Goal: Task Accomplishment & Management: Use online tool/utility

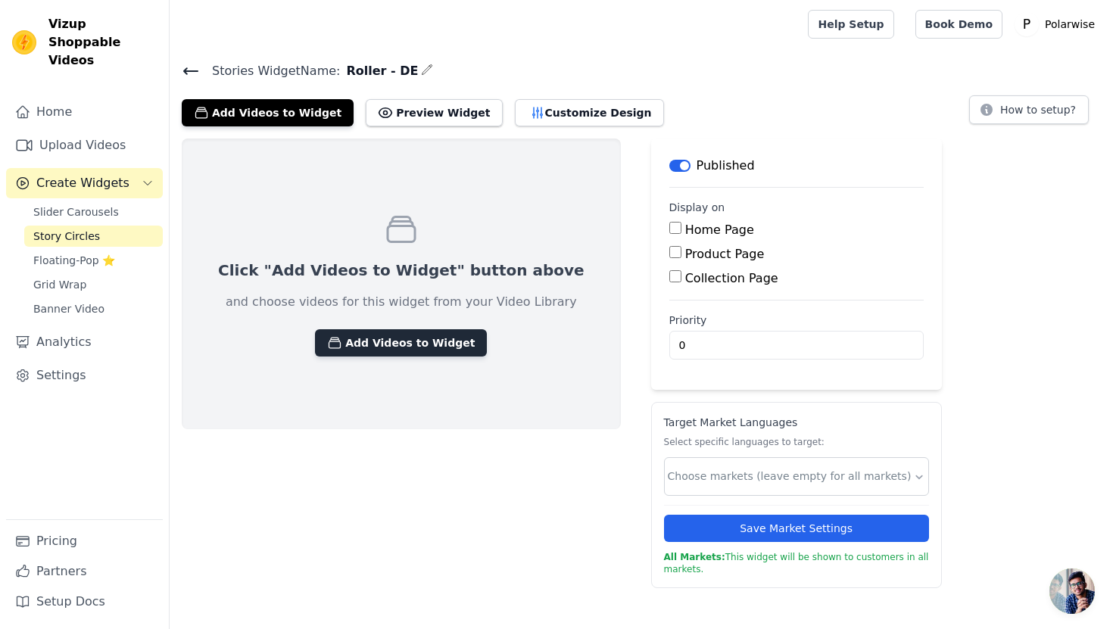
click at [352, 351] on button "Add Videos to Widget" at bounding box center [401, 342] width 172 height 27
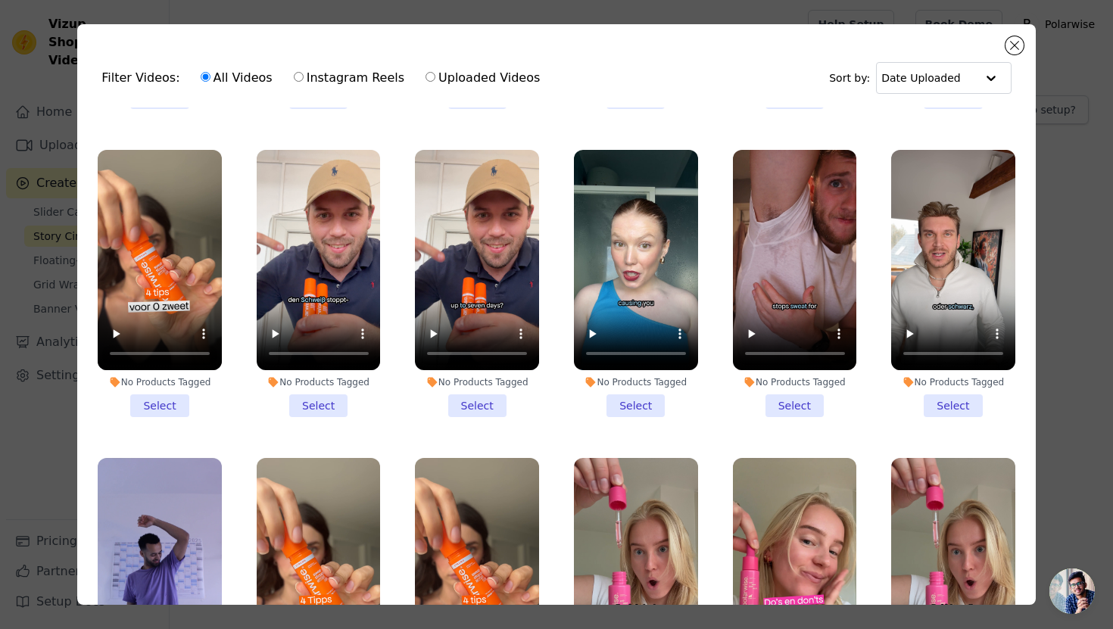
scroll to position [281, 0]
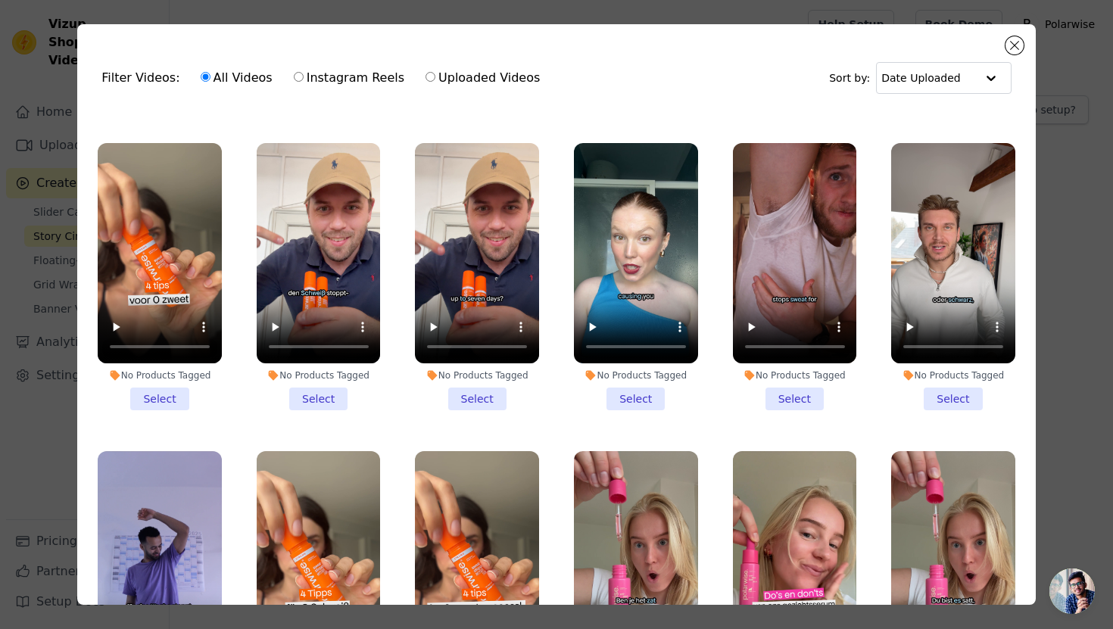
click at [318, 392] on li "No Products Tagged Select" at bounding box center [319, 276] width 124 height 267
click at [0, 0] on input "No Products Tagged Select" at bounding box center [0, 0] width 0 height 0
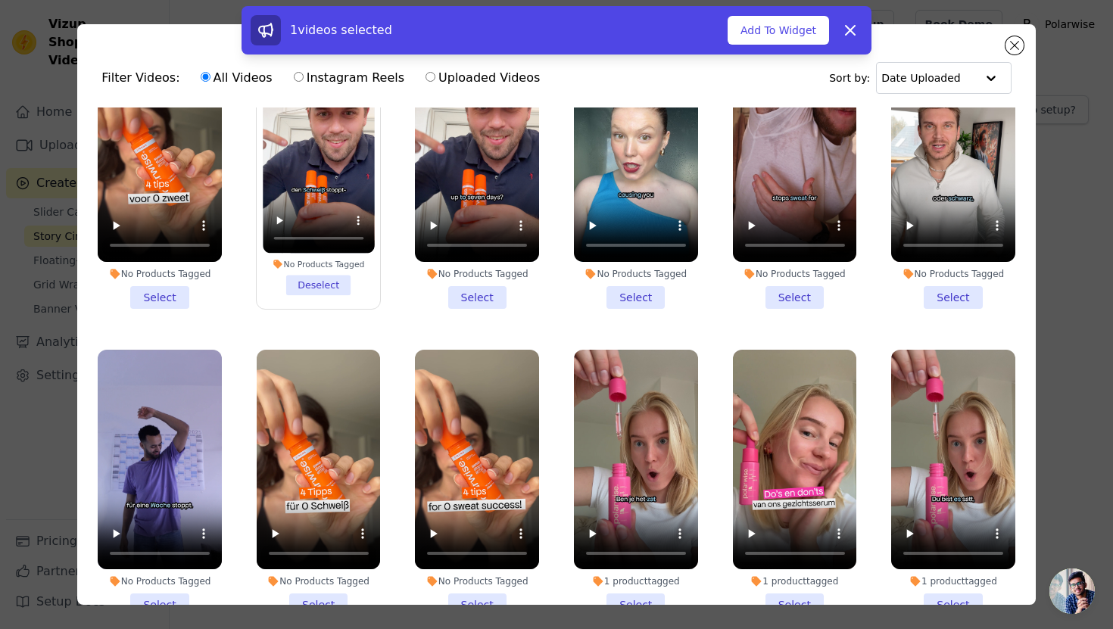
scroll to position [383, 0]
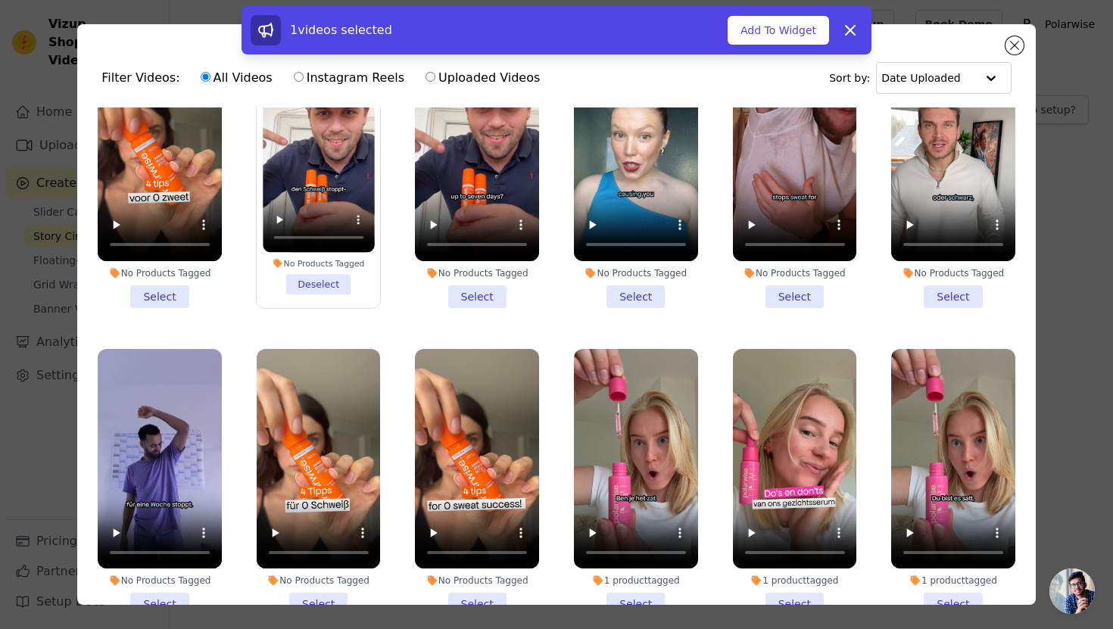
click at [949, 290] on li "No Products Tagged Select" at bounding box center [953, 174] width 124 height 267
click at [0, 0] on input "No Products Tagged Select" at bounding box center [0, 0] width 0 height 0
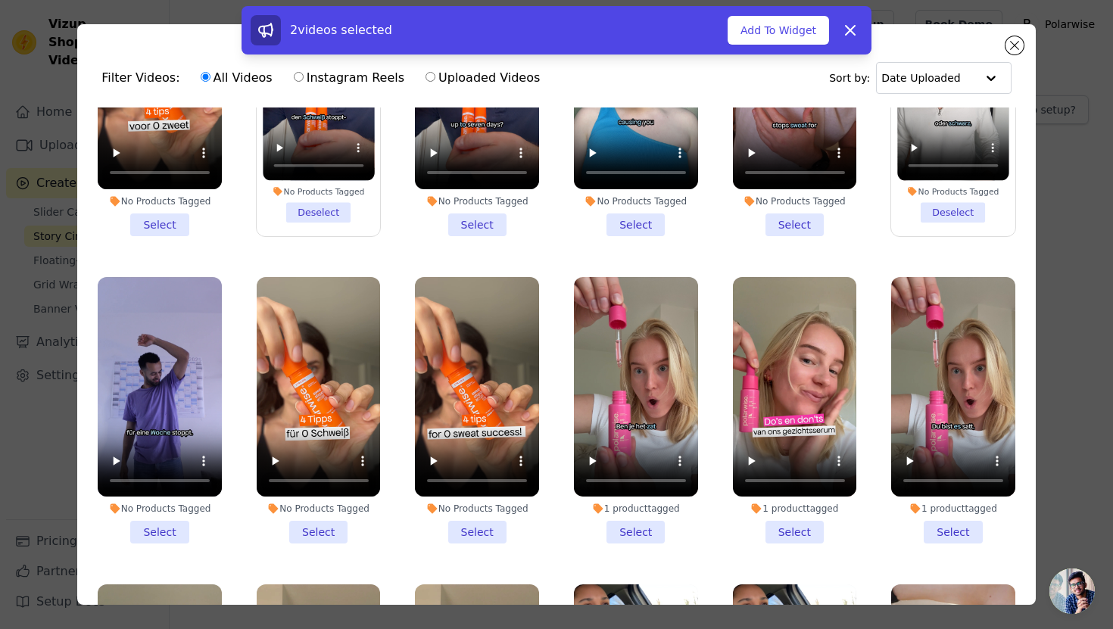
scroll to position [477, 0]
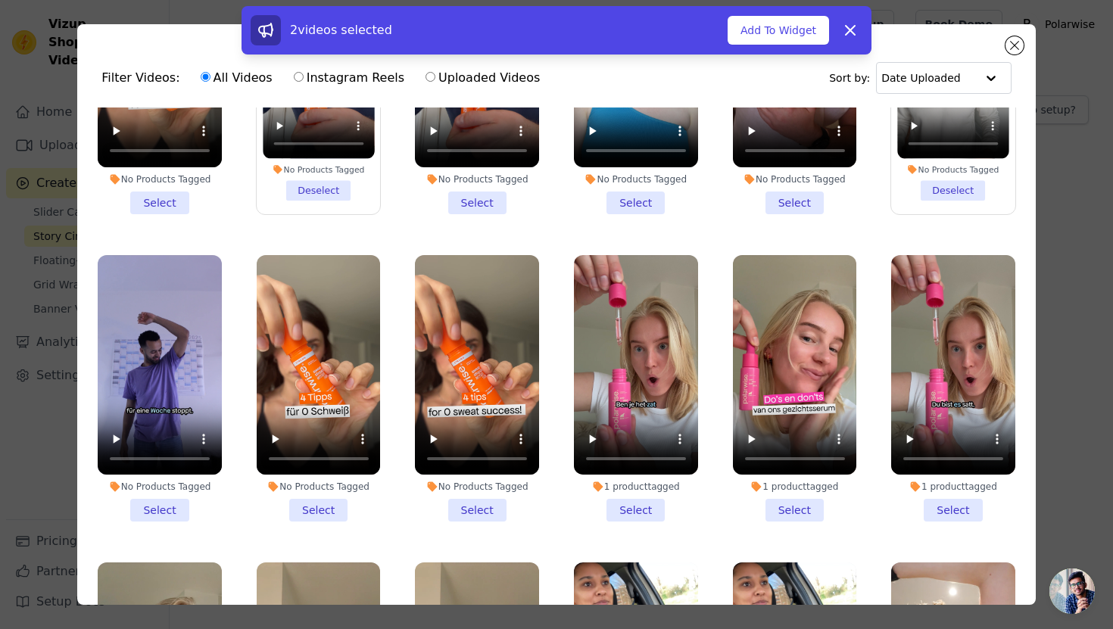
click at [150, 515] on li "No Products Tagged Select" at bounding box center [160, 388] width 124 height 267
click at [0, 0] on input "No Products Tagged Select" at bounding box center [0, 0] width 0 height 0
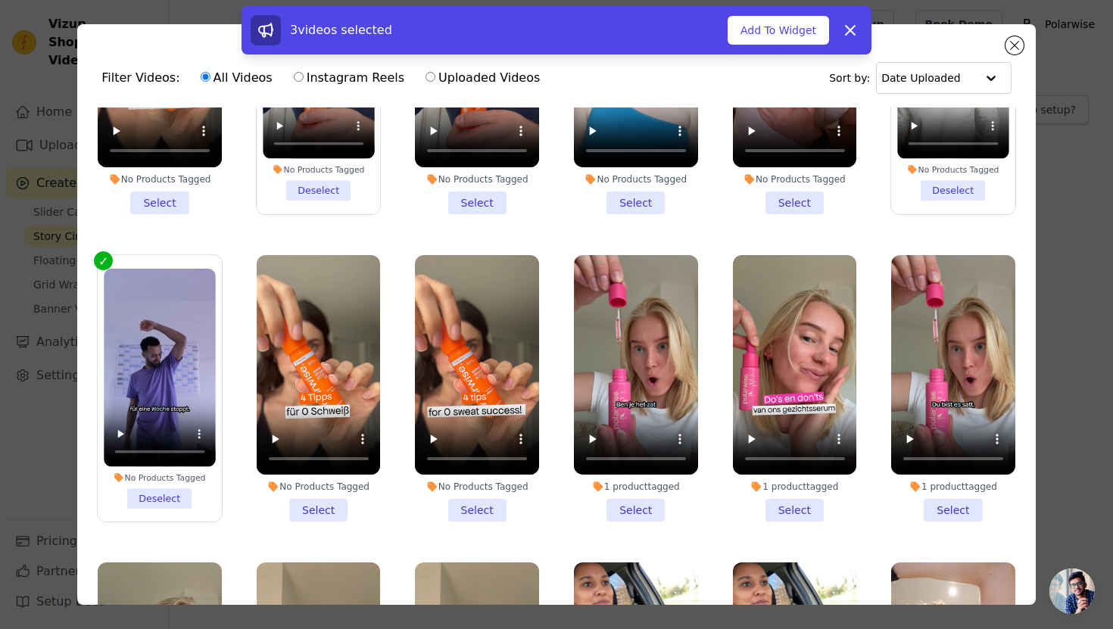
click at [304, 513] on li "No Products Tagged Select" at bounding box center [319, 388] width 124 height 267
click at [0, 0] on input "No Products Tagged Select" at bounding box center [0, 0] width 0 height 0
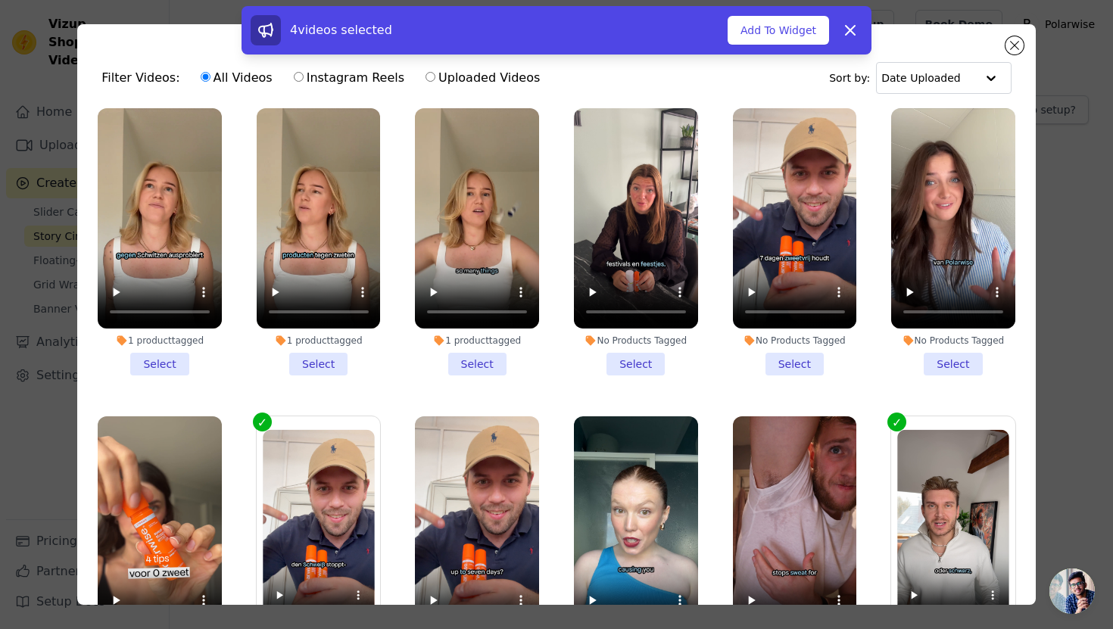
scroll to position [0, 0]
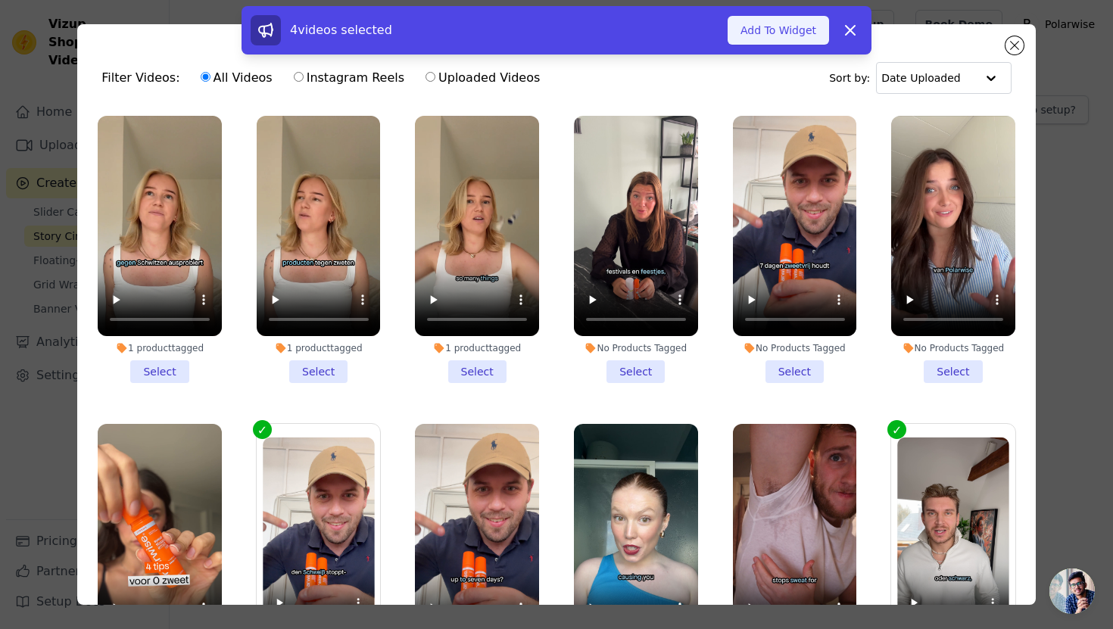
click at [786, 31] on button "Add To Widget" at bounding box center [778, 30] width 101 height 29
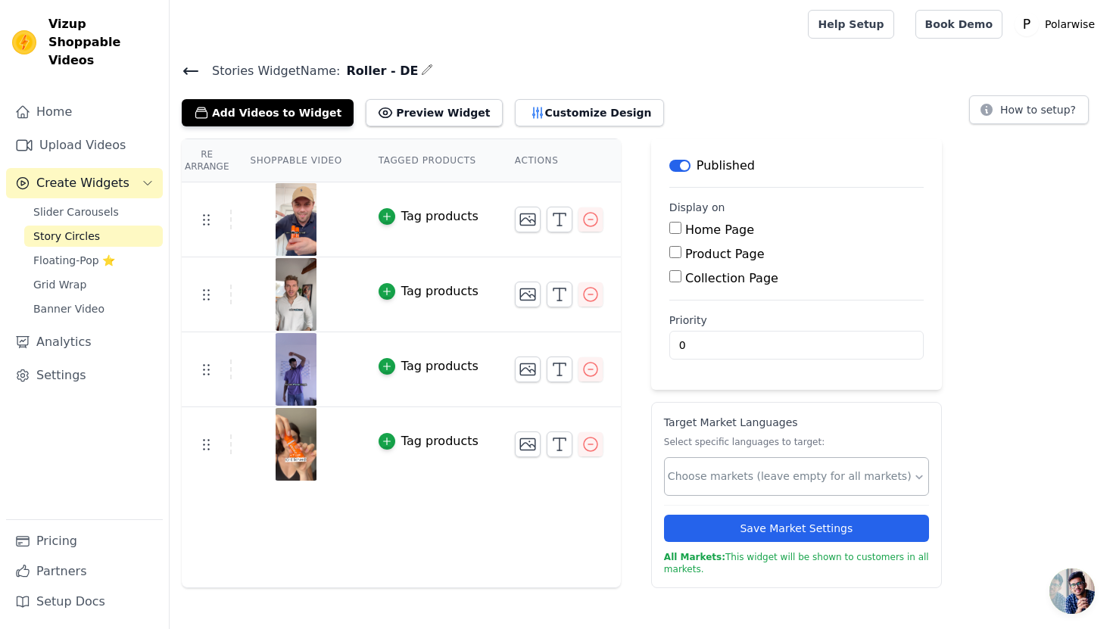
click at [725, 478] on input "text" at bounding box center [790, 477] width 245 height 16
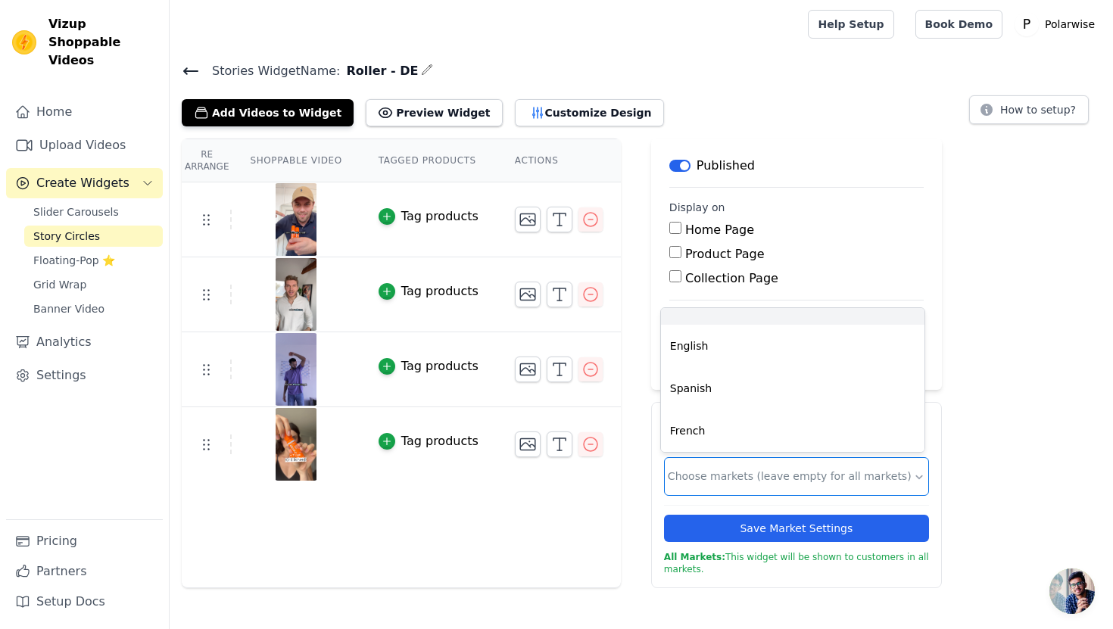
scroll to position [42, 0]
click at [757, 327] on div "German" at bounding box center [792, 329] width 263 height 42
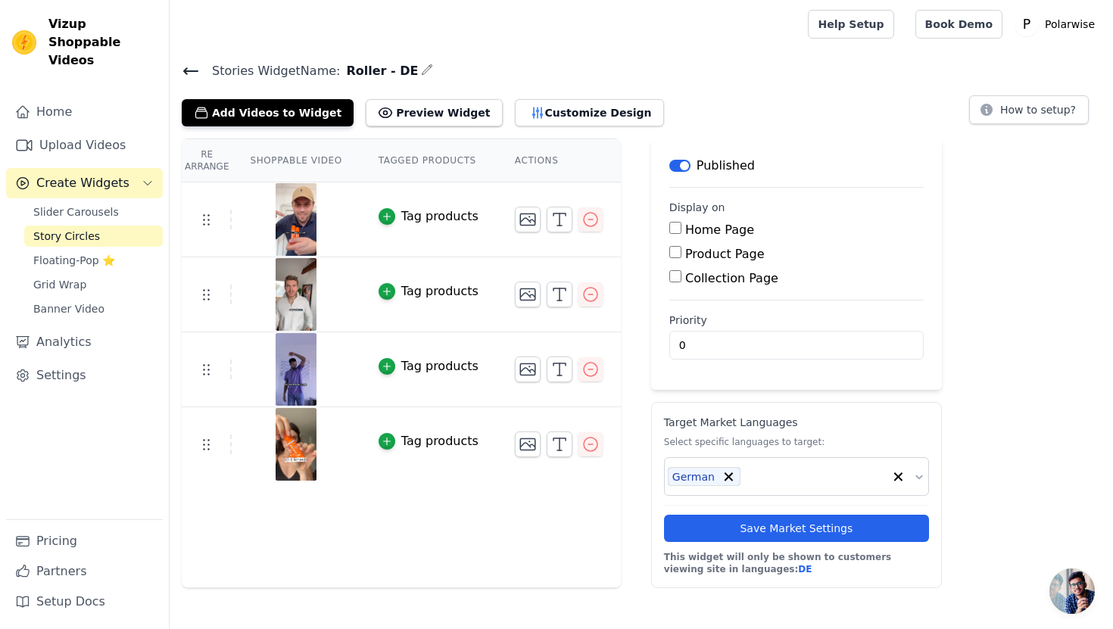
click at [718, 256] on label "Product Page" at bounding box center [724, 254] width 79 height 14
click at [681, 256] on input "Product Page" at bounding box center [675, 252] width 12 height 12
checkbox input "true"
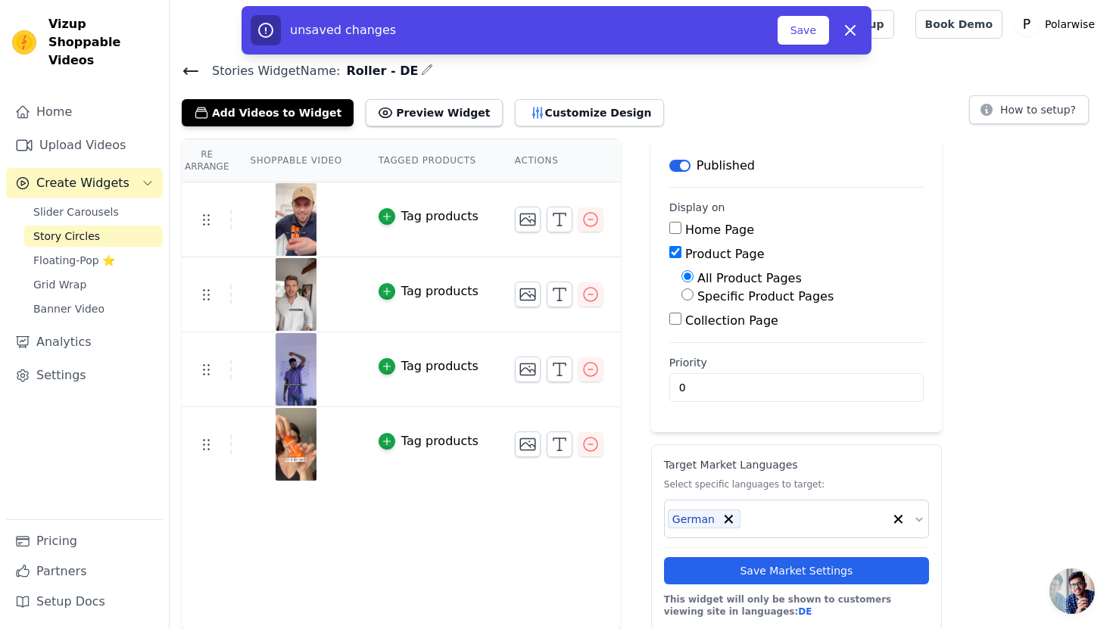
click at [722, 295] on label "Specific Product Pages" at bounding box center [765, 296] width 136 height 14
click at [693, 295] on input "Specific Product Pages" at bounding box center [687, 294] width 12 height 12
radio input "true"
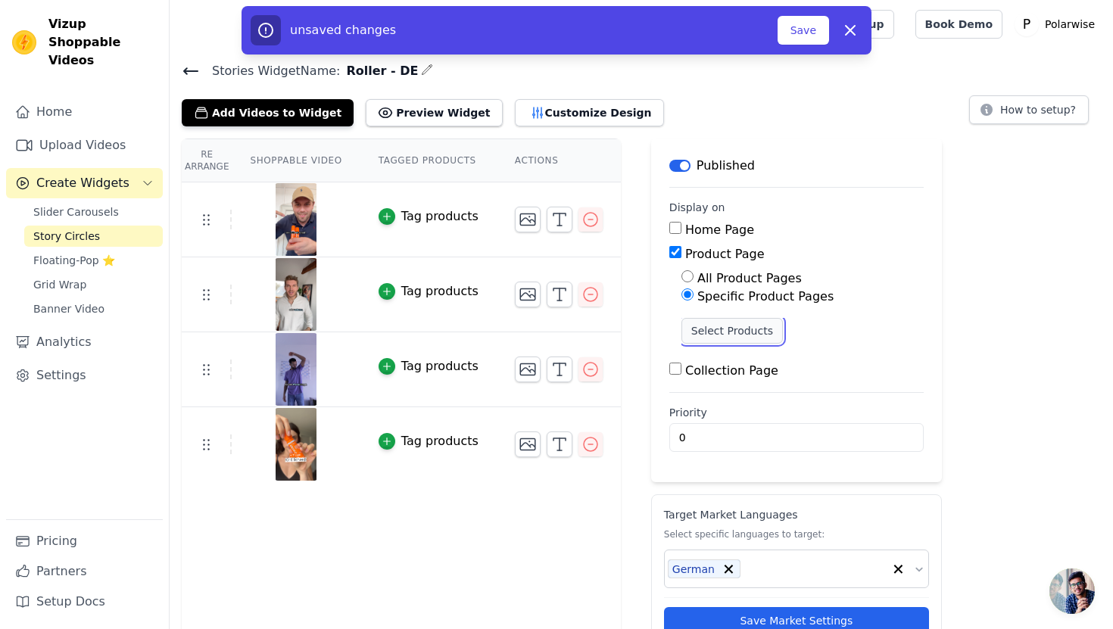
click at [713, 334] on button "Select Products" at bounding box center [731, 331] width 101 height 26
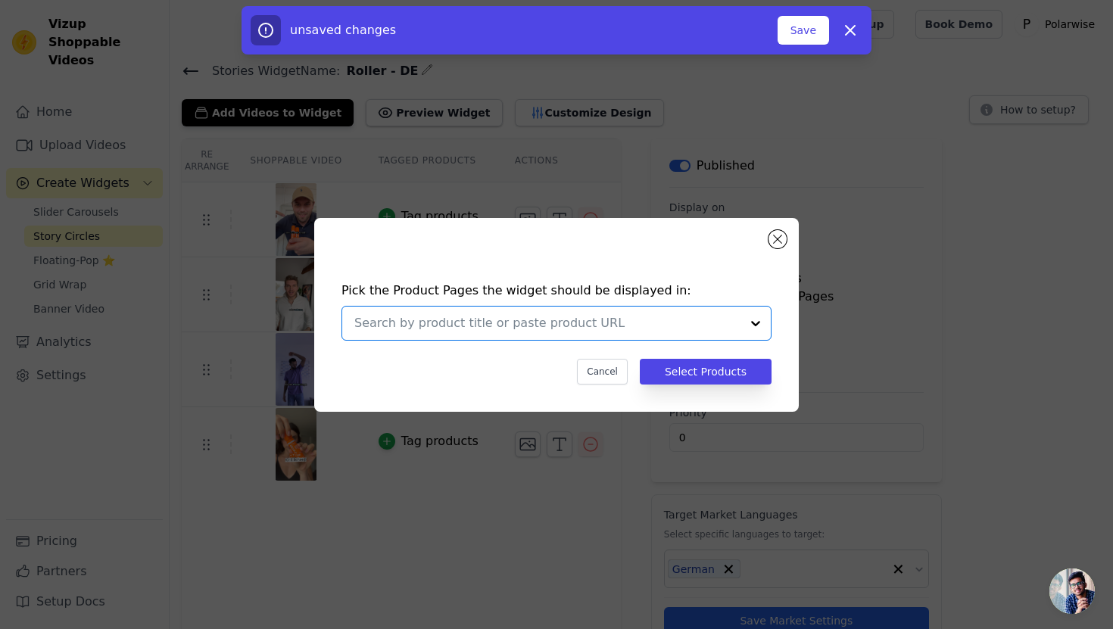
click at [576, 326] on input "text" at bounding box center [547, 323] width 386 height 18
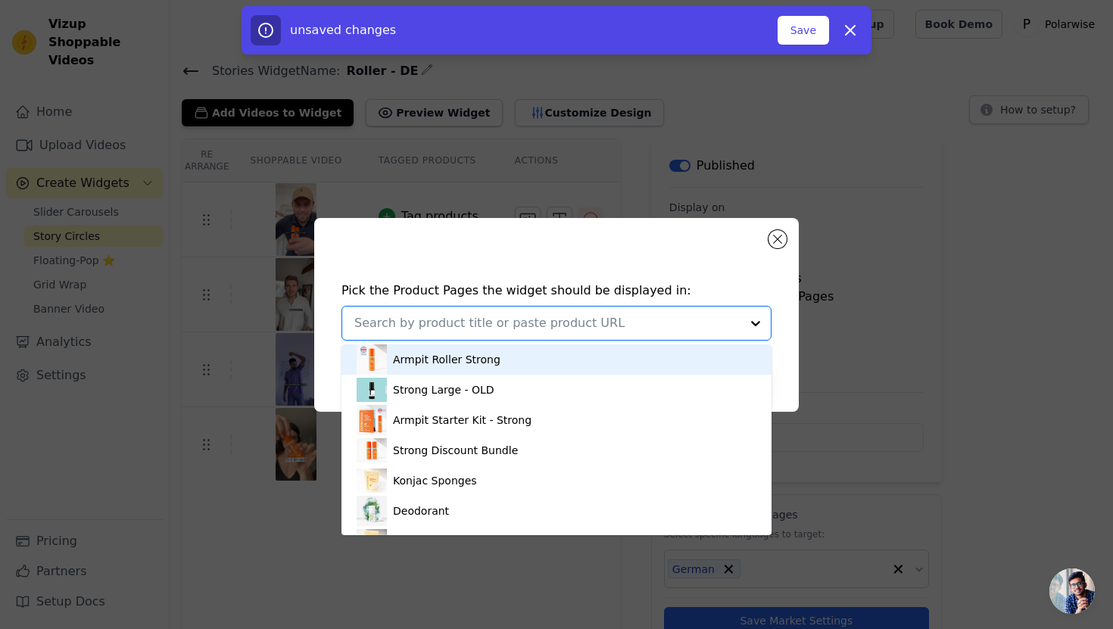
click at [531, 356] on div "Armpit Roller Strong" at bounding box center [557, 359] width 400 height 30
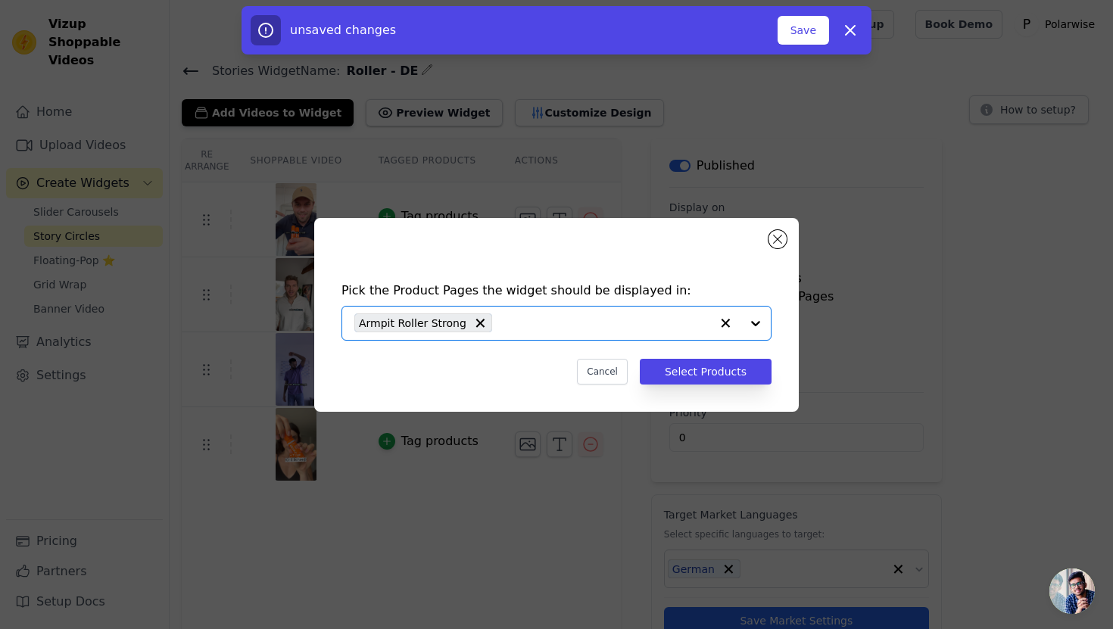
click at [563, 345] on div "Pick the Product Pages the widget should be displayed in: Option Armpit Roller …" at bounding box center [556, 332] width 460 height 133
click at [581, 322] on input "text" at bounding box center [605, 323] width 210 height 18
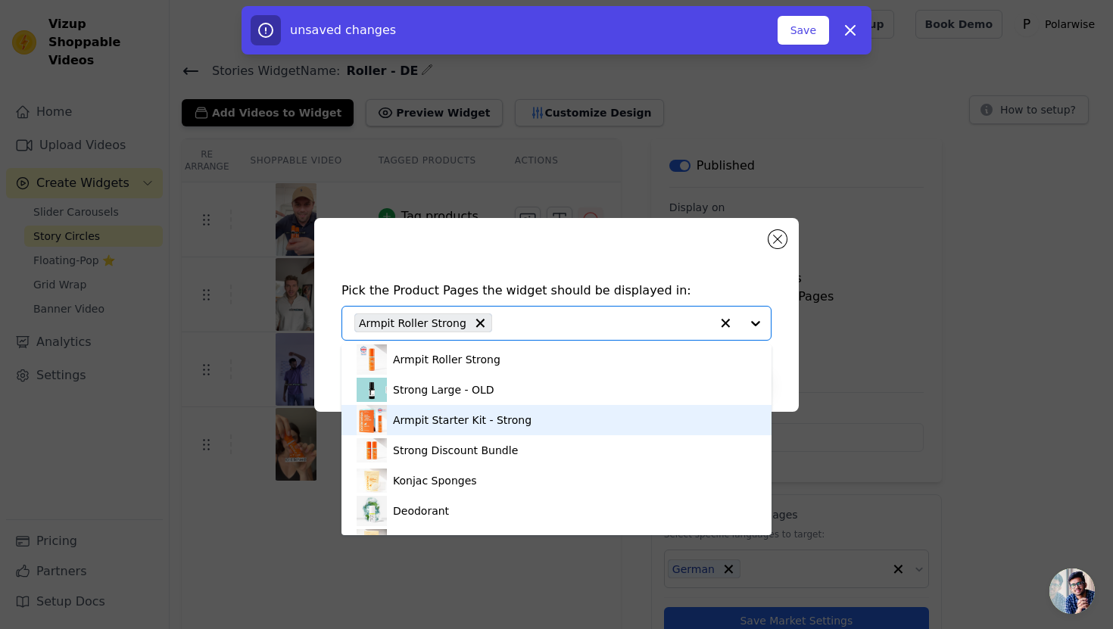
click at [531, 414] on div "Armpit Starter Kit - Strong" at bounding box center [557, 420] width 400 height 30
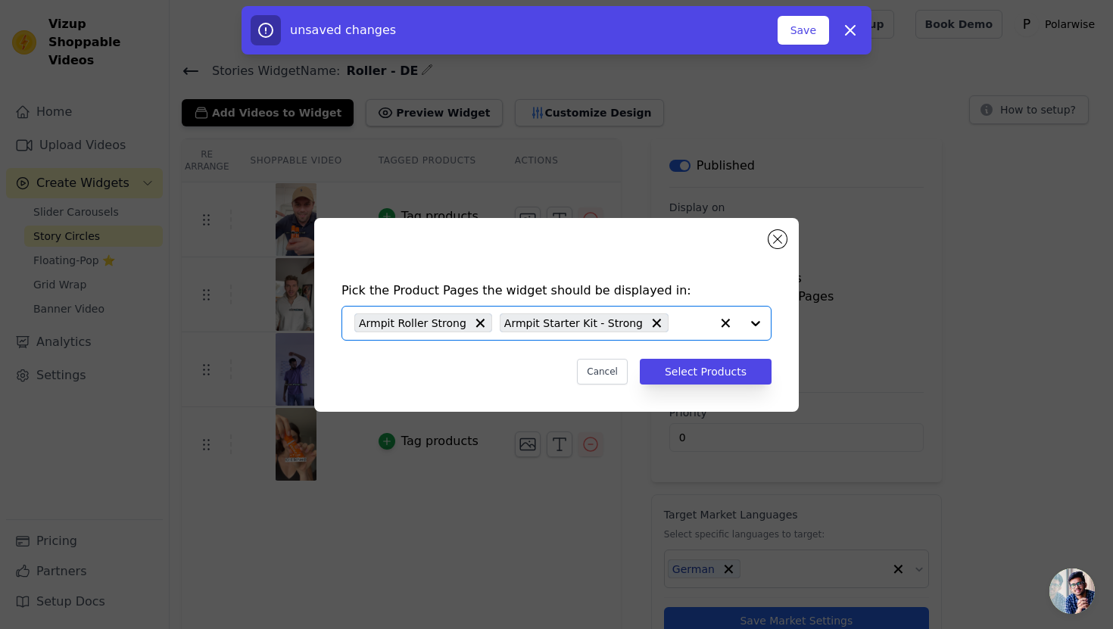
click at [693, 316] on input "text" at bounding box center [693, 323] width 34 height 18
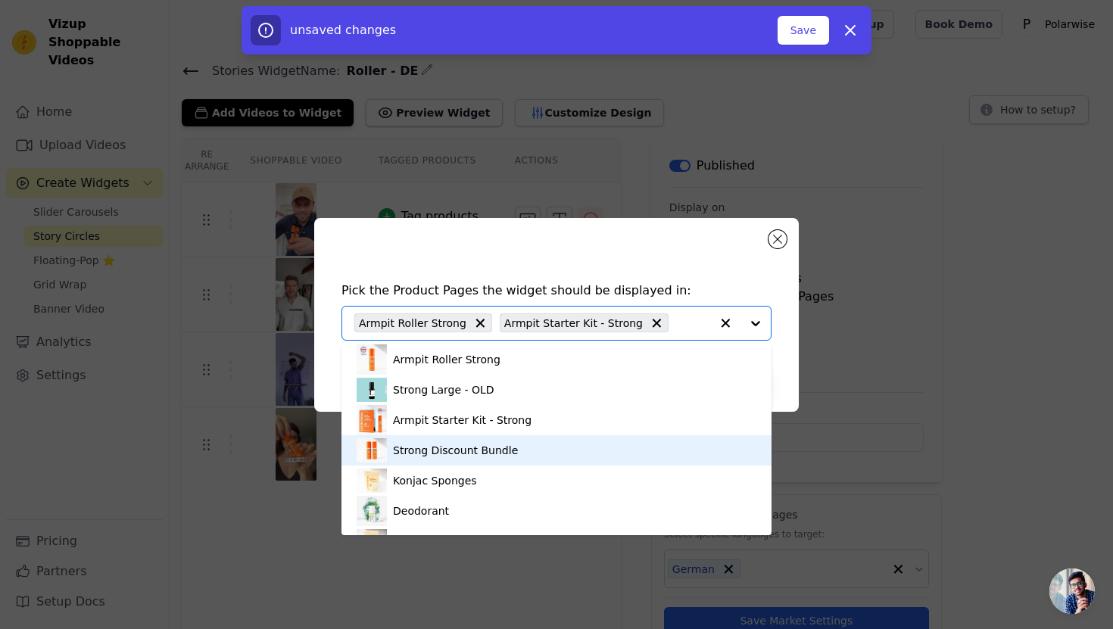
click at [543, 454] on div "Strong Discount Bundle" at bounding box center [557, 450] width 400 height 30
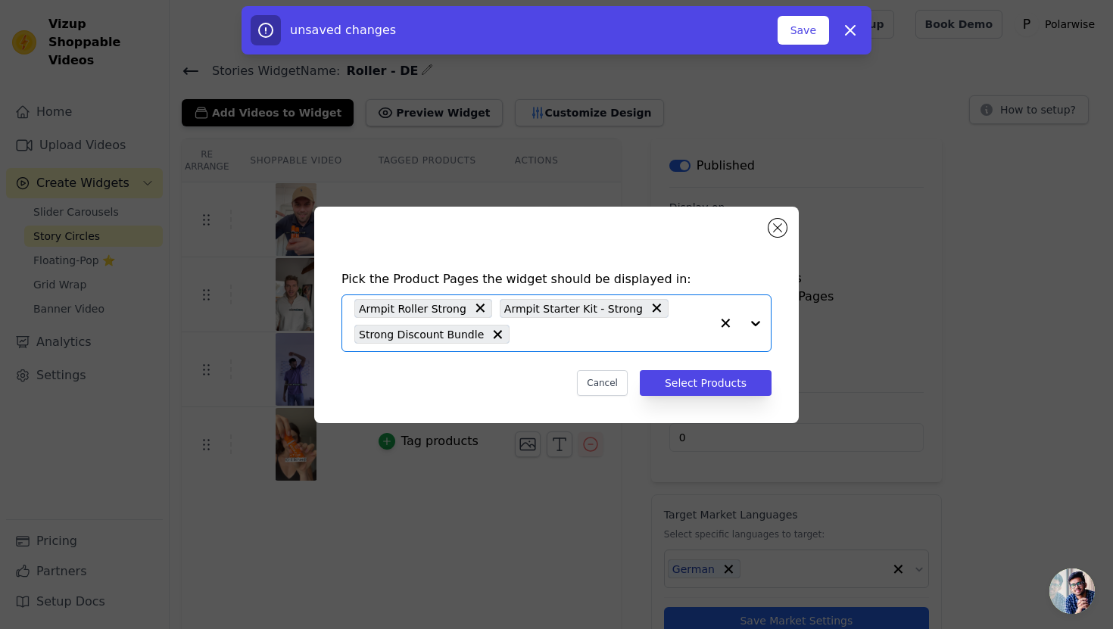
click at [678, 326] on input "text" at bounding box center [613, 335] width 193 height 18
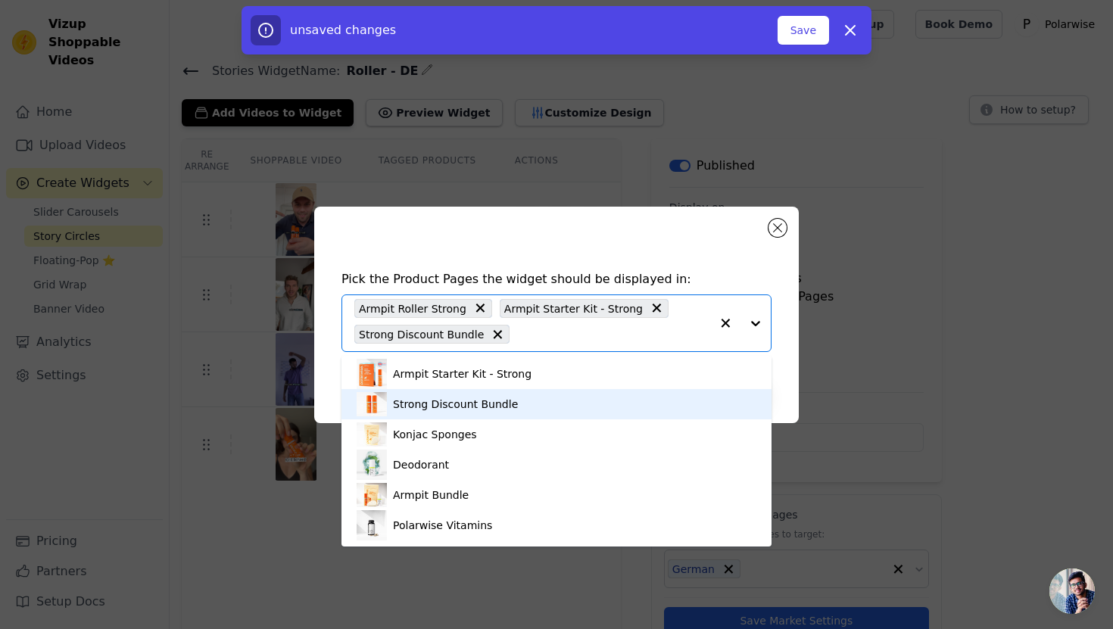
scroll to position [59, 0]
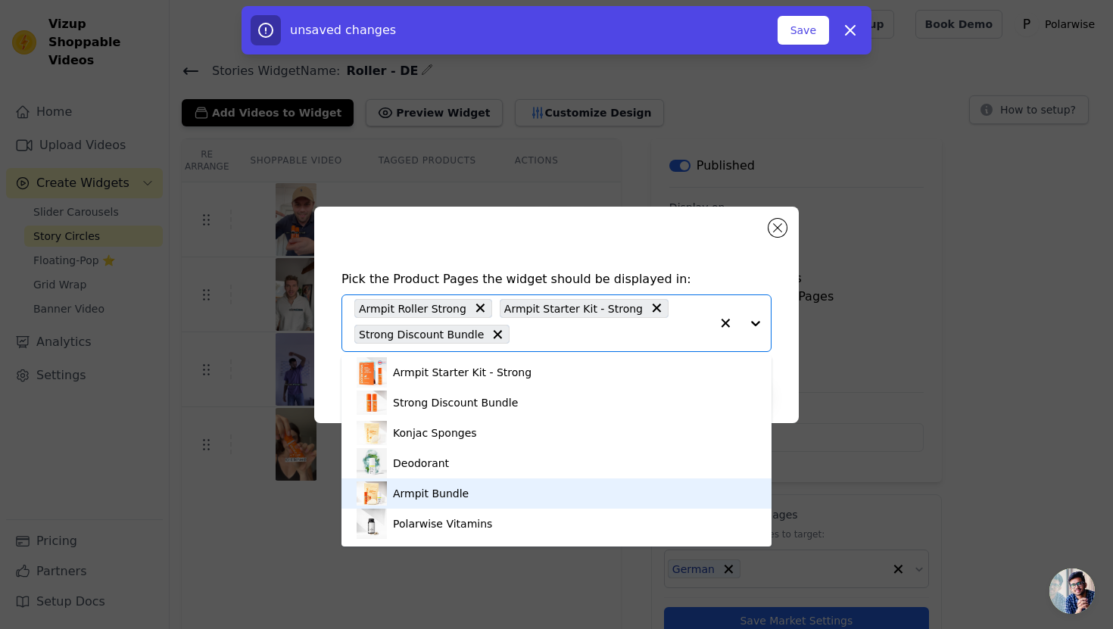
click at [509, 498] on div "Armpit Bundle" at bounding box center [557, 493] width 400 height 30
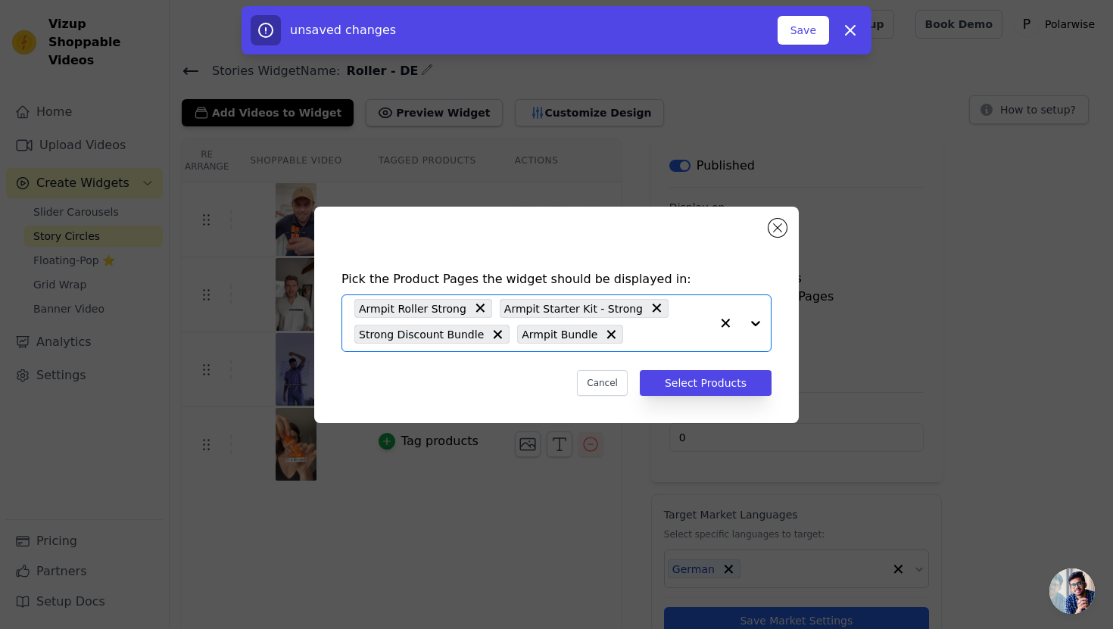
click at [644, 338] on input "text" at bounding box center [670, 335] width 79 height 18
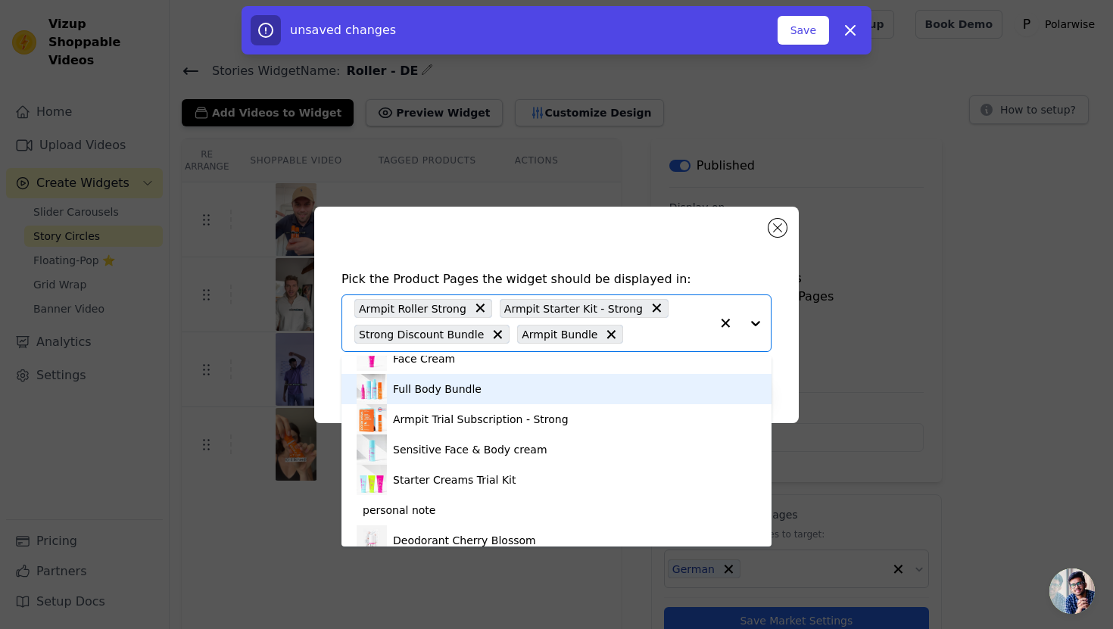
scroll to position [469, 0]
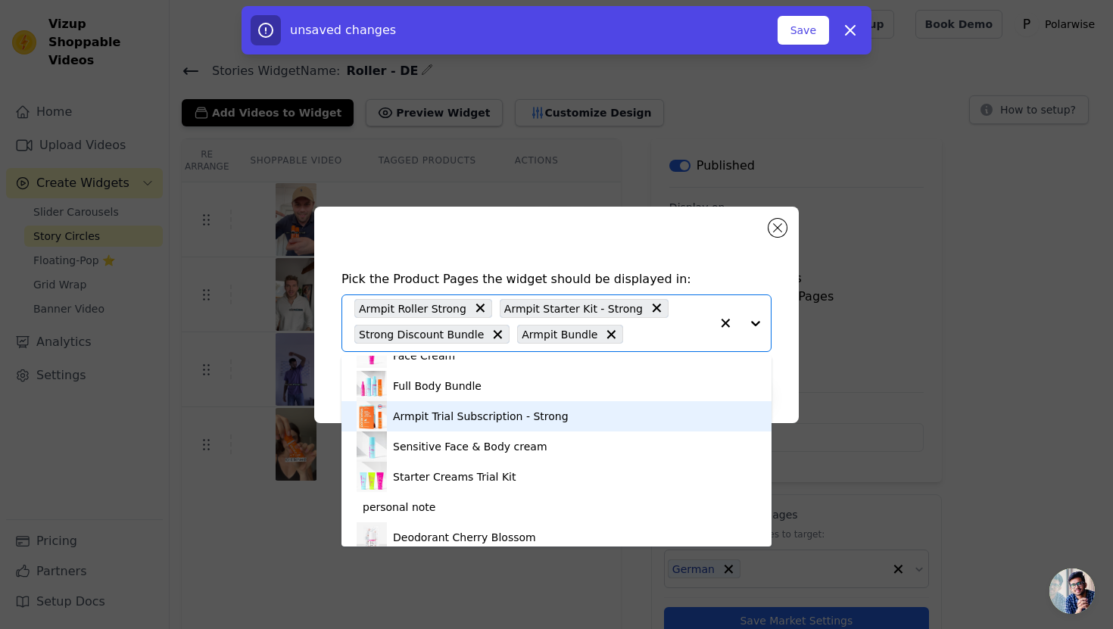
click at [536, 416] on div "Armpit Trial Subscription - Strong" at bounding box center [481, 416] width 176 height 15
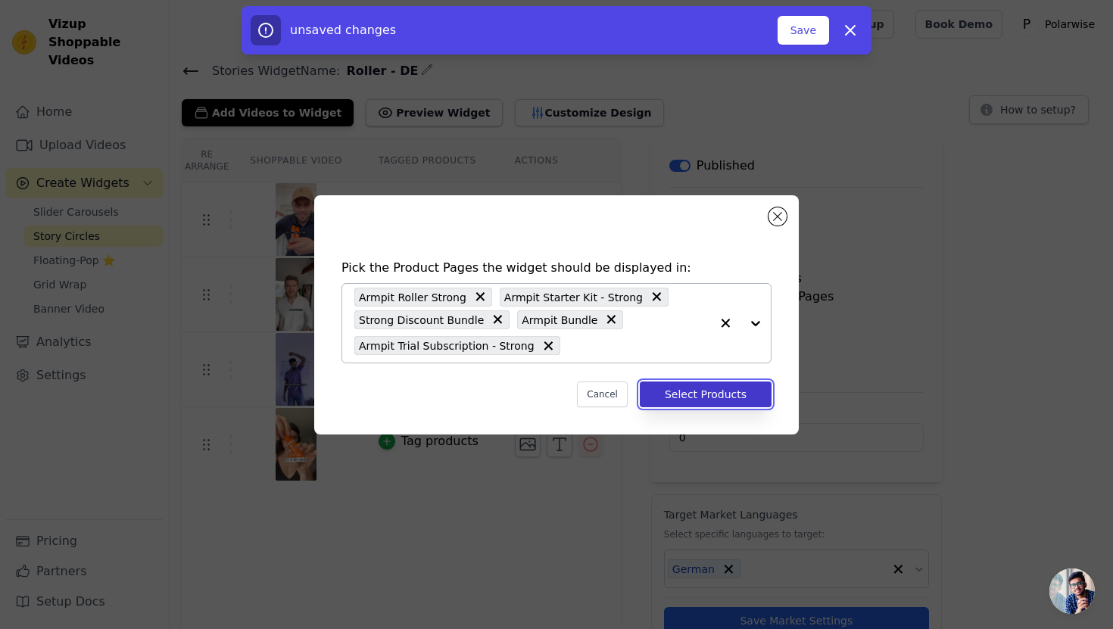
click at [734, 398] on button "Select Products" at bounding box center [706, 395] width 132 height 26
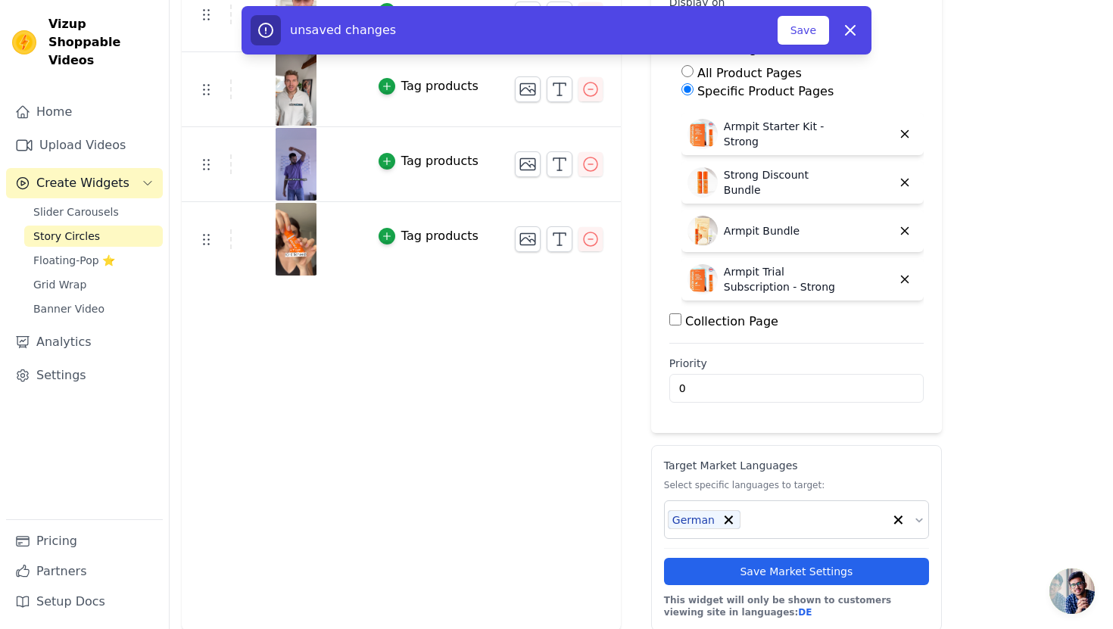
scroll to position [207, 0]
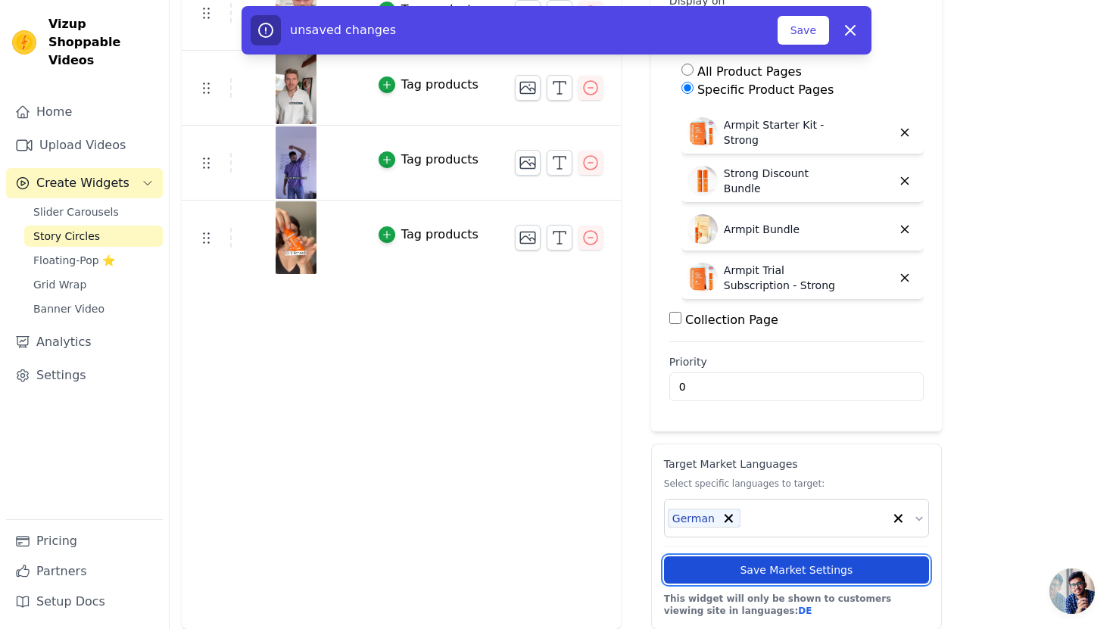
click at [781, 569] on button "Save Market Settings" at bounding box center [796, 569] width 265 height 27
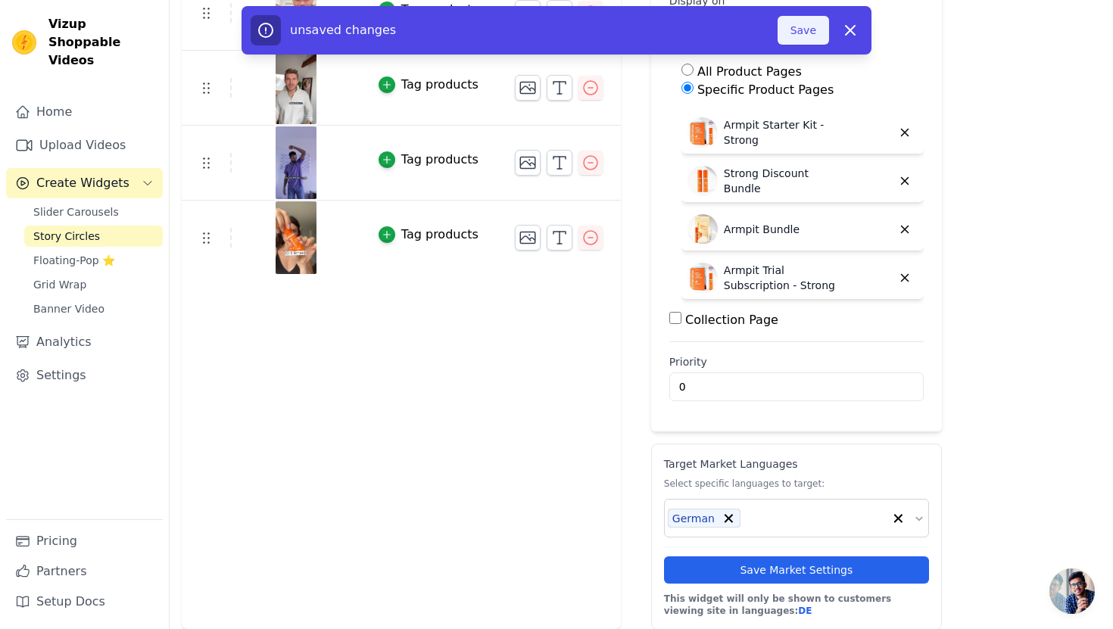
click at [799, 31] on button "Save" at bounding box center [803, 30] width 51 height 29
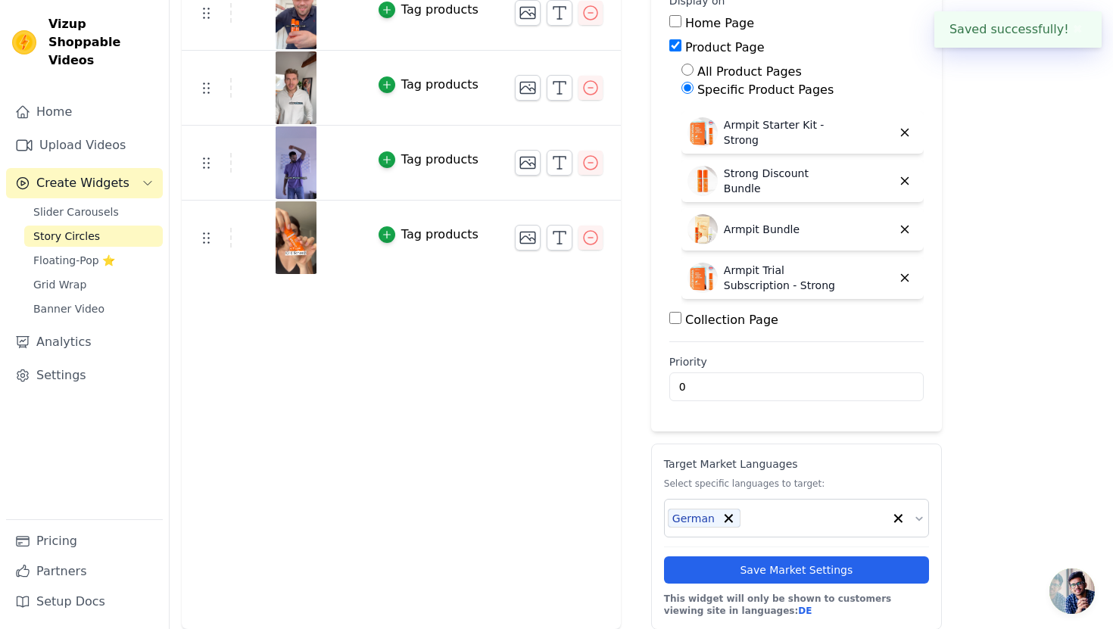
scroll to position [0, 0]
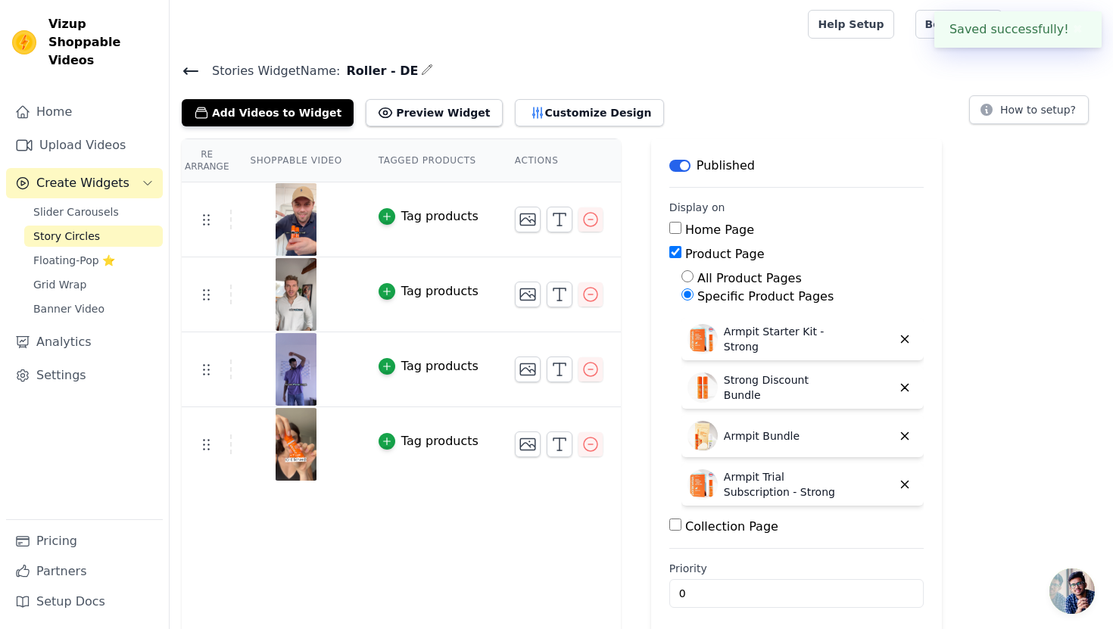
click at [185, 70] on icon at bounding box center [191, 71] width 14 height 6
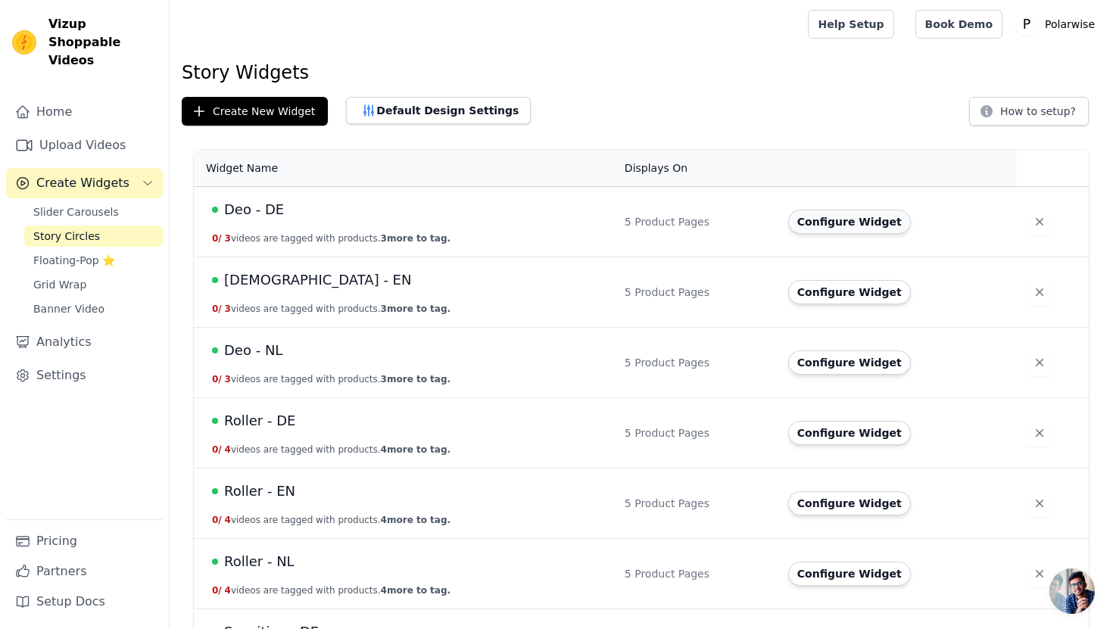
click at [858, 229] on button "Configure Widget" at bounding box center [849, 222] width 123 height 24
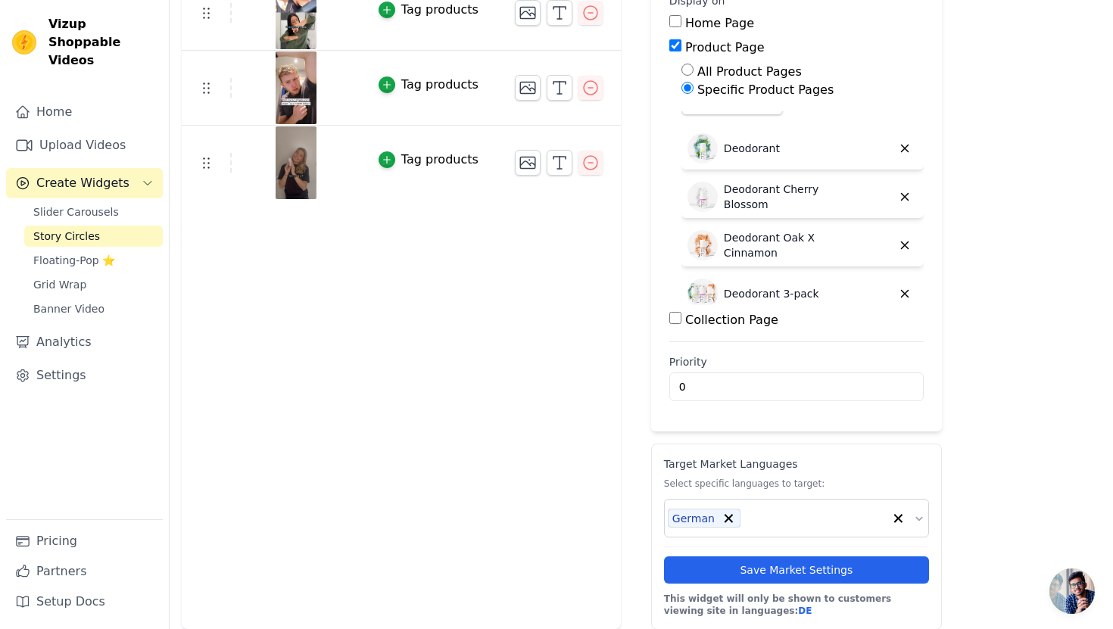
scroll to position [17, 0]
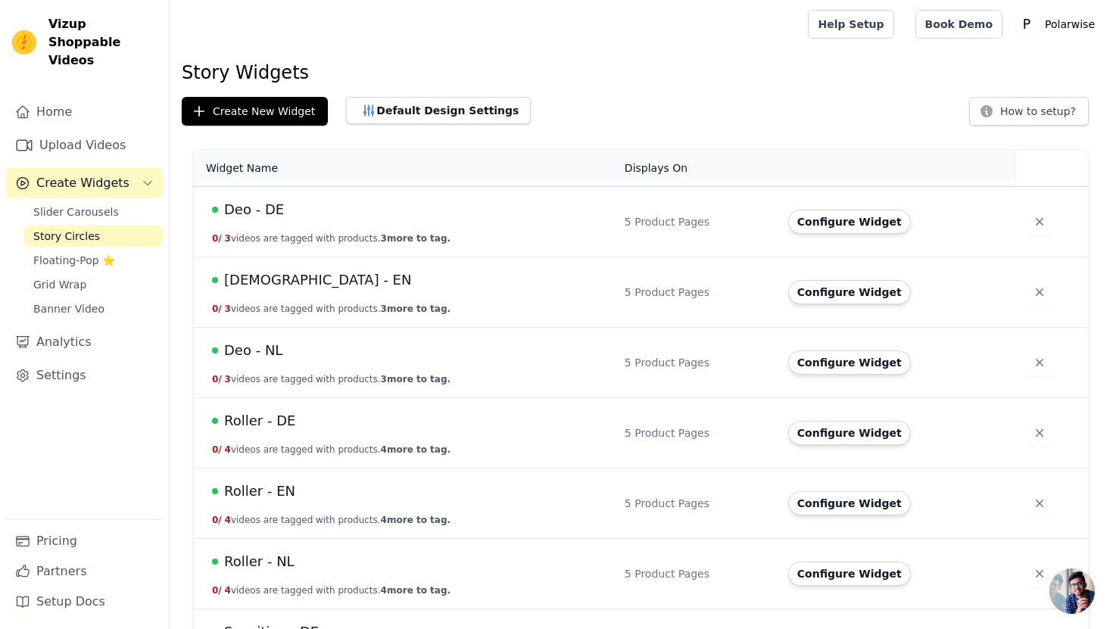
click at [470, 291] on td "Deo - EN 0 / 3 videos are tagged with products. 3 more to tag." at bounding box center [405, 292] width 422 height 70
click at [849, 294] on button "Configure Widget" at bounding box center [849, 292] width 123 height 24
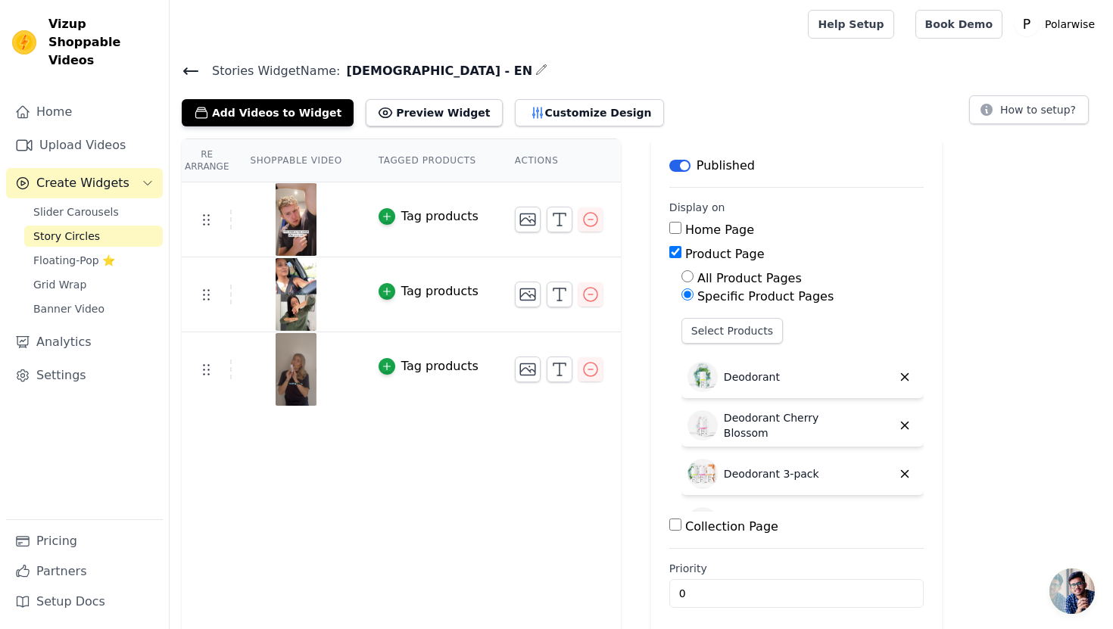
click at [185, 67] on icon at bounding box center [191, 71] width 18 height 18
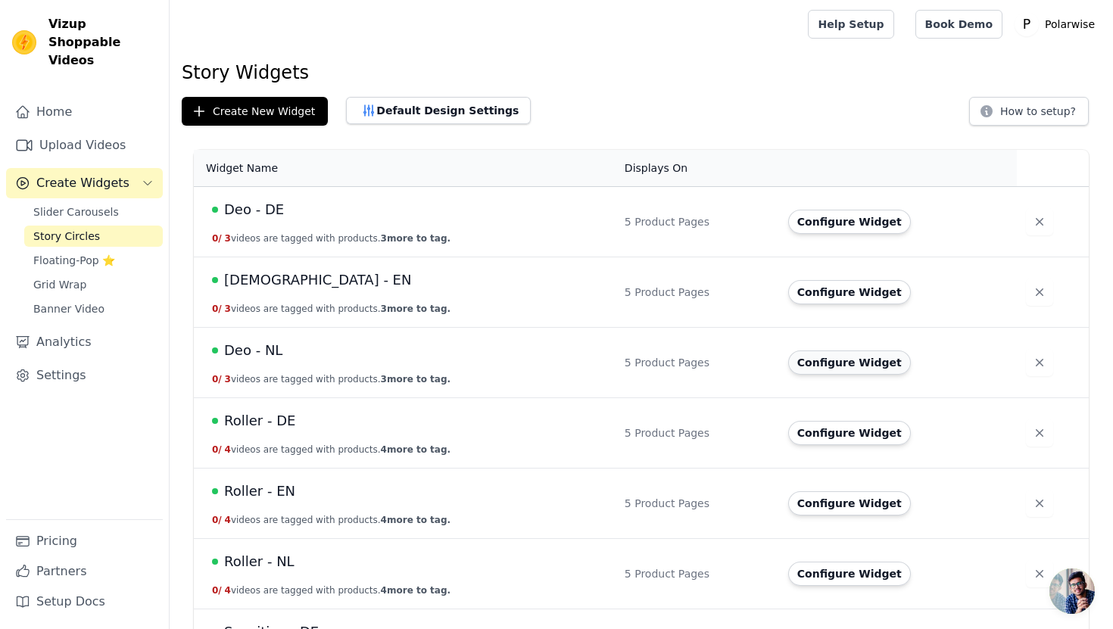
click at [866, 358] on button "Configure Widget" at bounding box center [849, 363] width 123 height 24
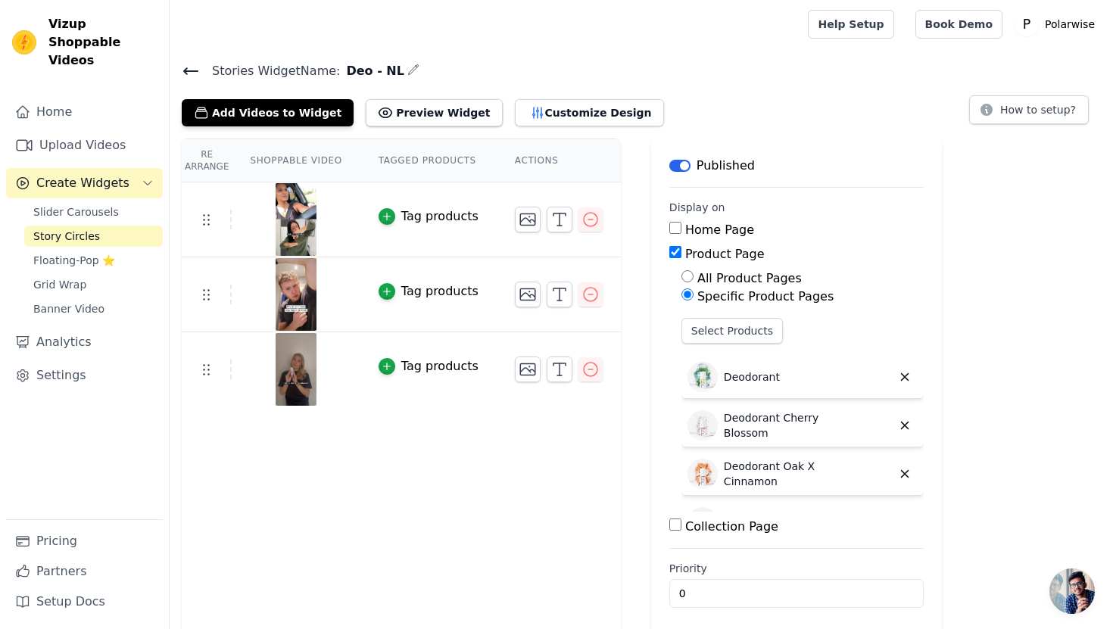
click at [184, 67] on icon at bounding box center [191, 71] width 18 height 18
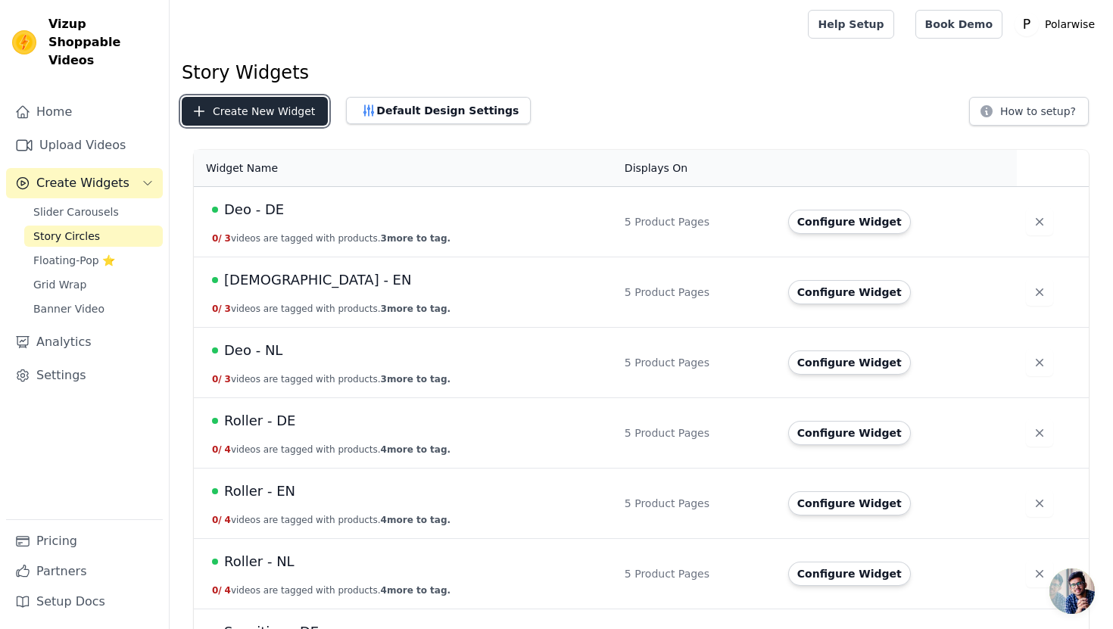
click at [273, 99] on button "Create New Widget" at bounding box center [255, 111] width 146 height 29
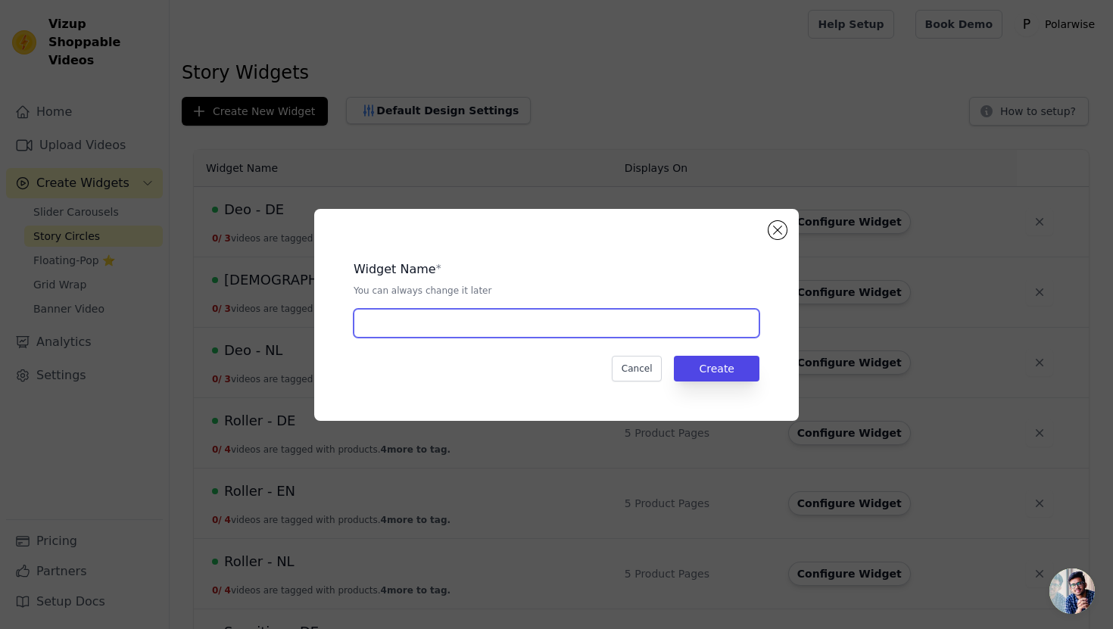
click at [387, 322] on input "text" at bounding box center [557, 323] width 406 height 29
type input "Body Spray - EN"
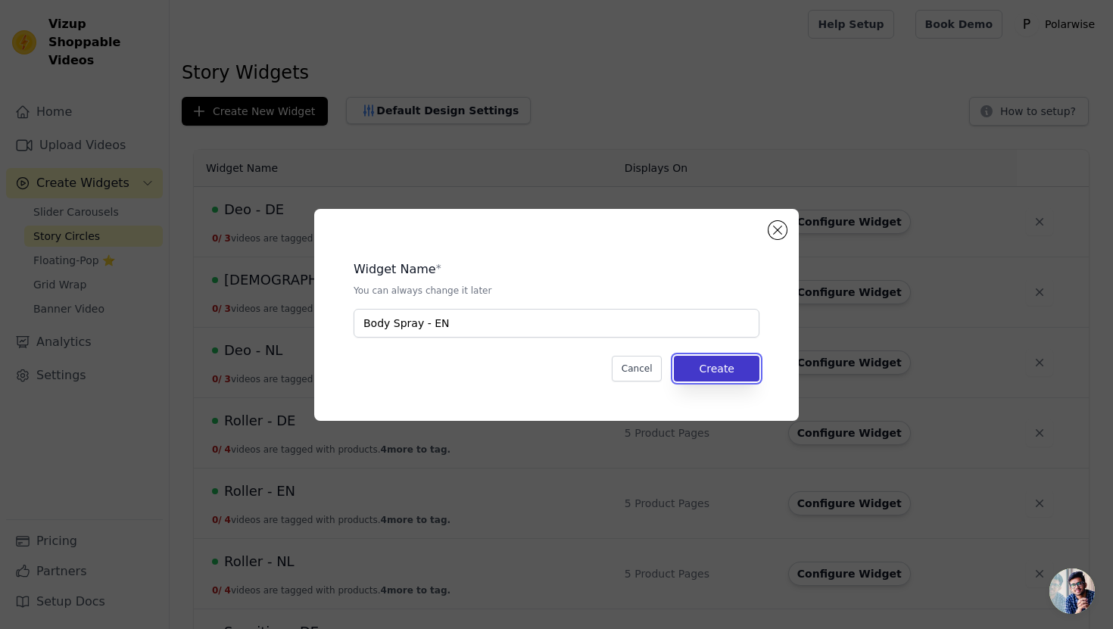
click at [717, 366] on button "Create" at bounding box center [717, 369] width 86 height 26
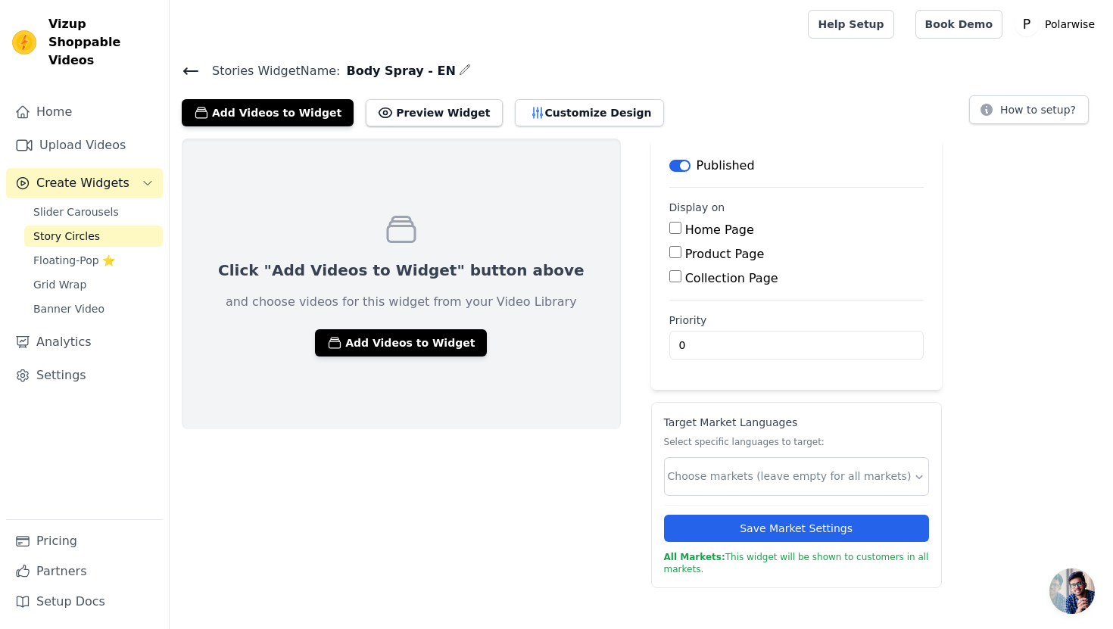
click at [669, 252] on input "Product Page" at bounding box center [675, 252] width 12 height 12
checkbox input "true"
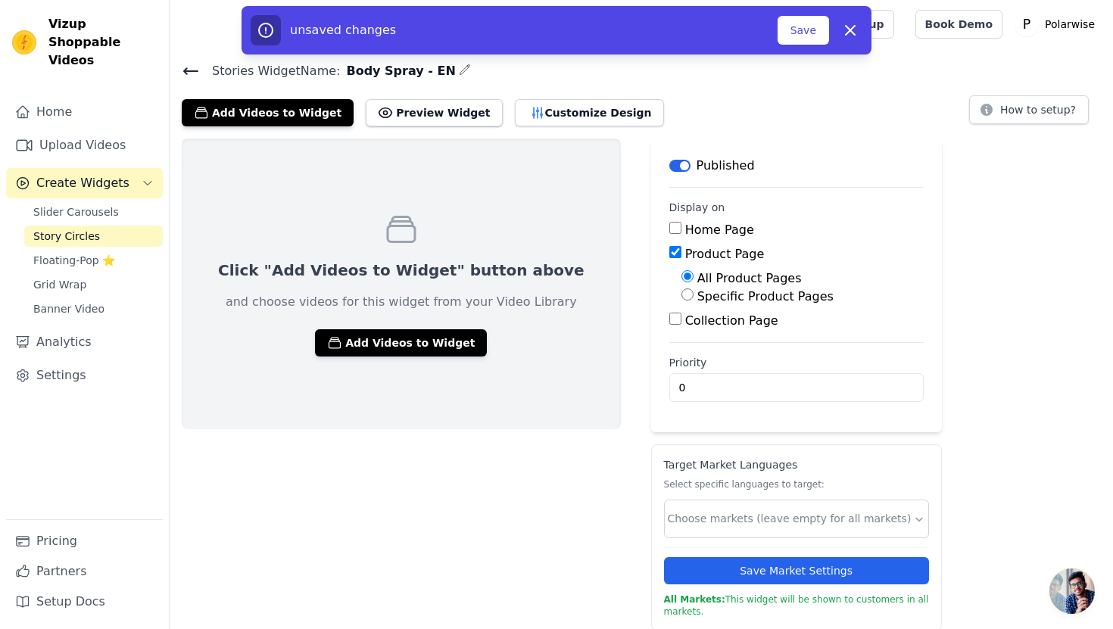
click at [697, 294] on label "Specific Product Pages" at bounding box center [765, 296] width 136 height 14
click at [681, 294] on input "Specific Product Pages" at bounding box center [687, 294] width 12 height 12
radio input "true"
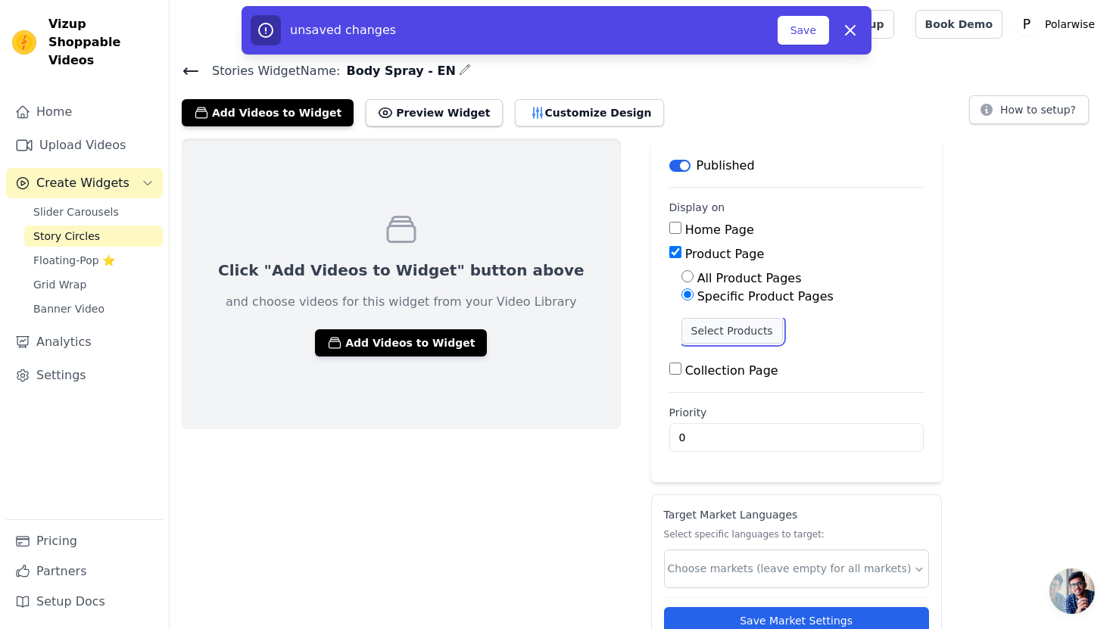
click at [681, 326] on button "Select Products" at bounding box center [731, 331] width 101 height 26
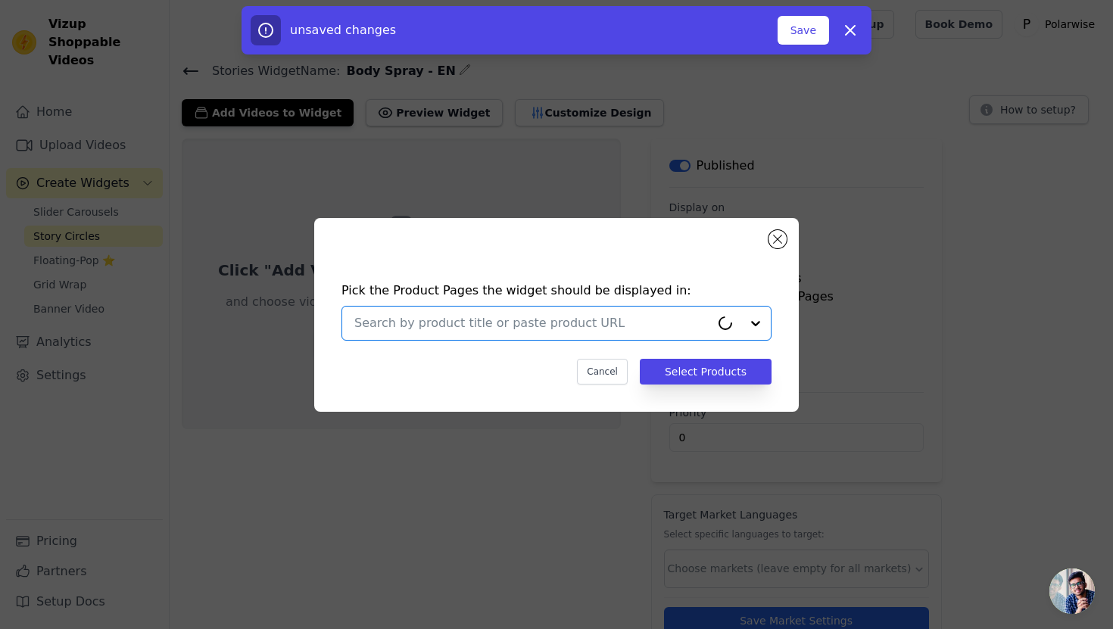
click at [659, 326] on input "text" at bounding box center [532, 323] width 356 height 18
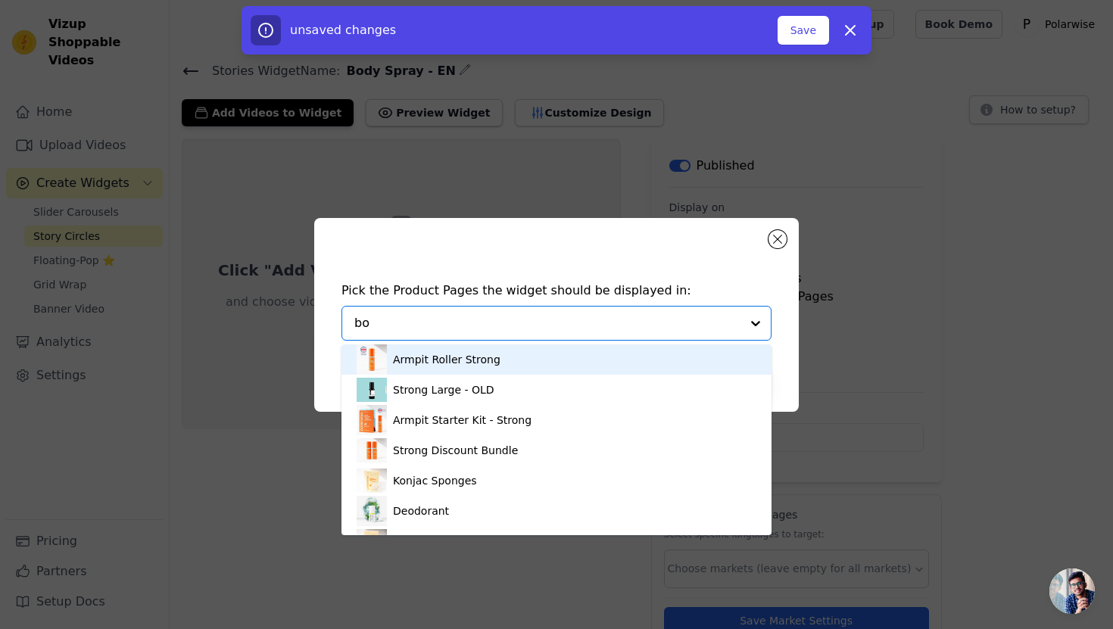
type input "bod"
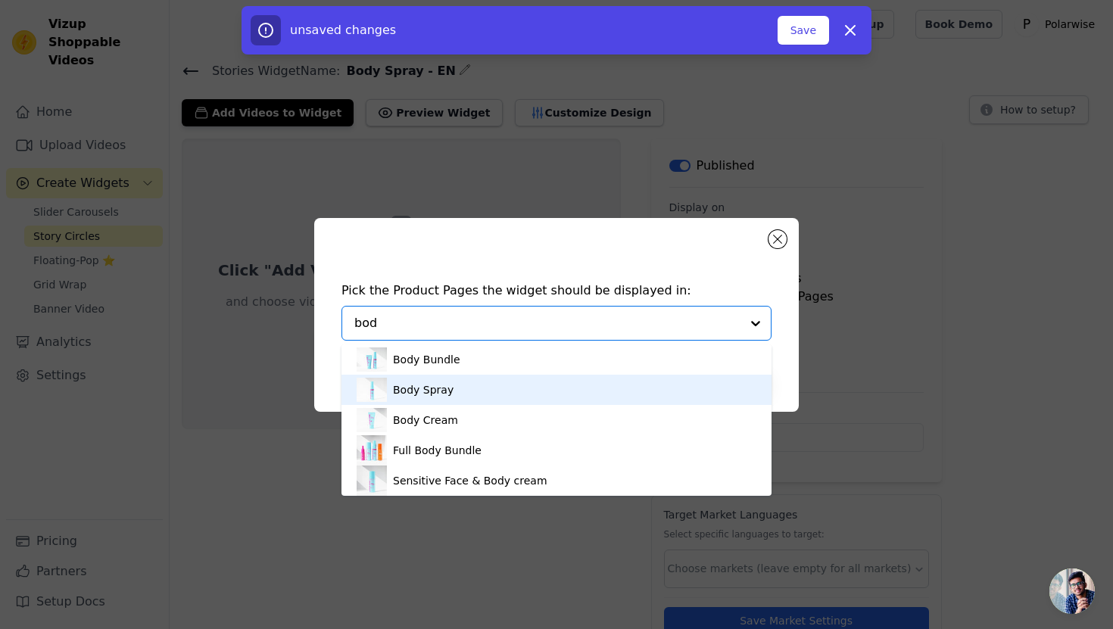
click at [497, 389] on div "Body Spray" at bounding box center [557, 390] width 400 height 30
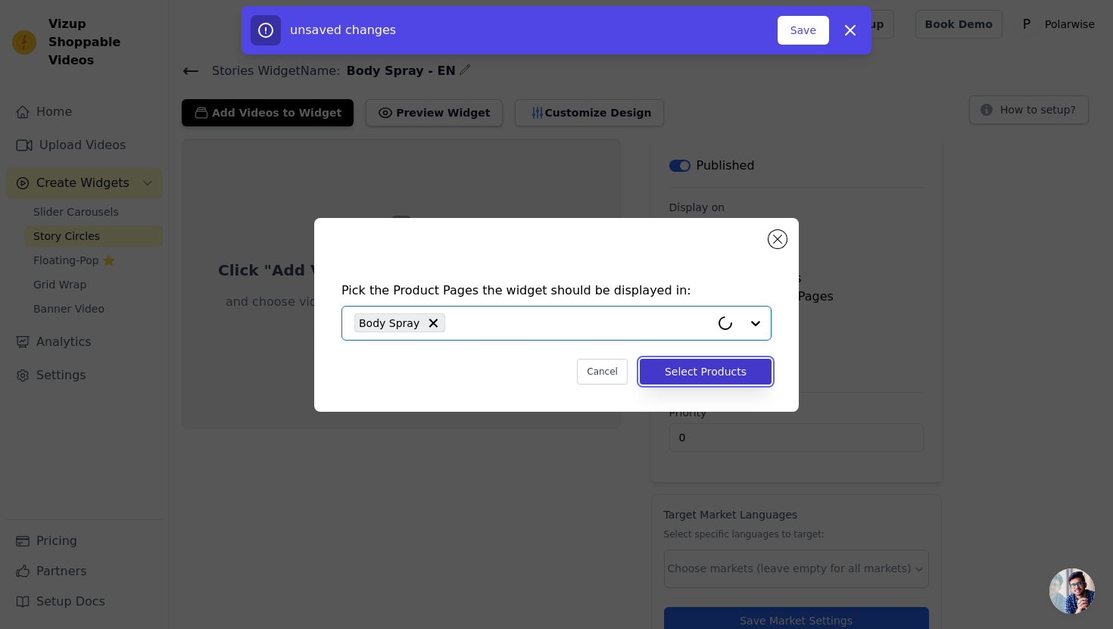
click at [724, 373] on button "Select Products" at bounding box center [706, 372] width 132 height 26
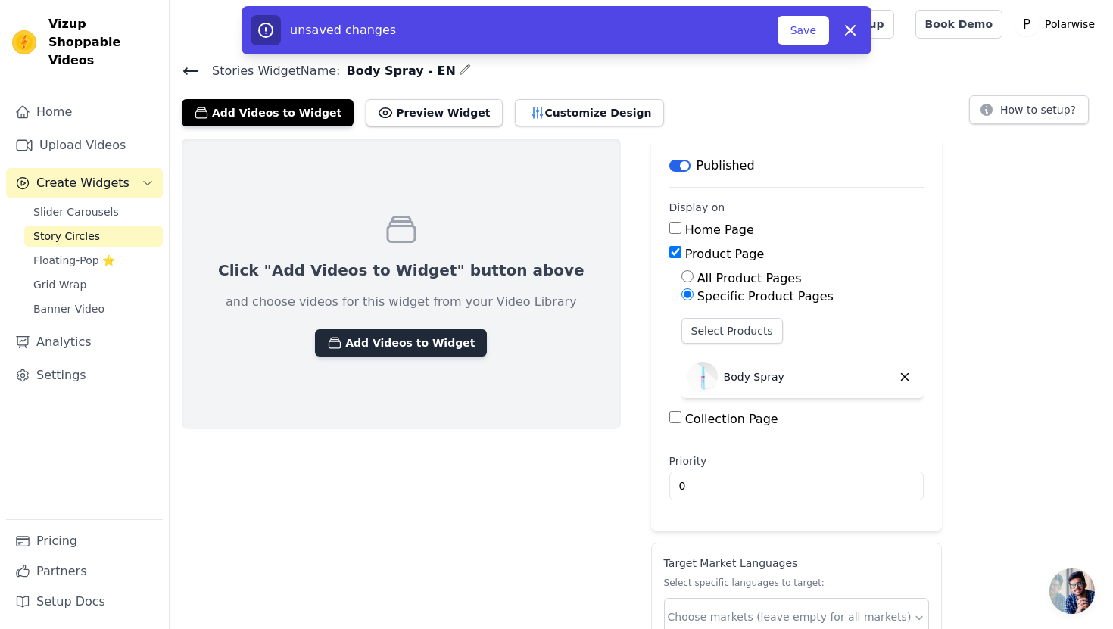
click at [400, 329] on button "Add Videos to Widget" at bounding box center [401, 342] width 172 height 27
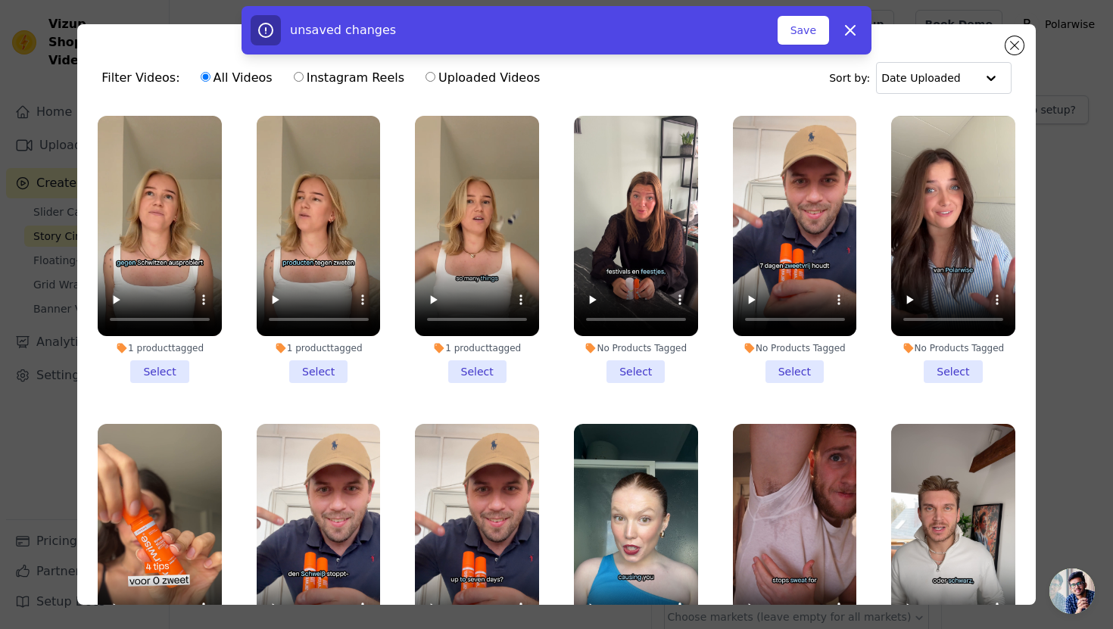
click at [438, 89] on div "All Videos Instagram Reels Uploaded Videos" at bounding box center [370, 78] width 357 height 35
click at [450, 79] on label "Uploaded Videos" at bounding box center [483, 78] width 116 height 20
click at [435, 79] on input "Uploaded Videos" at bounding box center [430, 77] width 10 height 10
radio input "true"
click at [1014, 42] on div "unsaved changes Save Dismiss" at bounding box center [556, 30] width 1113 height 48
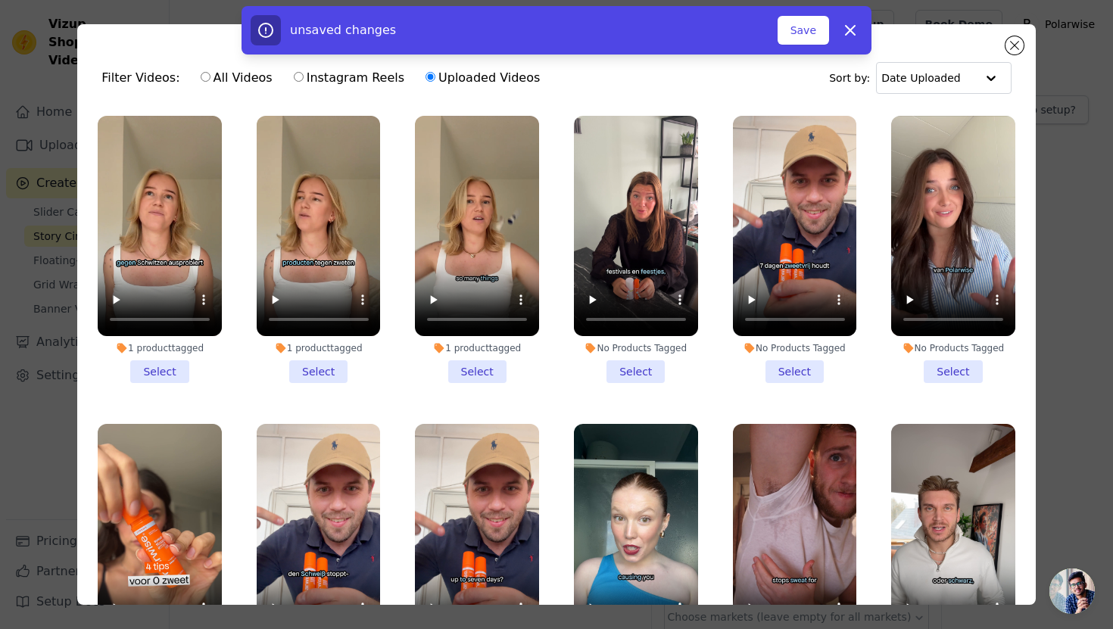
click at [1014, 45] on div "unsaved changes Save Dismiss" at bounding box center [556, 30] width 1113 height 48
click at [803, 35] on button "Save" at bounding box center [803, 30] width 51 height 29
click at [852, 33] on icon "button" at bounding box center [850, 30] width 9 height 9
checkbox input "false"
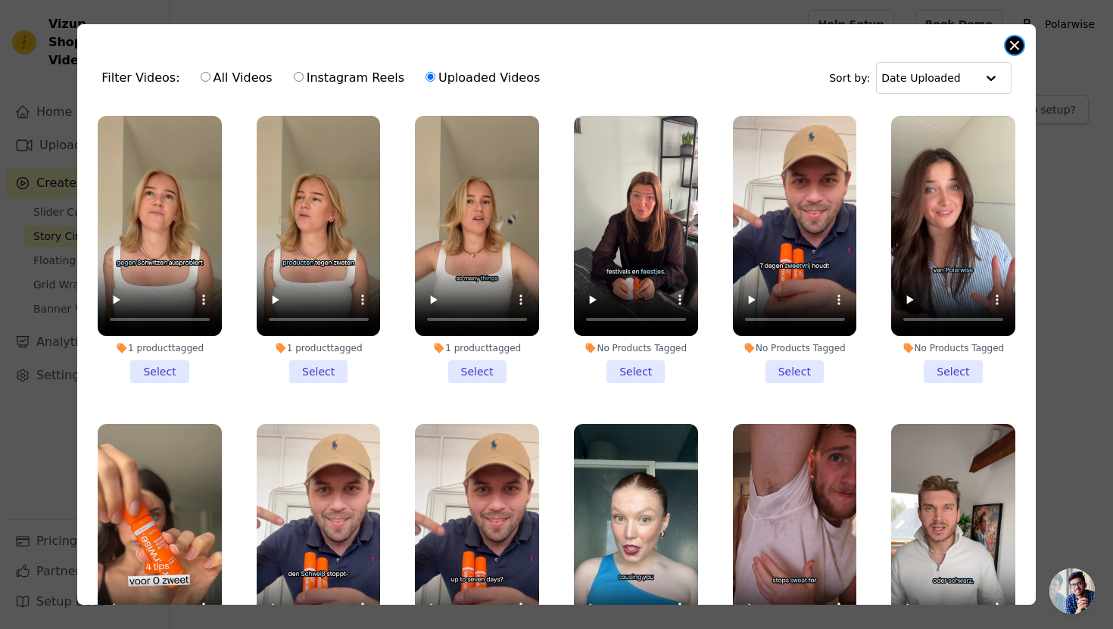
click at [1013, 44] on button "Close modal" at bounding box center [1014, 45] width 18 height 18
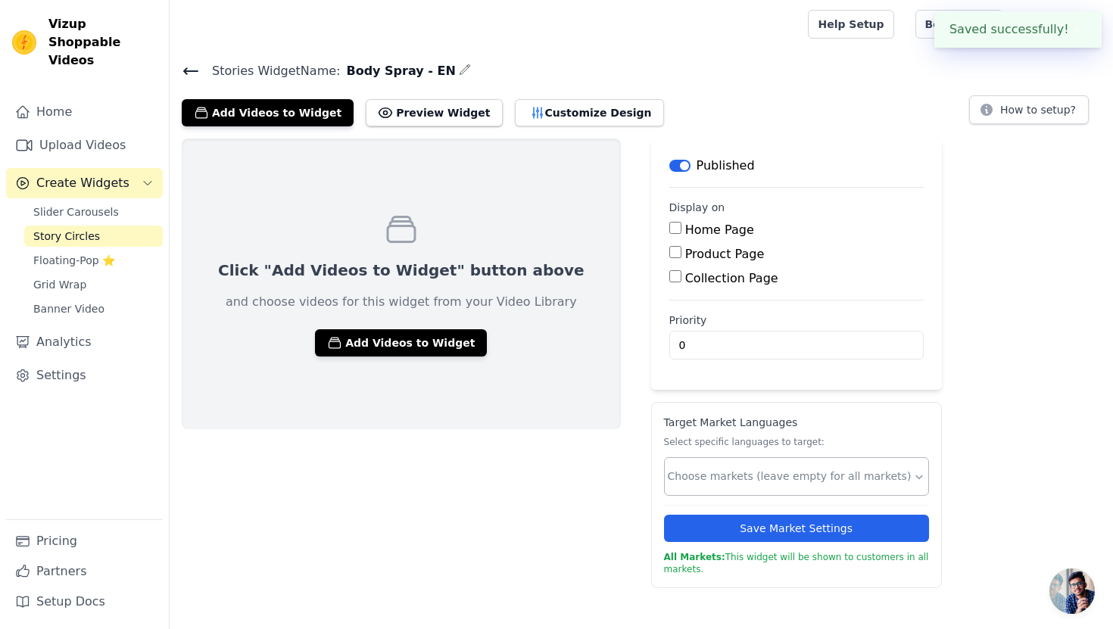
click at [690, 478] on input "text" at bounding box center [790, 477] width 245 height 16
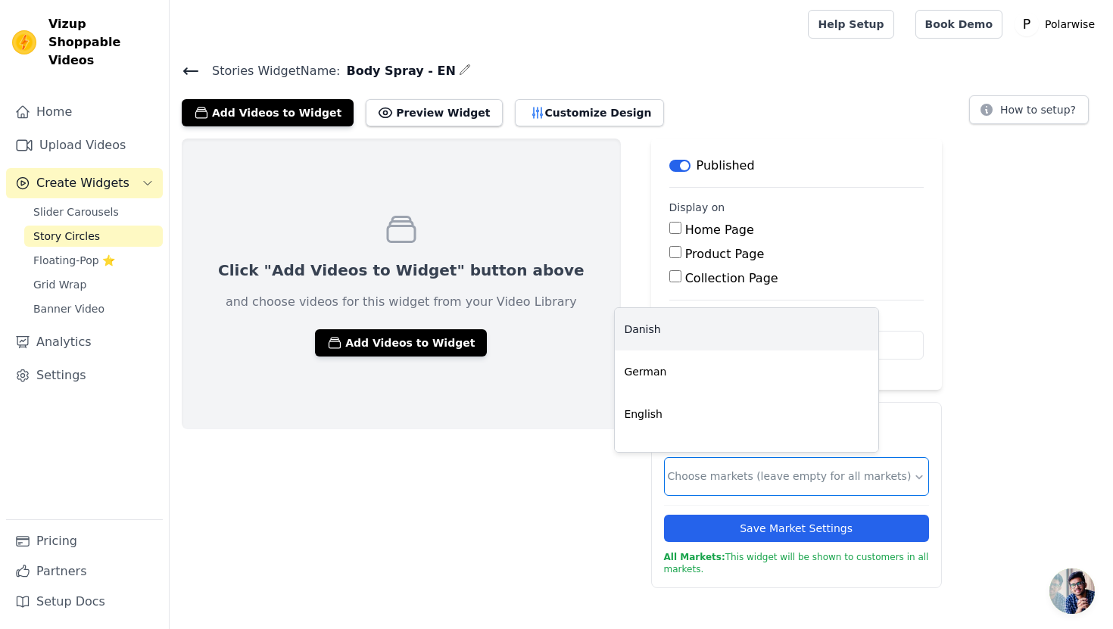
click at [734, 320] on div "Danish" at bounding box center [746, 329] width 263 height 42
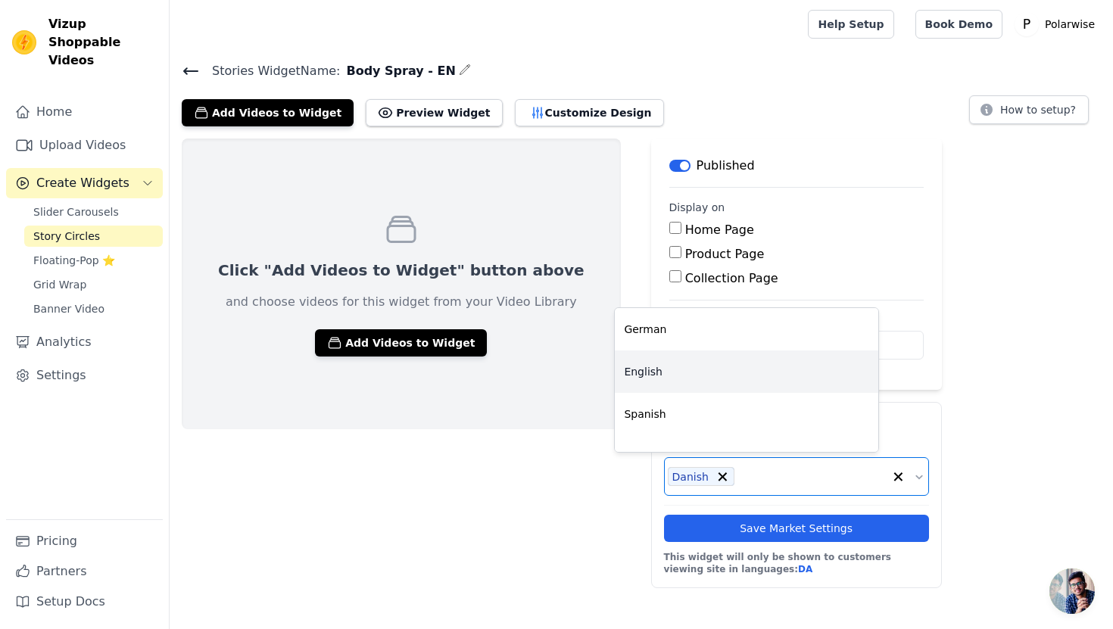
click at [724, 360] on div "English" at bounding box center [746, 372] width 263 height 42
click at [724, 360] on div "Spanish" at bounding box center [746, 372] width 263 height 42
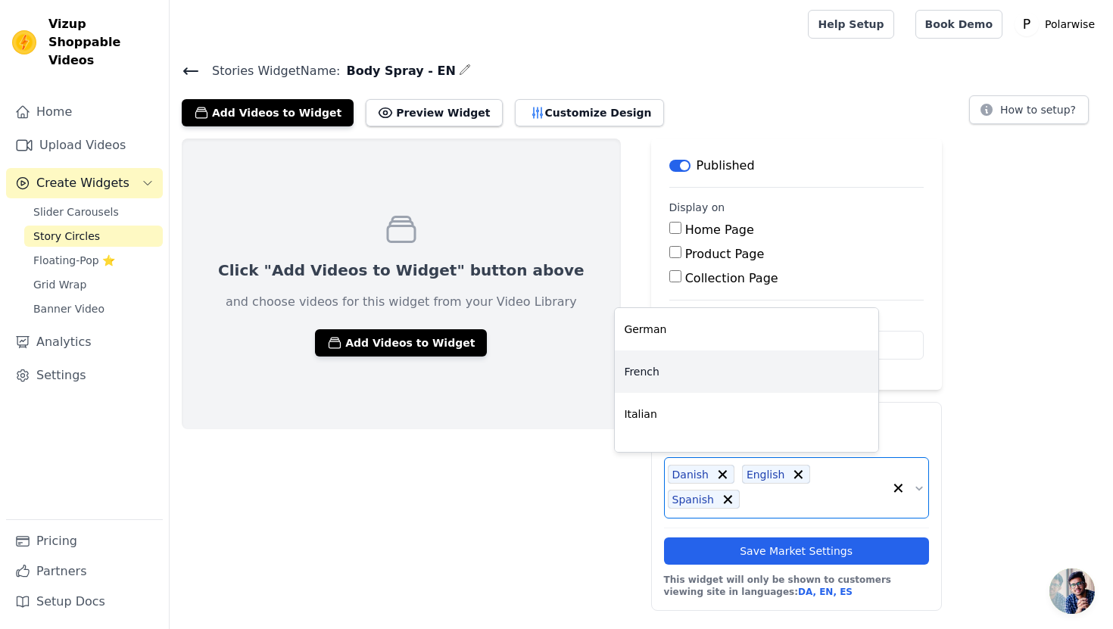
click at [724, 360] on div "French" at bounding box center [746, 372] width 263 height 42
click at [724, 360] on div "Italian" at bounding box center [746, 372] width 263 height 42
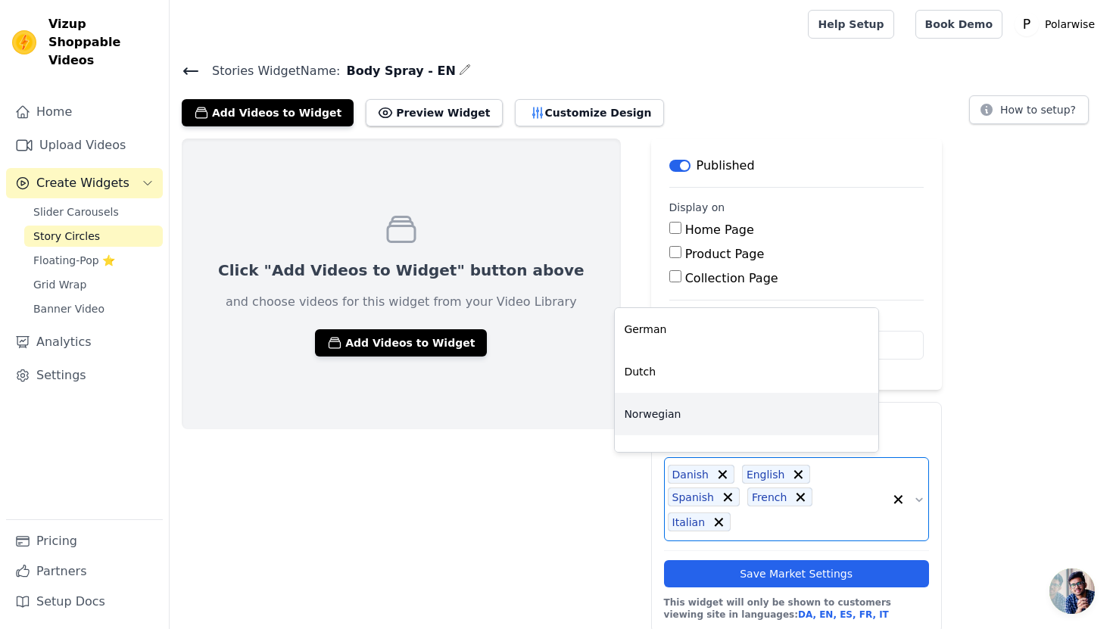
click at [702, 410] on div "Norwegian" at bounding box center [746, 414] width 263 height 42
click at [702, 410] on div "Polish" at bounding box center [746, 414] width 263 height 42
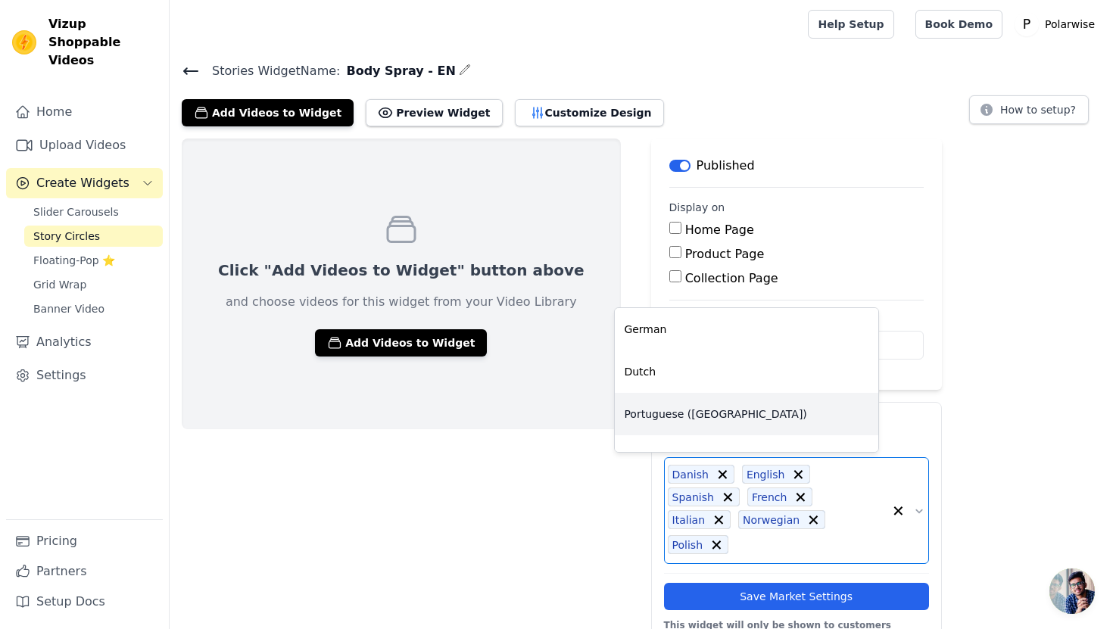
click at [702, 410] on div "Portuguese ([GEOGRAPHIC_DATA])" at bounding box center [746, 414] width 263 height 42
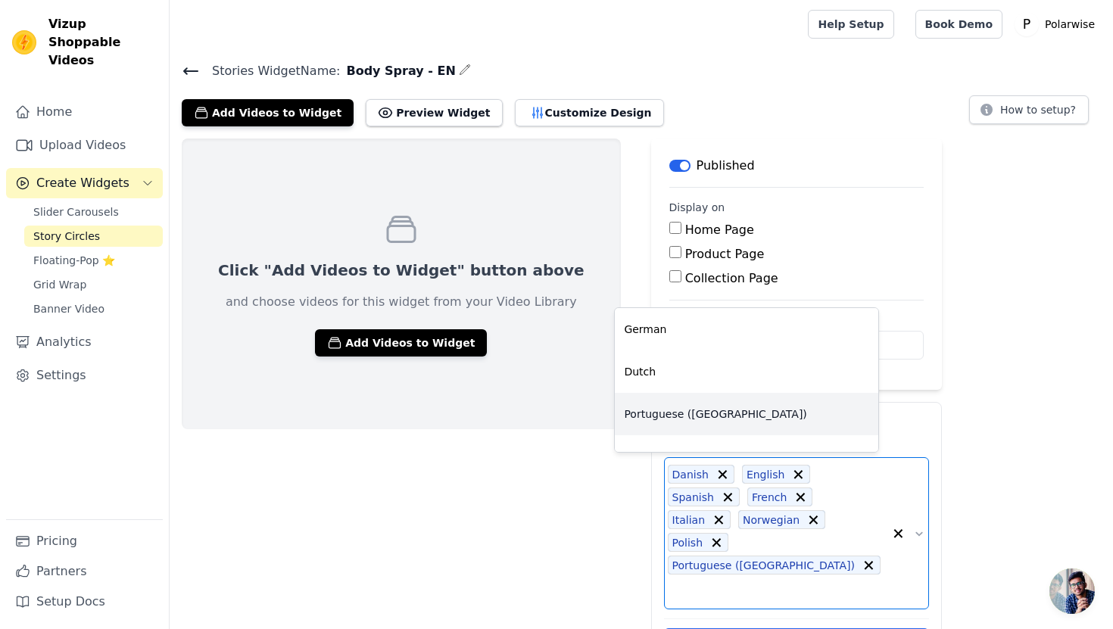
click at [702, 410] on div "Portuguese ([GEOGRAPHIC_DATA])" at bounding box center [746, 414] width 263 height 42
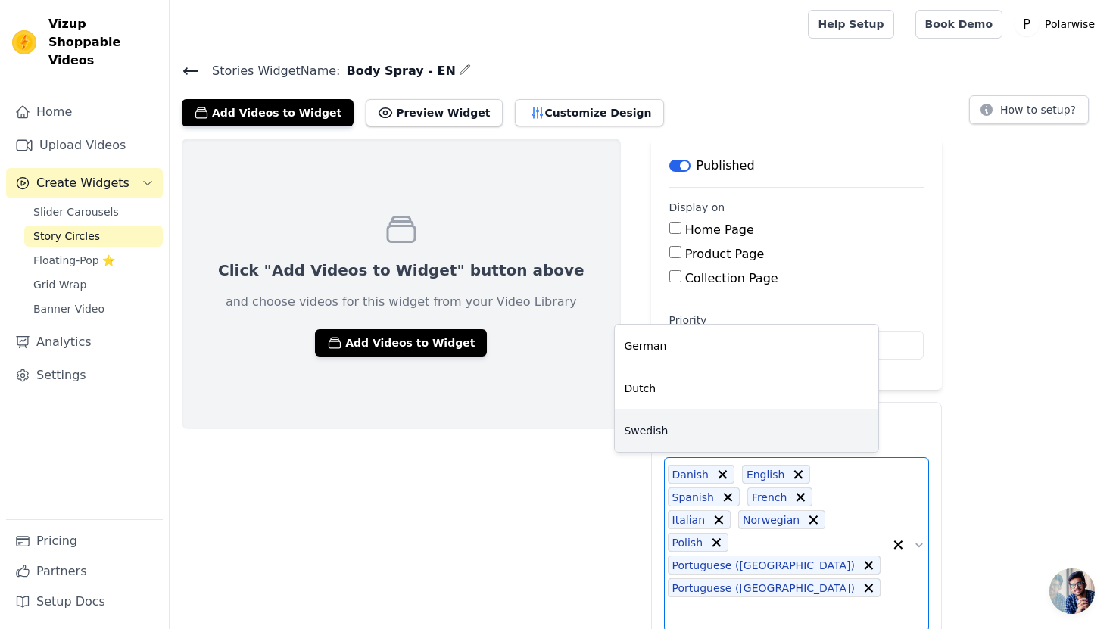
click at [700, 425] on div "Swedish" at bounding box center [746, 431] width 263 height 42
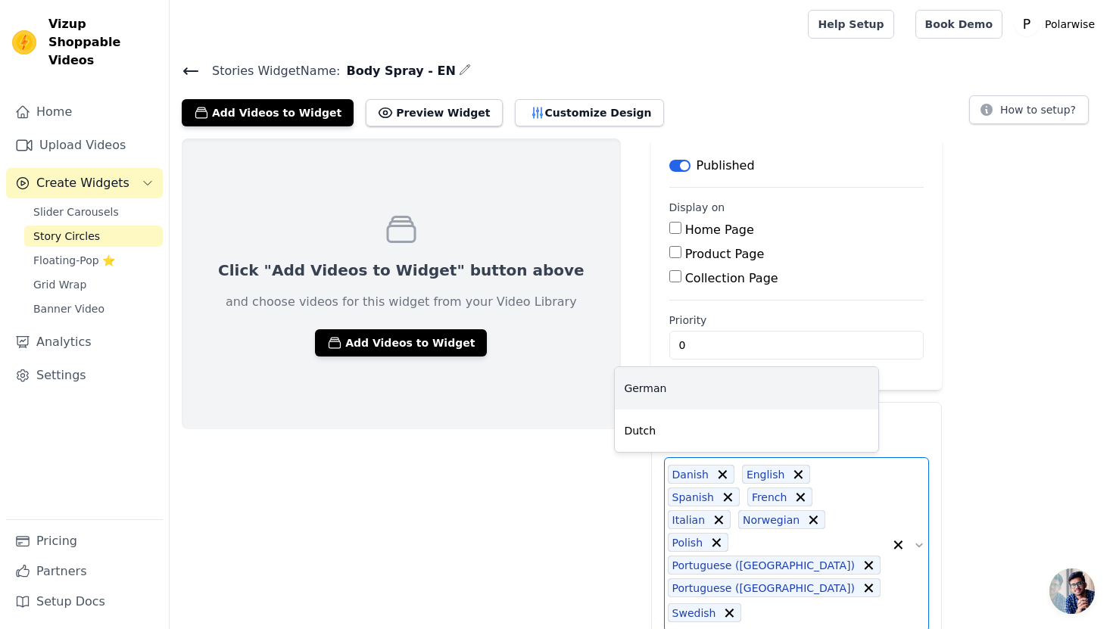
click at [624, 60] on main "Stories Widget Name: Body Spray - EN Add Videos to Widget Preview Widget Custom…" at bounding box center [641, 392] width 943 height 688
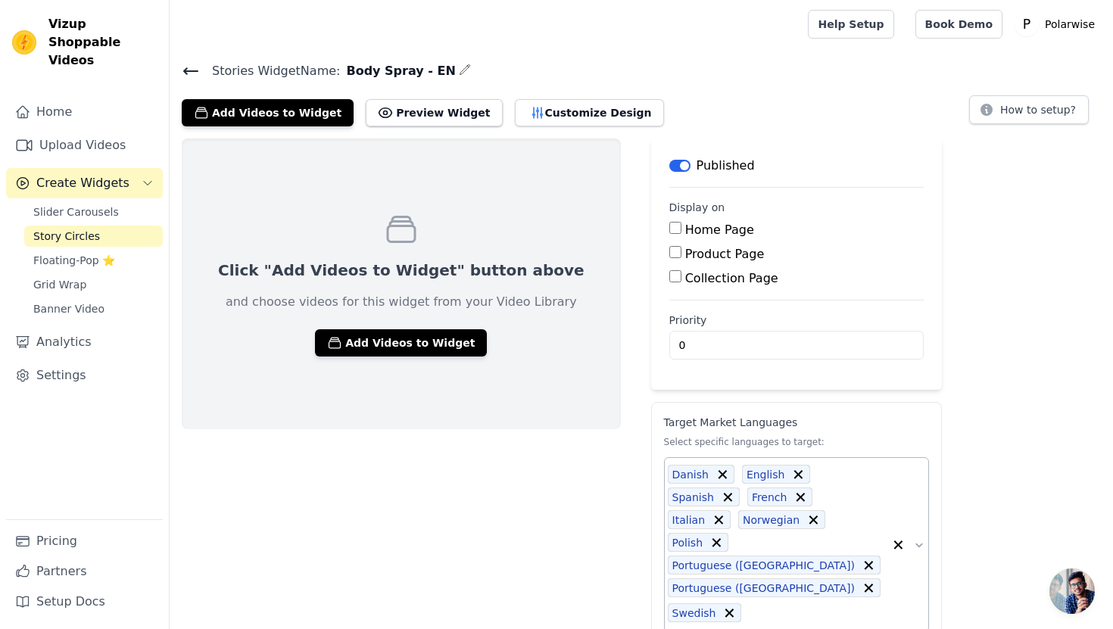
click at [989, 448] on div "Click "Add Videos to Widget" button above and choose videos for this widget fro…" at bounding box center [641, 438] width 943 height 598
click at [190, 66] on icon at bounding box center [191, 71] width 18 height 18
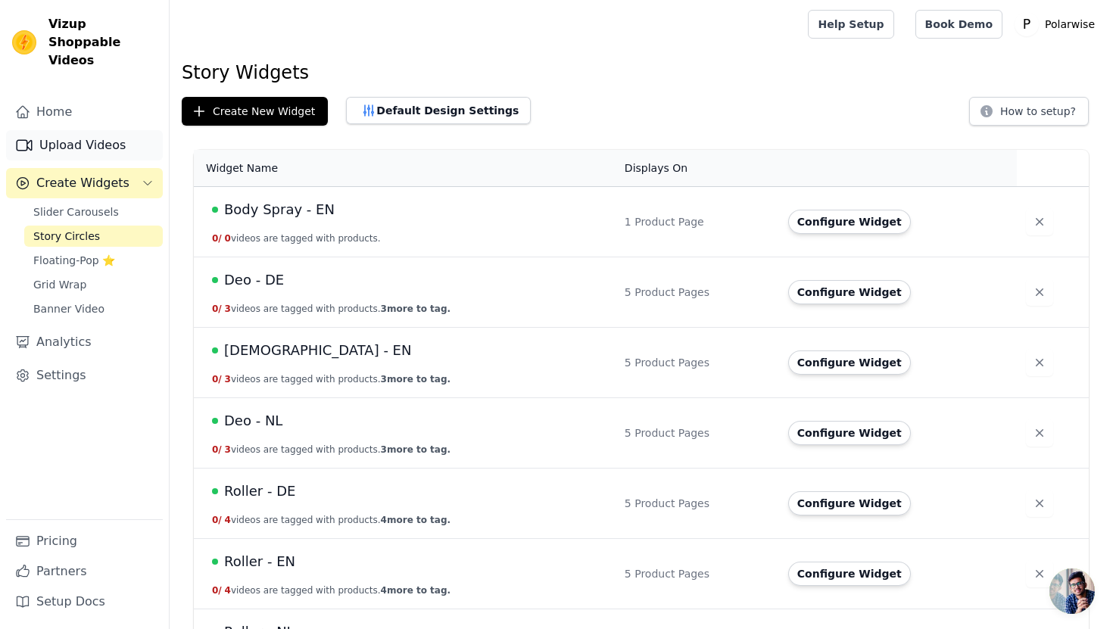
click at [120, 130] on link "Upload Videos" at bounding box center [84, 145] width 157 height 30
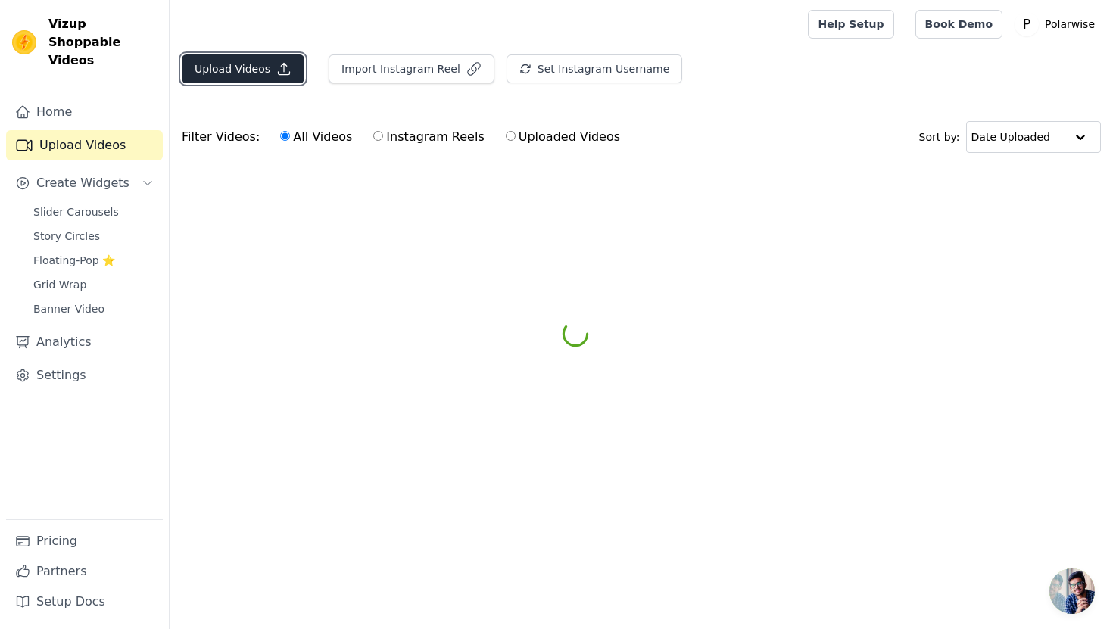
click at [240, 63] on button "Upload Videos" at bounding box center [243, 69] width 123 height 29
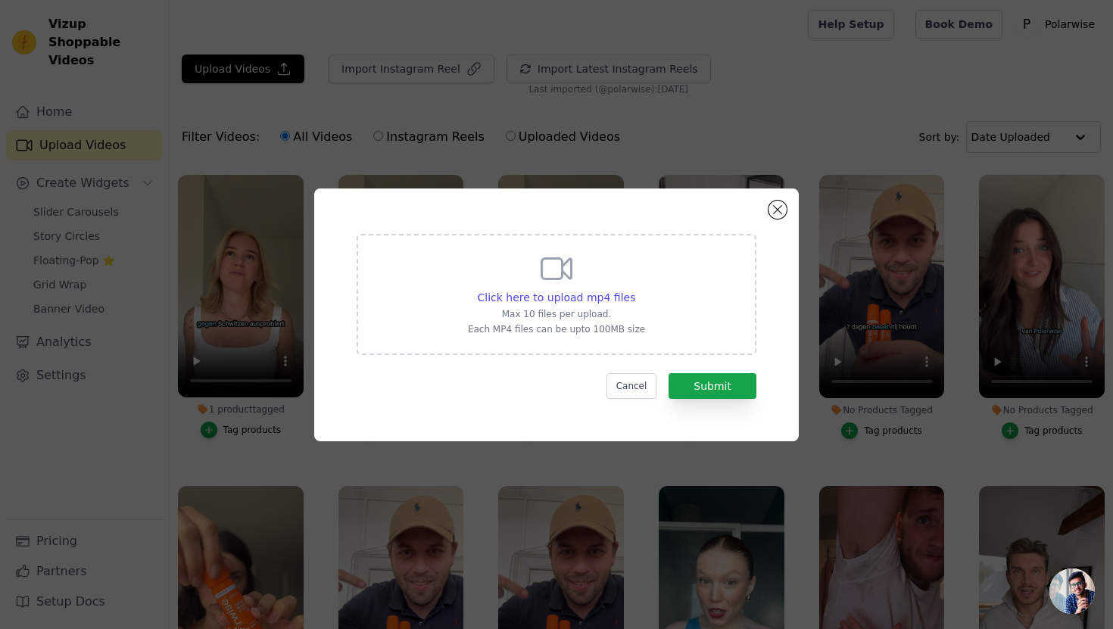
click at [470, 258] on div "Click here to upload mp4 files Max 10 files per upload. Each MP4 files can be u…" at bounding box center [556, 293] width 177 height 85
click at [634, 289] on input "Click here to upload mp4 files Max 10 files per upload. Each MP4 files can be u…" at bounding box center [634, 289] width 1 height 1
type input "C:\fakepath\EN-VIDEO 1-Sweaty Back UGC (1).mp4"
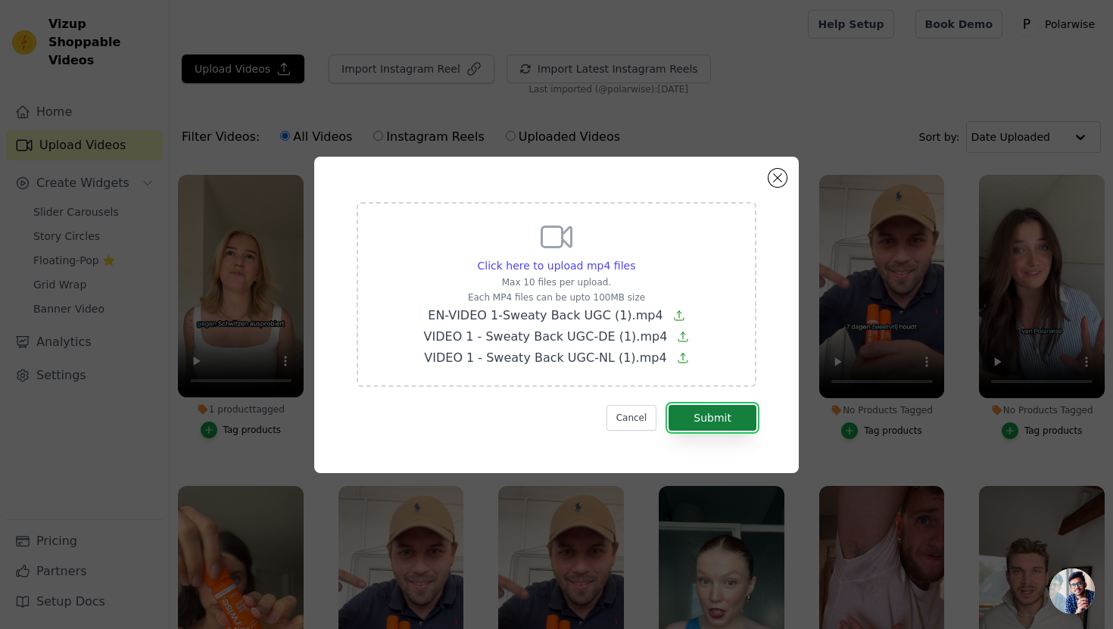
click at [699, 414] on button "Submit" at bounding box center [712, 418] width 88 height 26
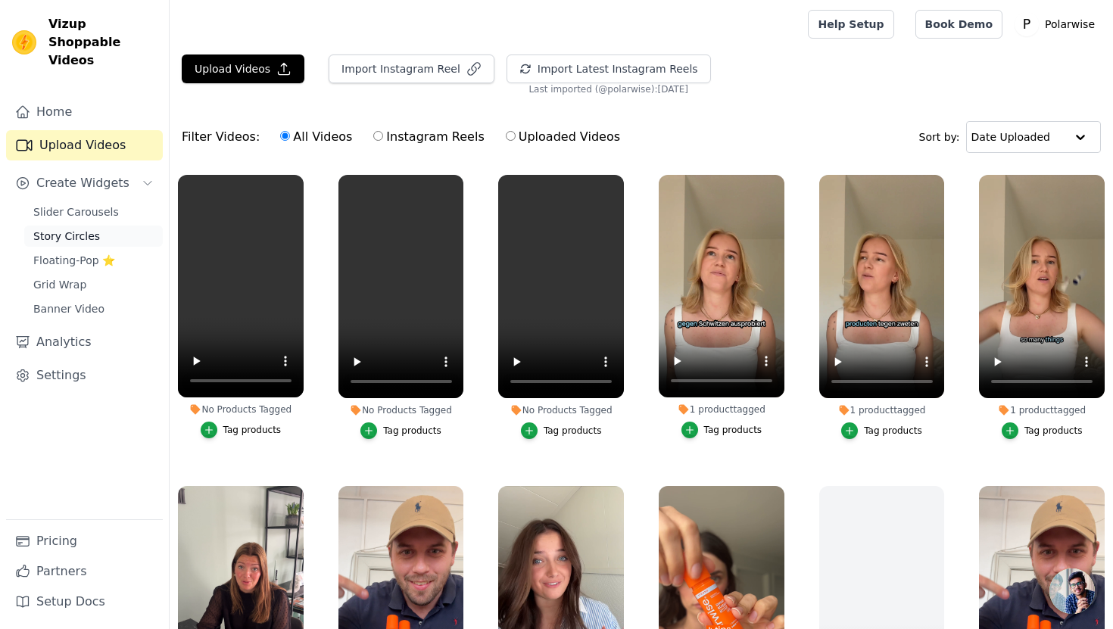
click at [61, 229] on span "Story Circles" at bounding box center [66, 236] width 67 height 15
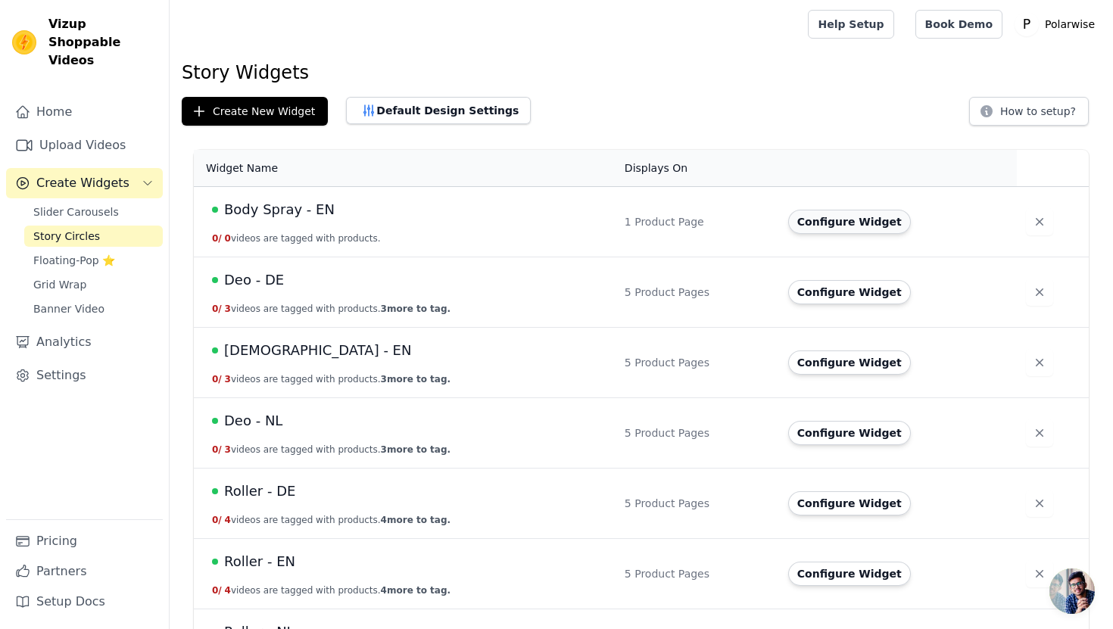
click at [885, 224] on button "Configure Widget" at bounding box center [849, 222] width 123 height 24
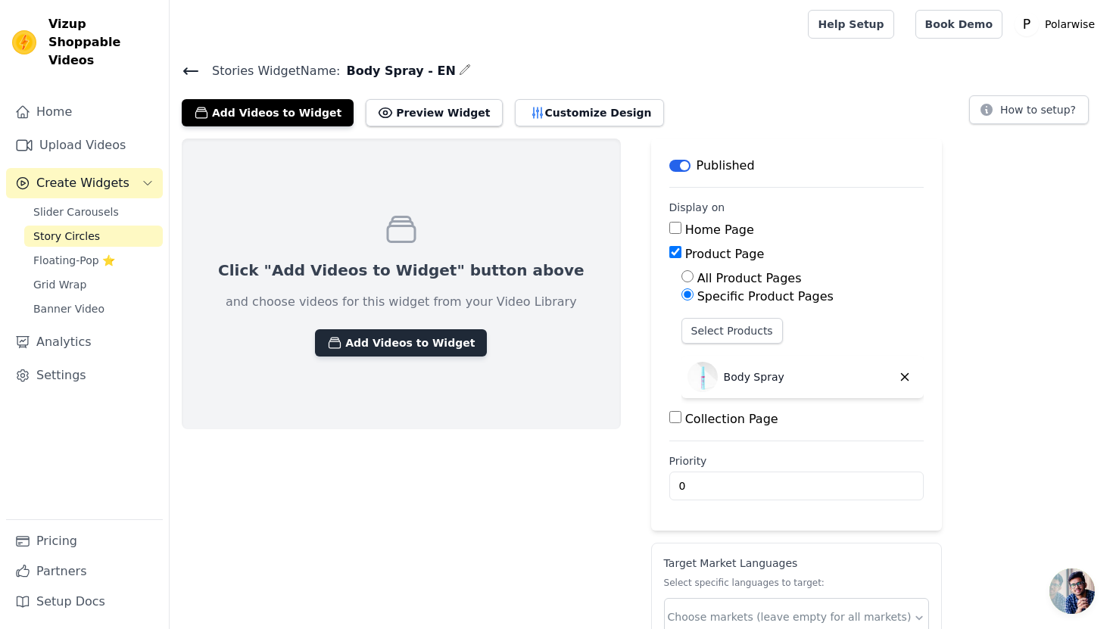
click at [347, 345] on button "Add Videos to Widget" at bounding box center [401, 342] width 172 height 27
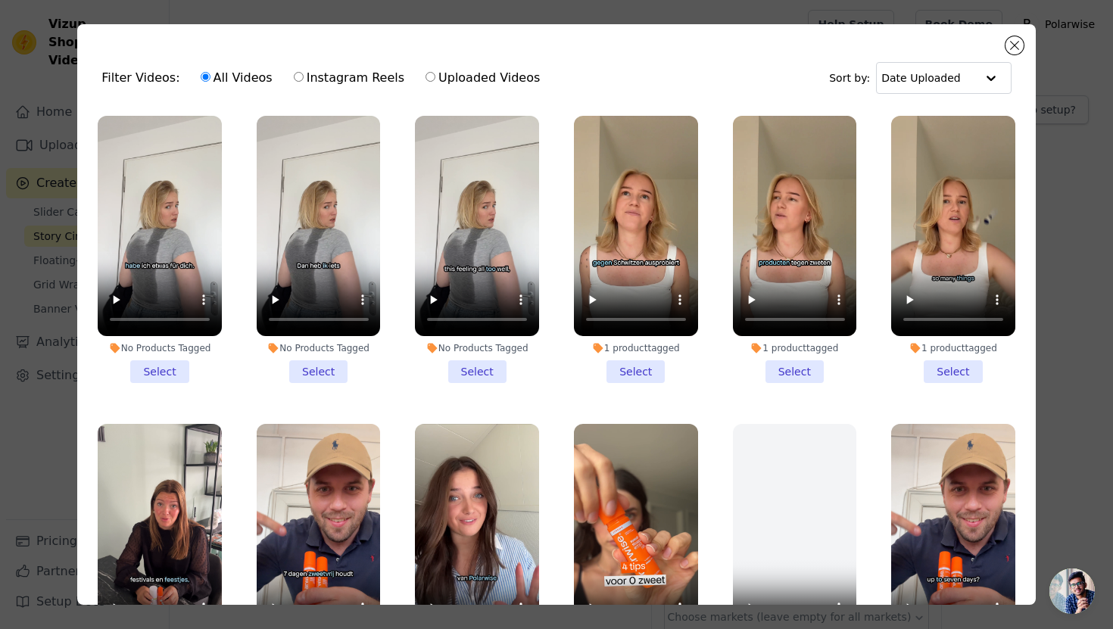
click at [486, 371] on li "No Products Tagged Select" at bounding box center [477, 249] width 124 height 267
click at [0, 0] on input "No Products Tagged Select" at bounding box center [0, 0] width 0 height 0
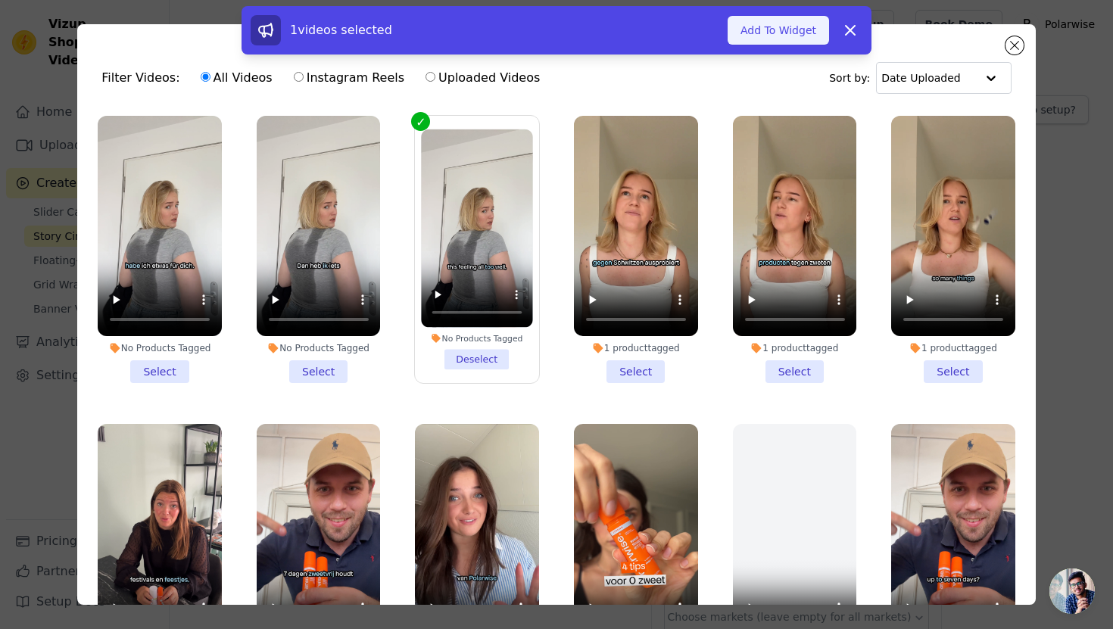
click at [792, 40] on button "Add To Widget" at bounding box center [778, 30] width 101 height 29
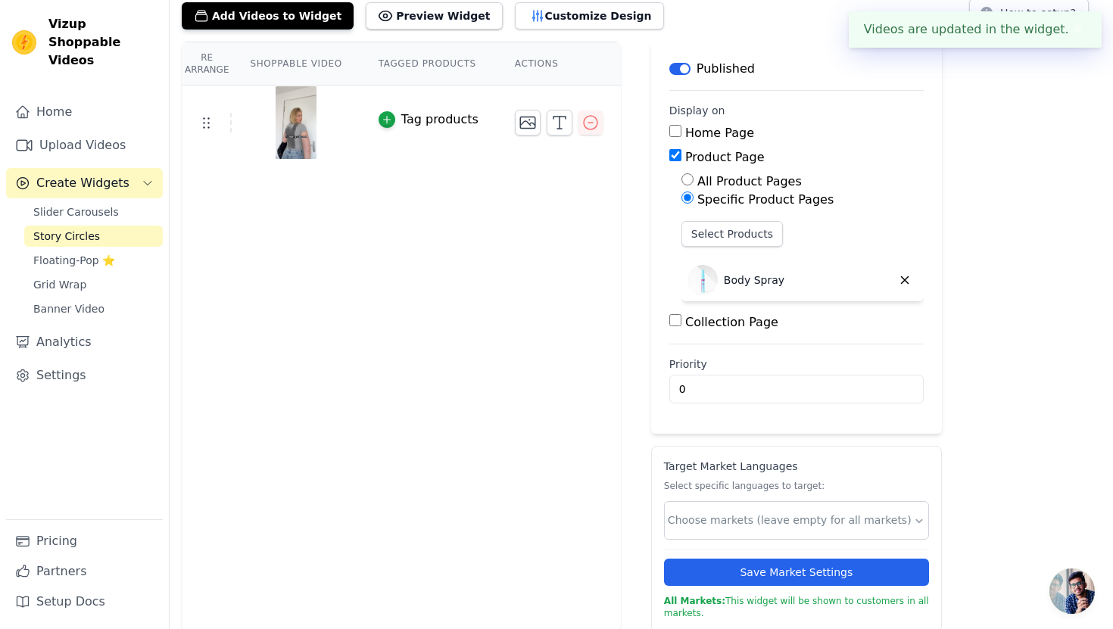
scroll to position [99, 0]
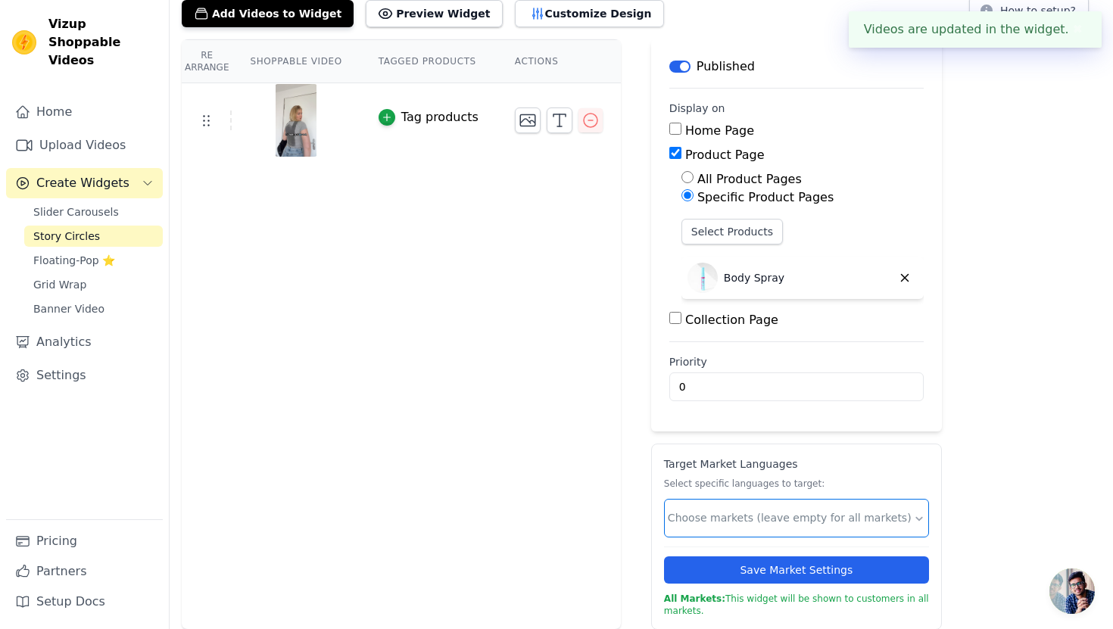
click at [697, 514] on input "text" at bounding box center [790, 518] width 245 height 16
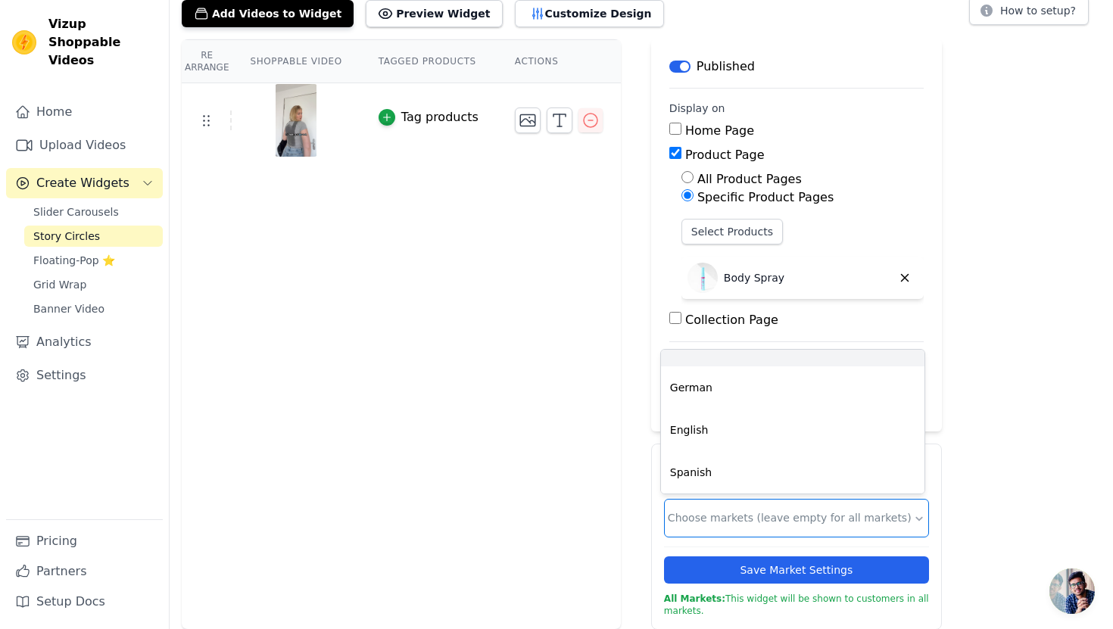
scroll to position [0, 0]
click at [758, 363] on div "Danish" at bounding box center [792, 371] width 263 height 42
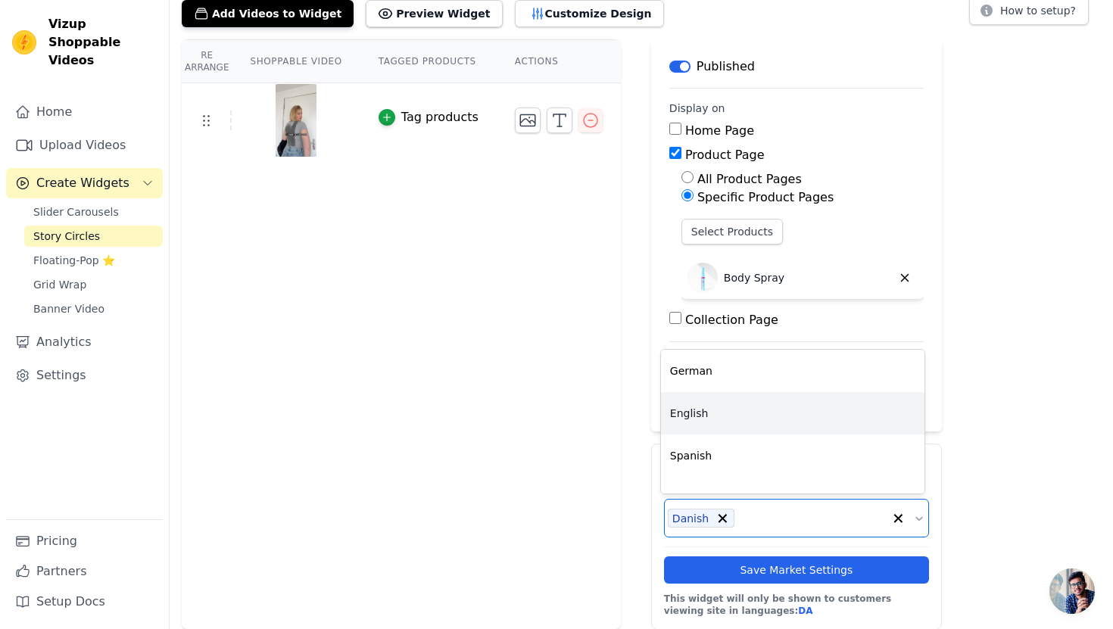
click at [746, 407] on div "English" at bounding box center [792, 413] width 263 height 42
click at [746, 417] on div "Spanish" at bounding box center [792, 413] width 263 height 42
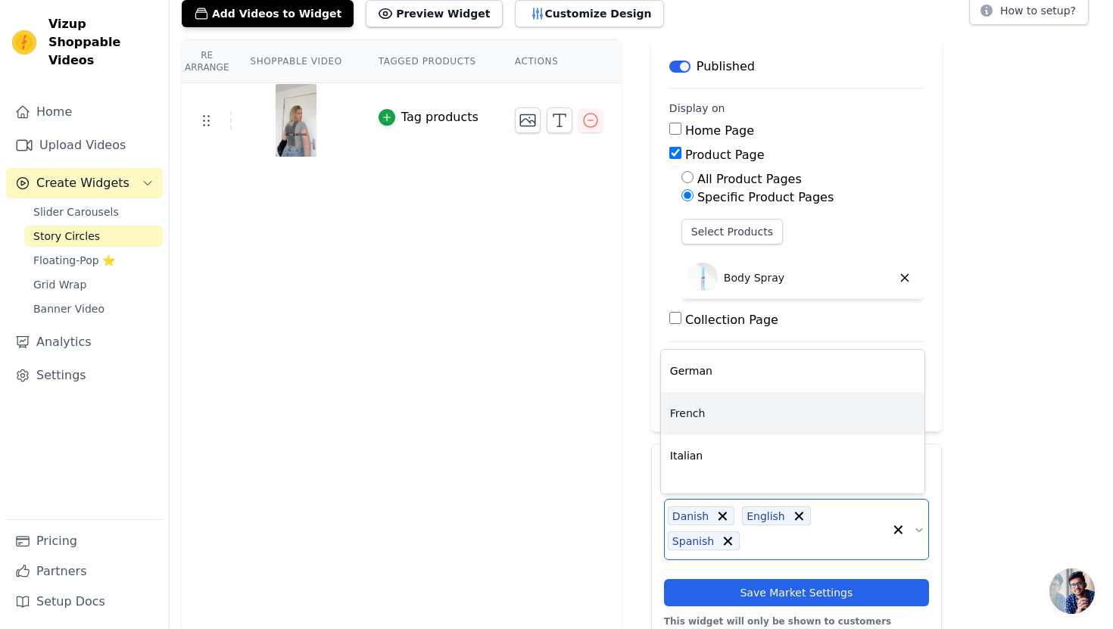
click at [746, 417] on div "French" at bounding box center [792, 413] width 263 height 42
click at [746, 417] on div "Italian" at bounding box center [792, 413] width 263 height 42
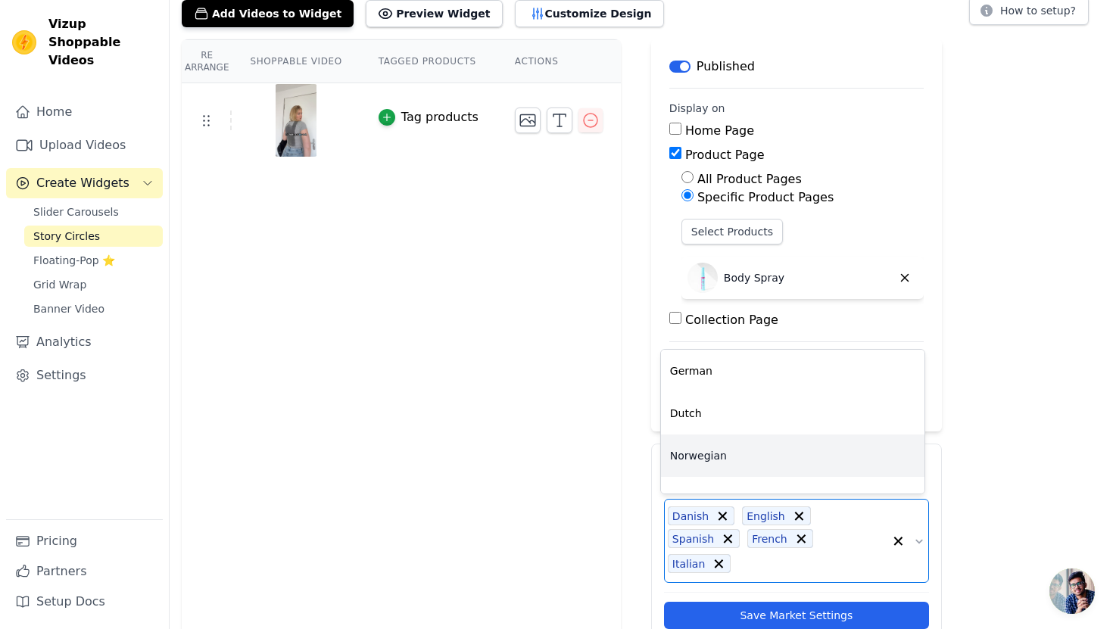
click at [736, 452] on div "Norwegian" at bounding box center [792, 456] width 263 height 42
click at [736, 452] on div "Polish" at bounding box center [792, 456] width 263 height 42
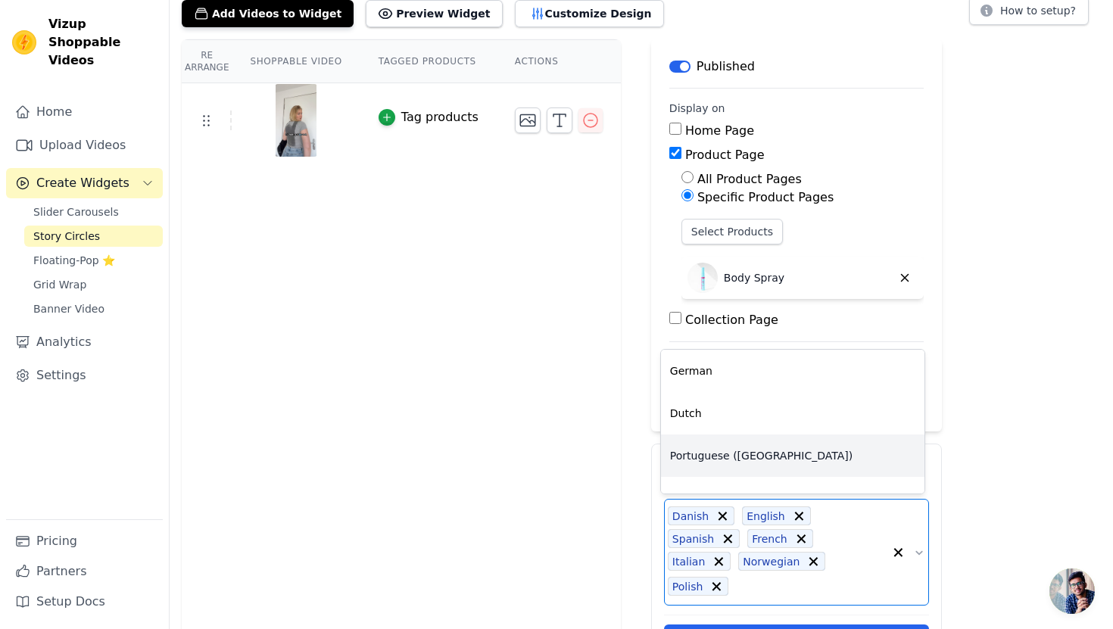
click at [736, 452] on div "Portuguese ([GEOGRAPHIC_DATA])" at bounding box center [792, 456] width 263 height 42
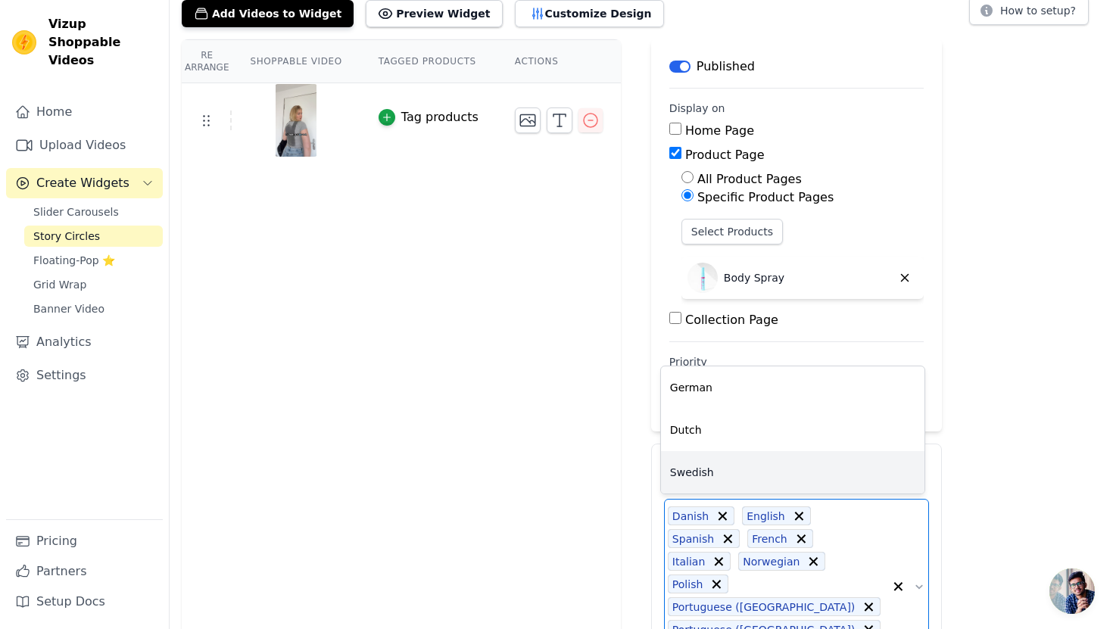
click at [730, 472] on div "Swedish" at bounding box center [792, 472] width 263 height 42
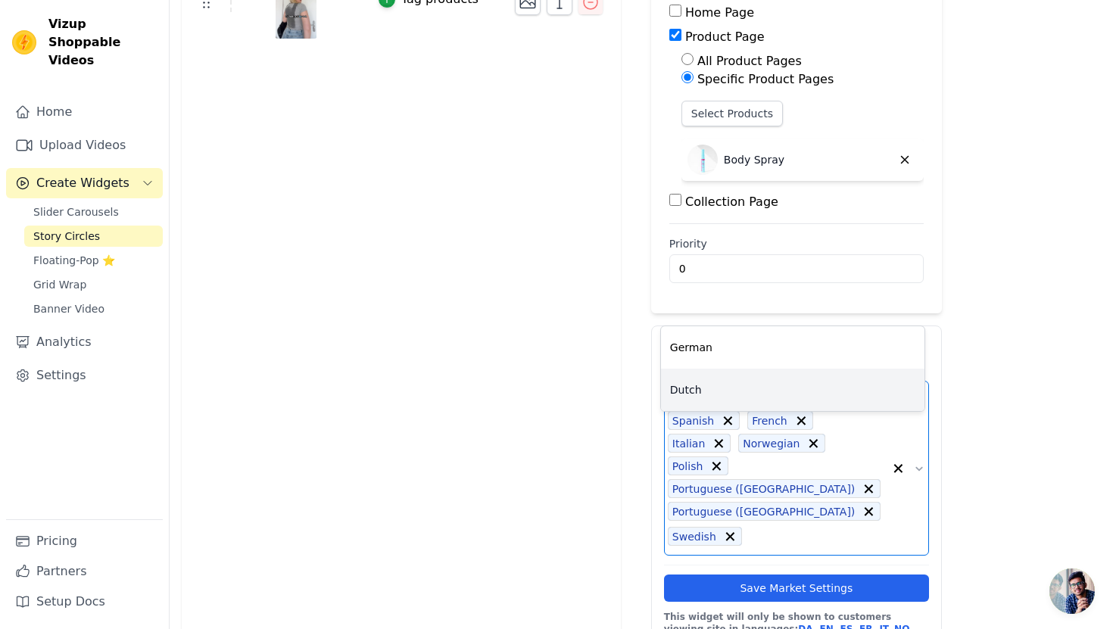
scroll to position [225, 0]
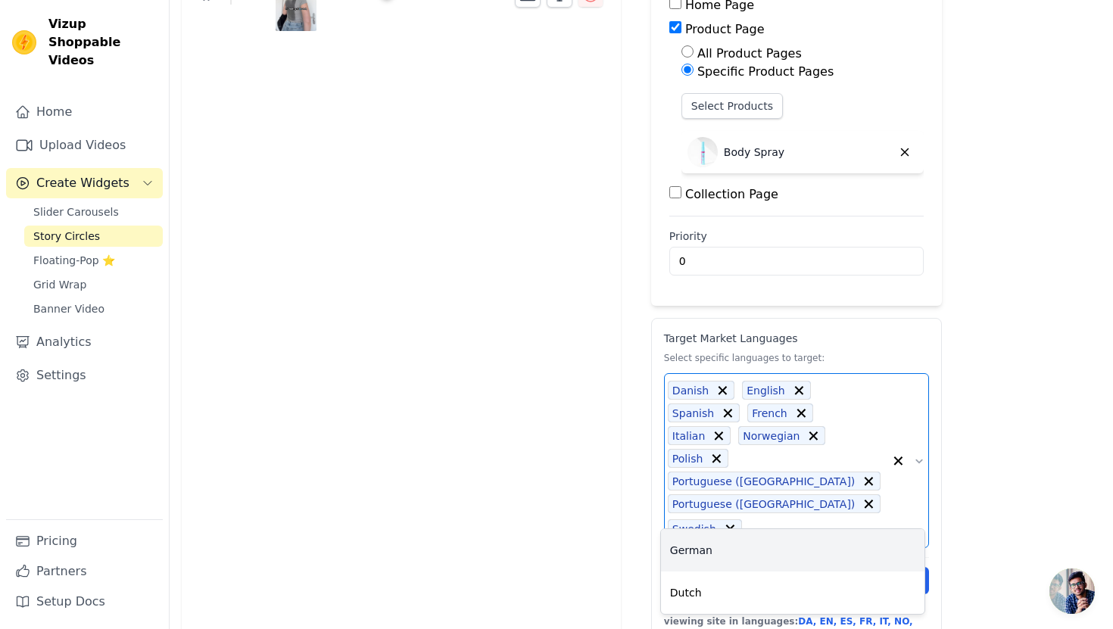
click at [1033, 466] on div "Re Arrange Shoppable Video Tagged Products Actions Tag products Save Videos In …" at bounding box center [641, 283] width 943 height 739
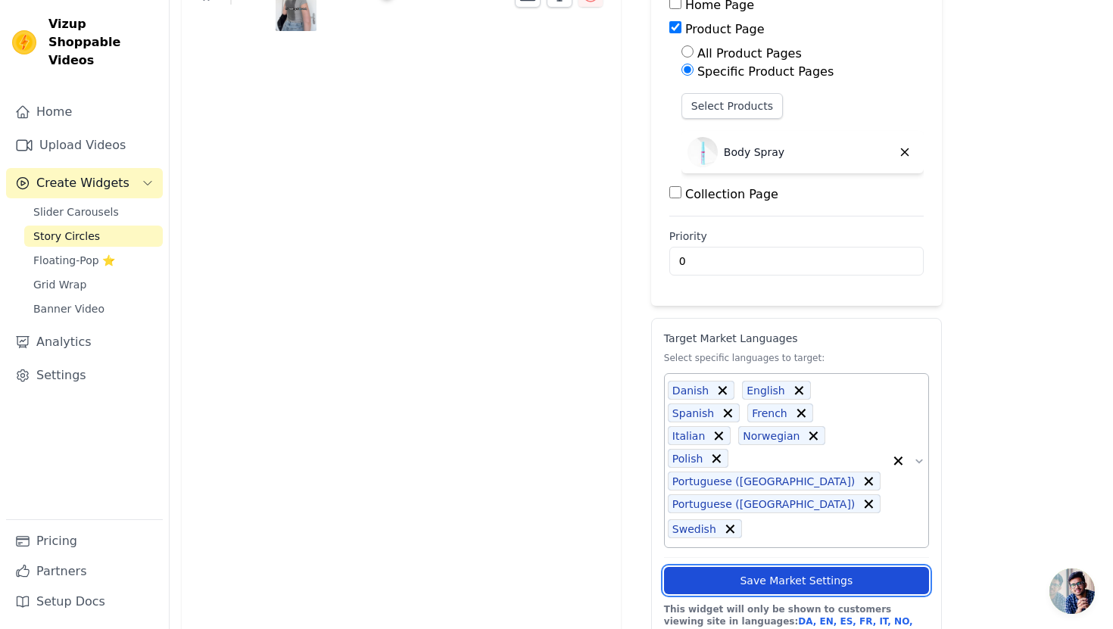
click at [875, 567] on button "Save Market Settings" at bounding box center [796, 580] width 265 height 27
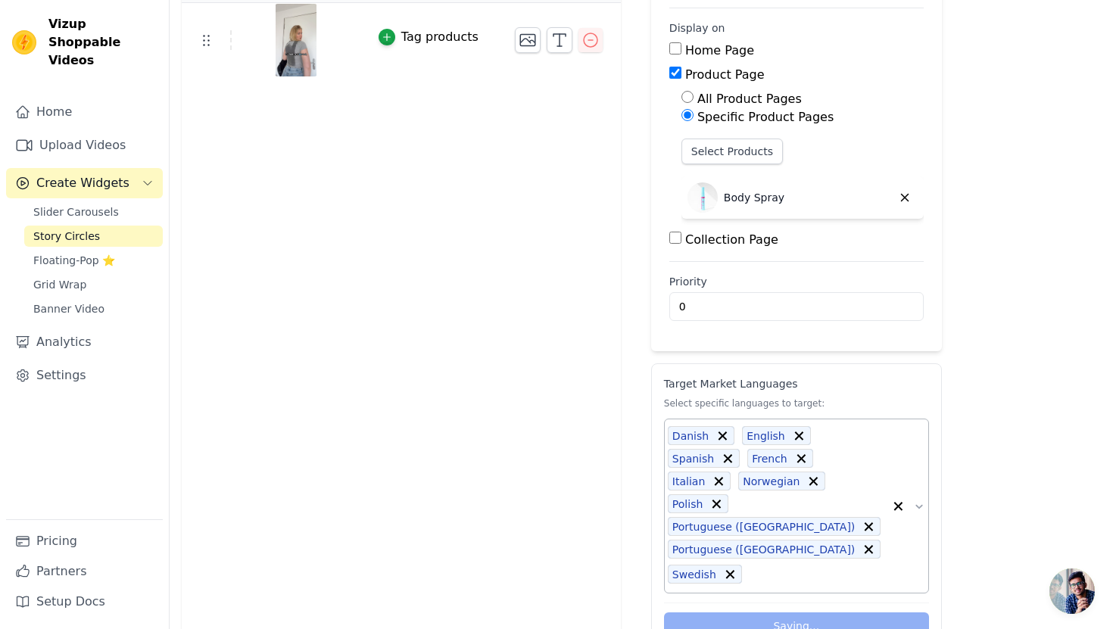
scroll to position [0, 0]
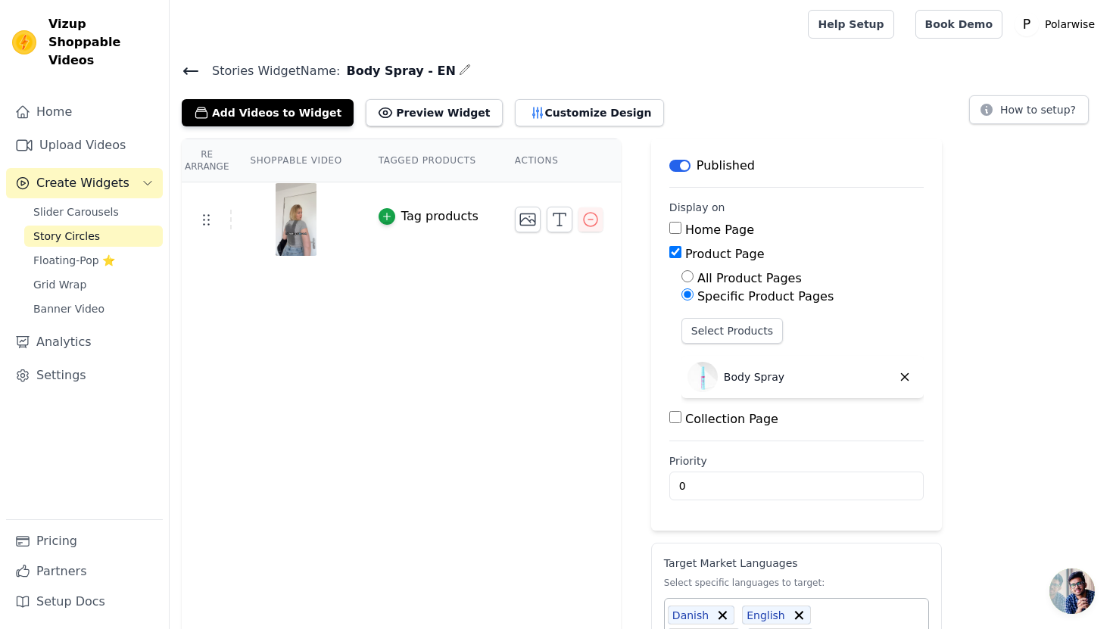
click at [194, 67] on icon at bounding box center [191, 71] width 18 height 18
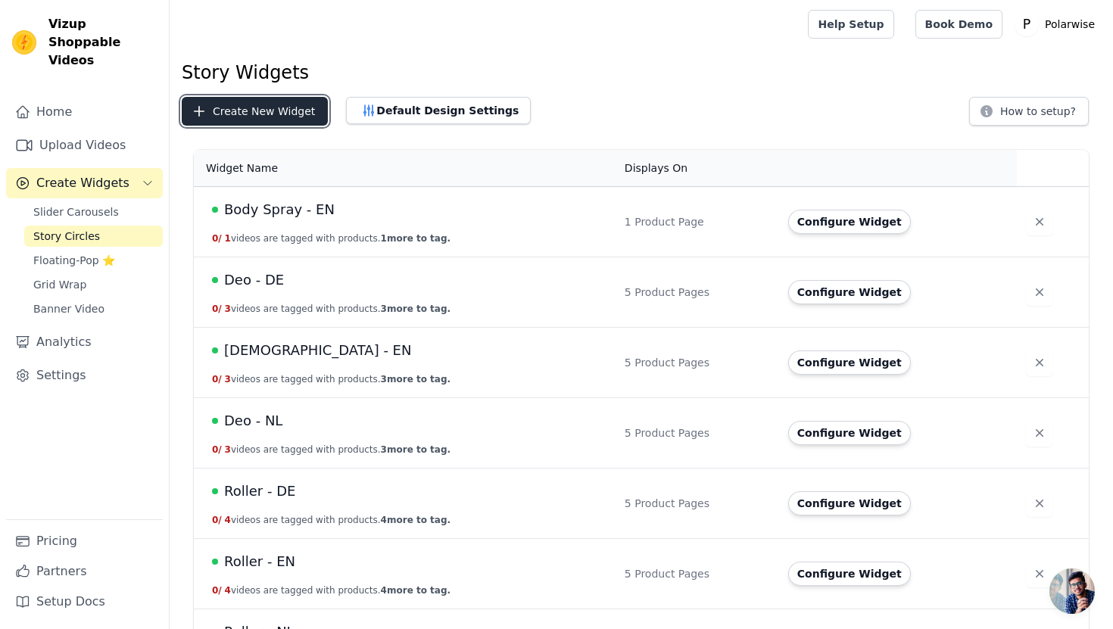
click at [244, 117] on button "Create New Widget" at bounding box center [255, 111] width 146 height 29
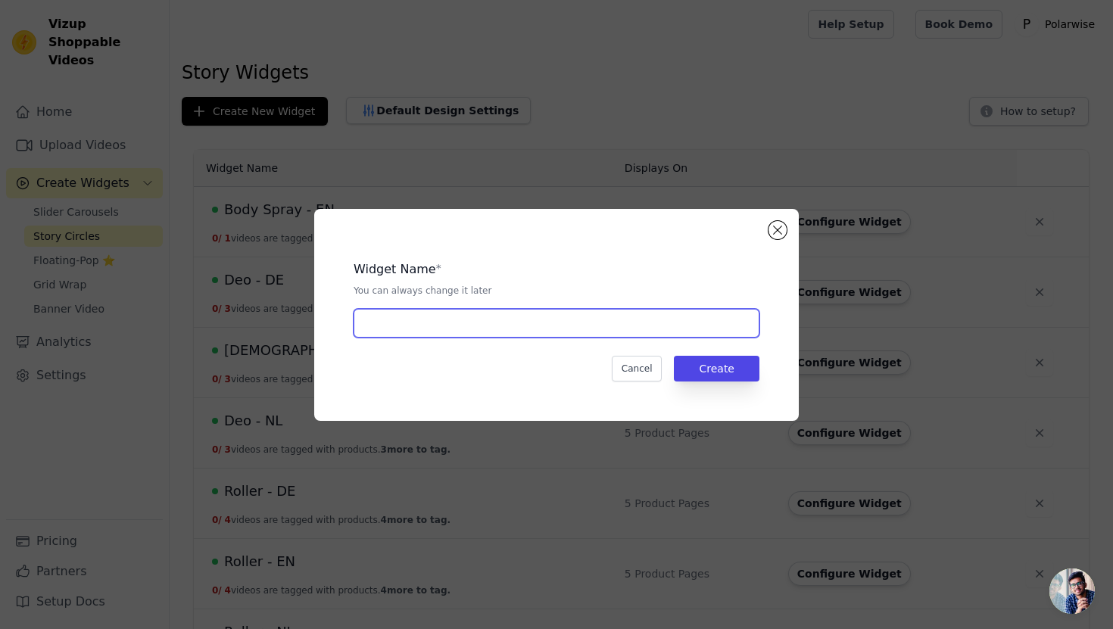
click at [439, 333] on input "text" at bounding box center [557, 323] width 406 height 29
type input "Body Spay - NL"
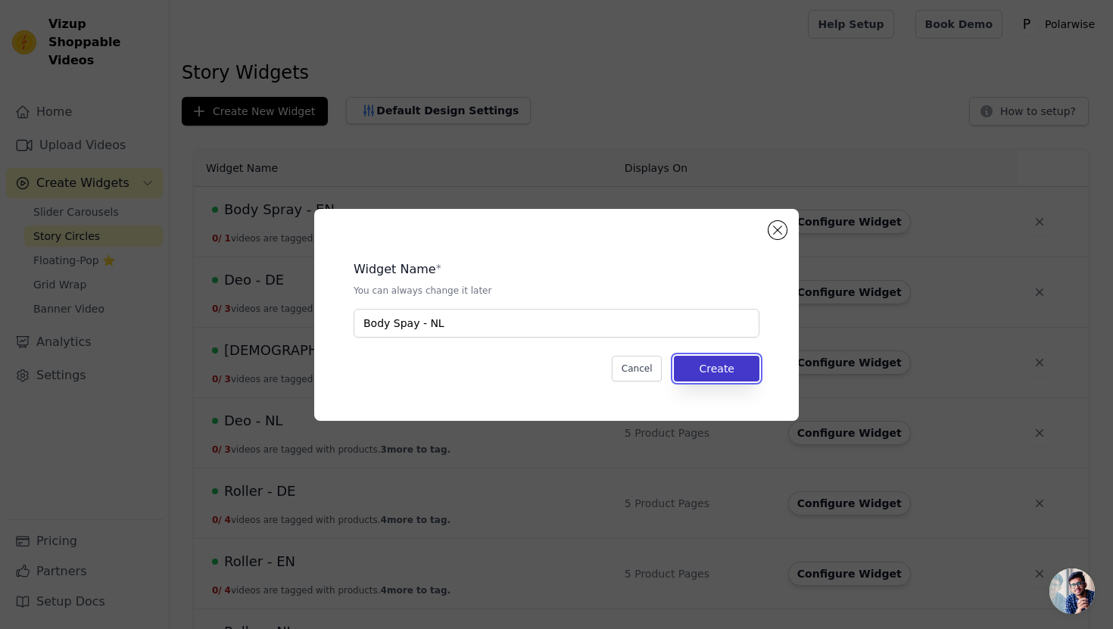
click at [717, 364] on button "Create" at bounding box center [717, 369] width 86 height 26
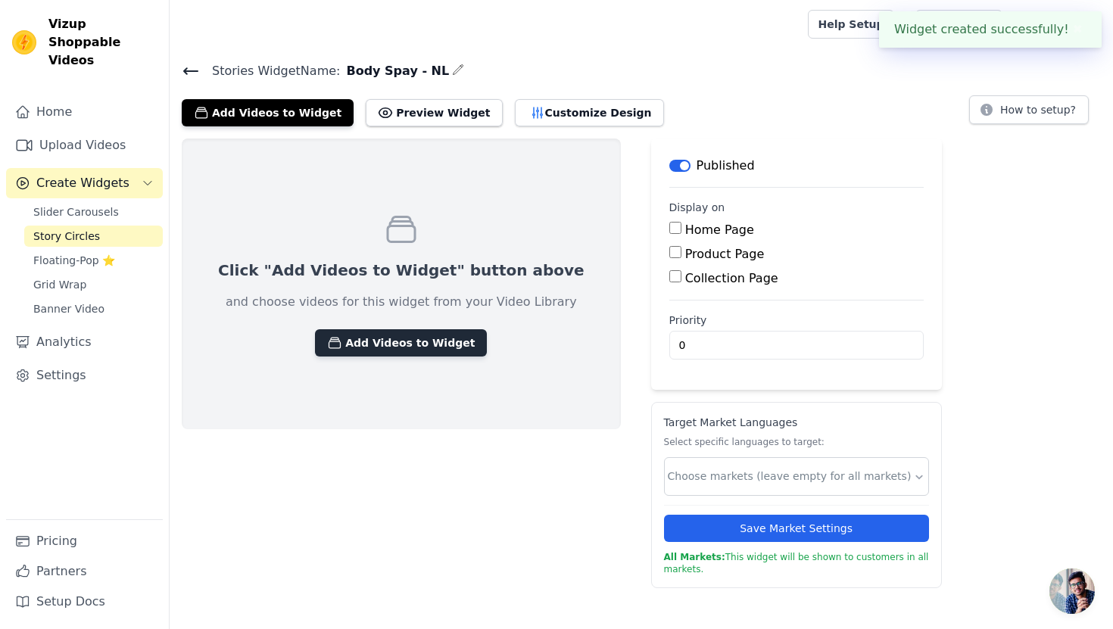
click at [332, 331] on button "Add Videos to Widget" at bounding box center [401, 342] width 172 height 27
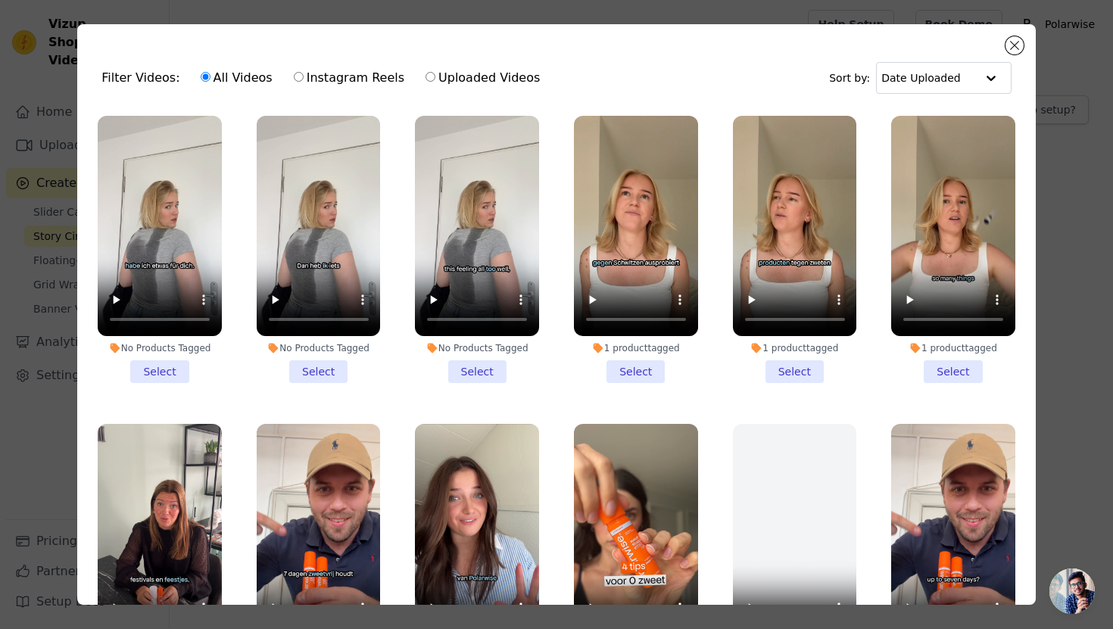
click at [315, 376] on li "No Products Tagged Select" at bounding box center [319, 249] width 124 height 267
click at [0, 0] on input "No Products Tagged Select" at bounding box center [0, 0] width 0 height 0
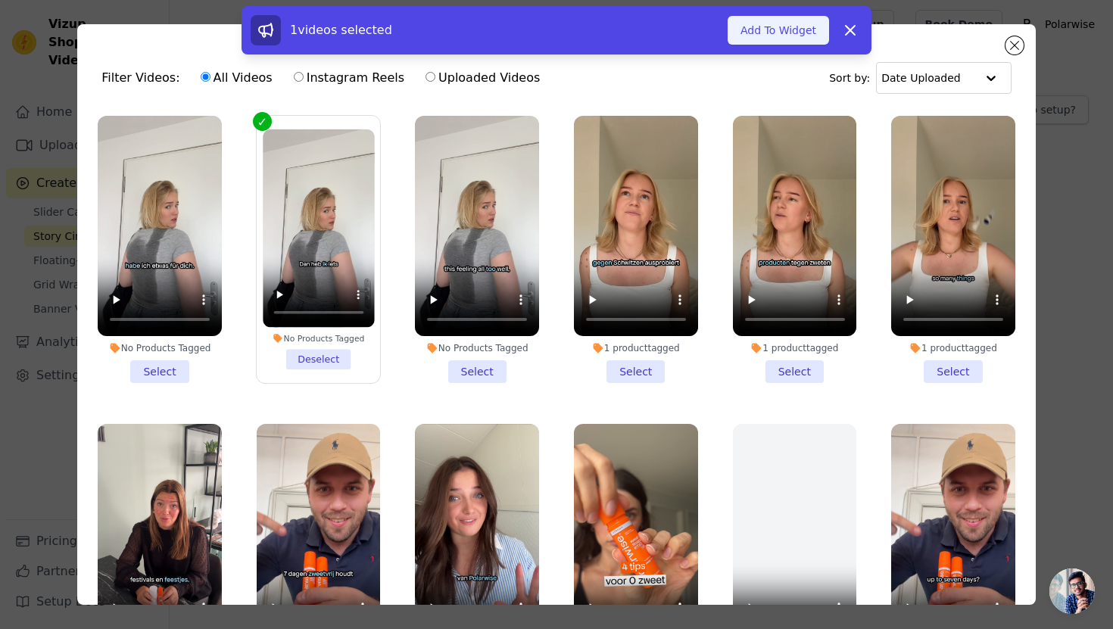
click at [802, 36] on button "Add To Widget" at bounding box center [778, 30] width 101 height 29
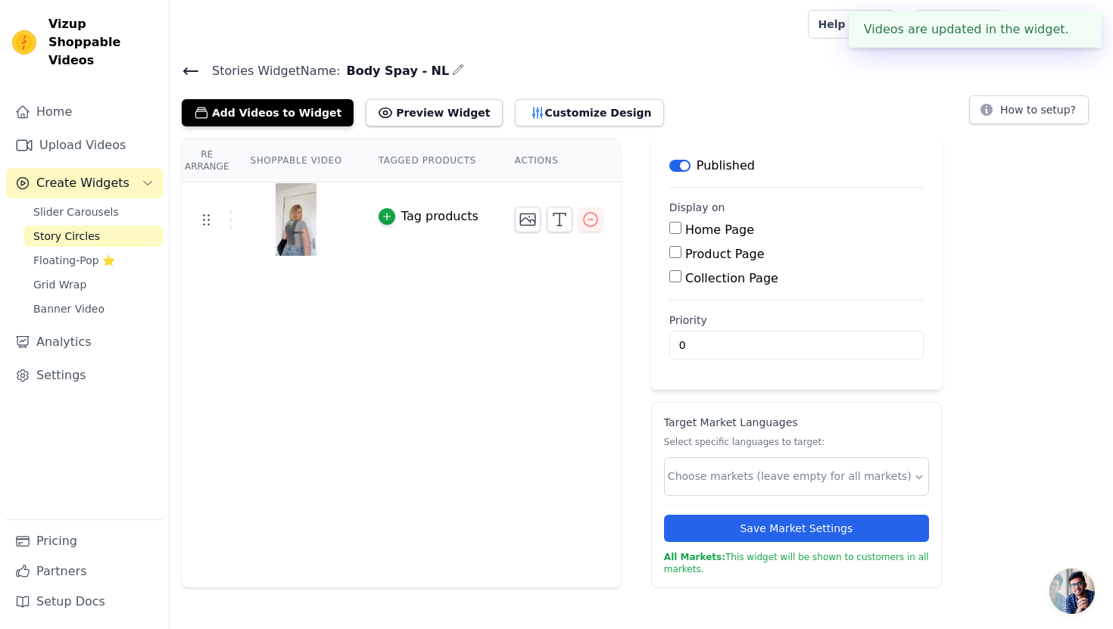
click at [712, 252] on label "Product Page" at bounding box center [724, 254] width 79 height 14
click at [681, 252] on input "Product Page" at bounding box center [675, 252] width 12 height 12
checkbox input "true"
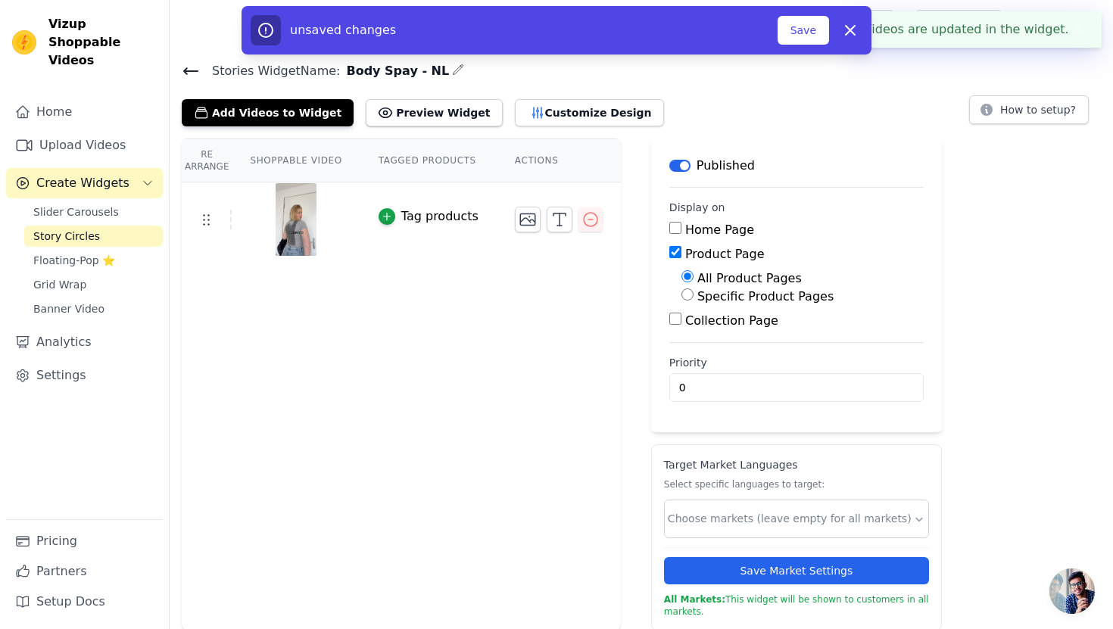
click at [706, 304] on div "Specific Product Pages" at bounding box center [802, 297] width 242 height 18
click at [707, 304] on div "Specific Product Pages" at bounding box center [802, 297] width 242 height 18
click at [709, 301] on label "Specific Product Pages" at bounding box center [765, 296] width 136 height 14
click at [693, 301] on input "Specific Product Pages" at bounding box center [687, 294] width 12 height 12
radio input "true"
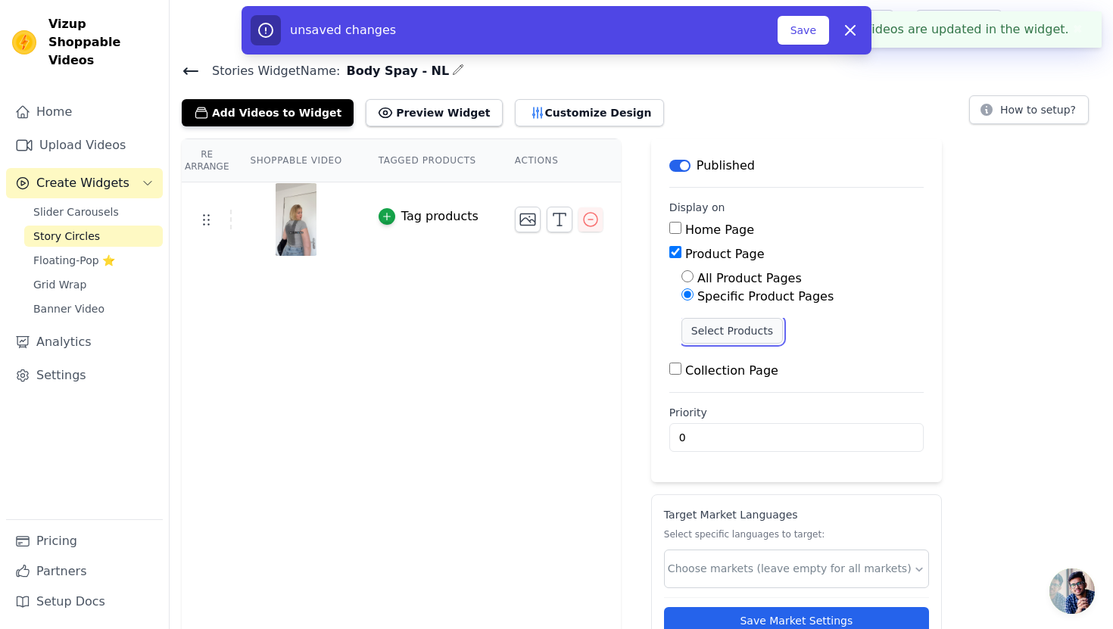
click at [705, 332] on button "Select Products" at bounding box center [731, 331] width 101 height 26
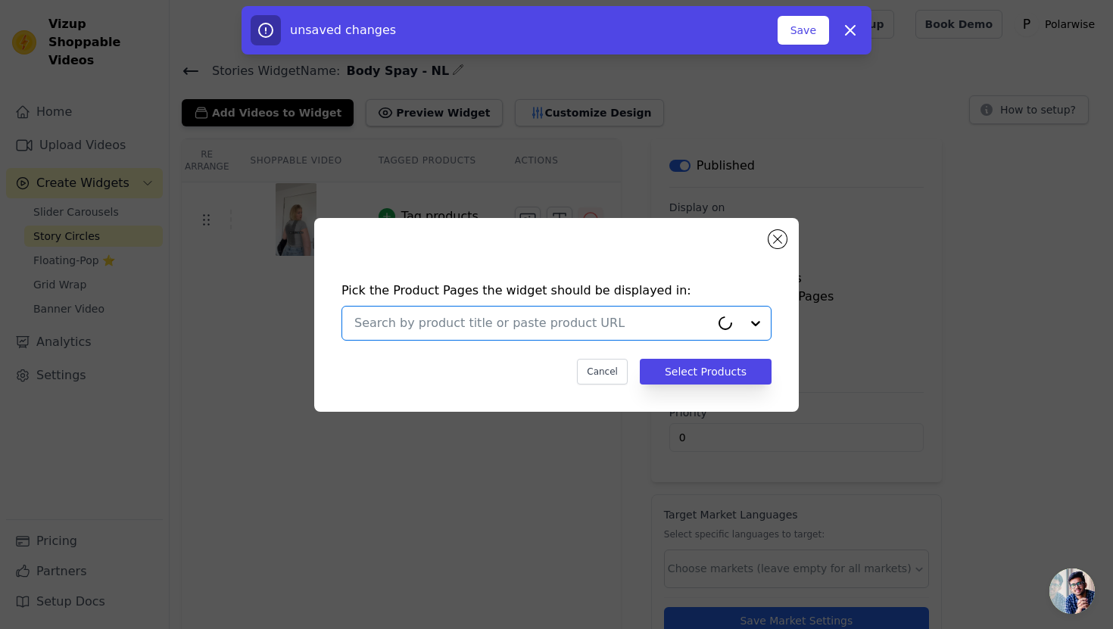
click at [667, 319] on input "text" at bounding box center [532, 323] width 356 height 18
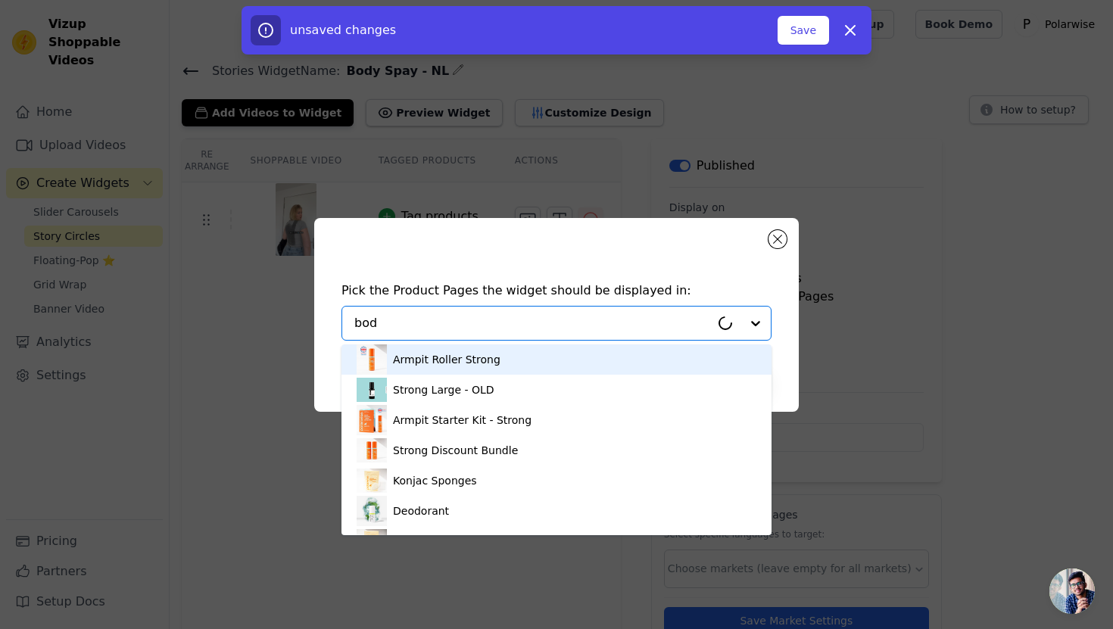
type input "body"
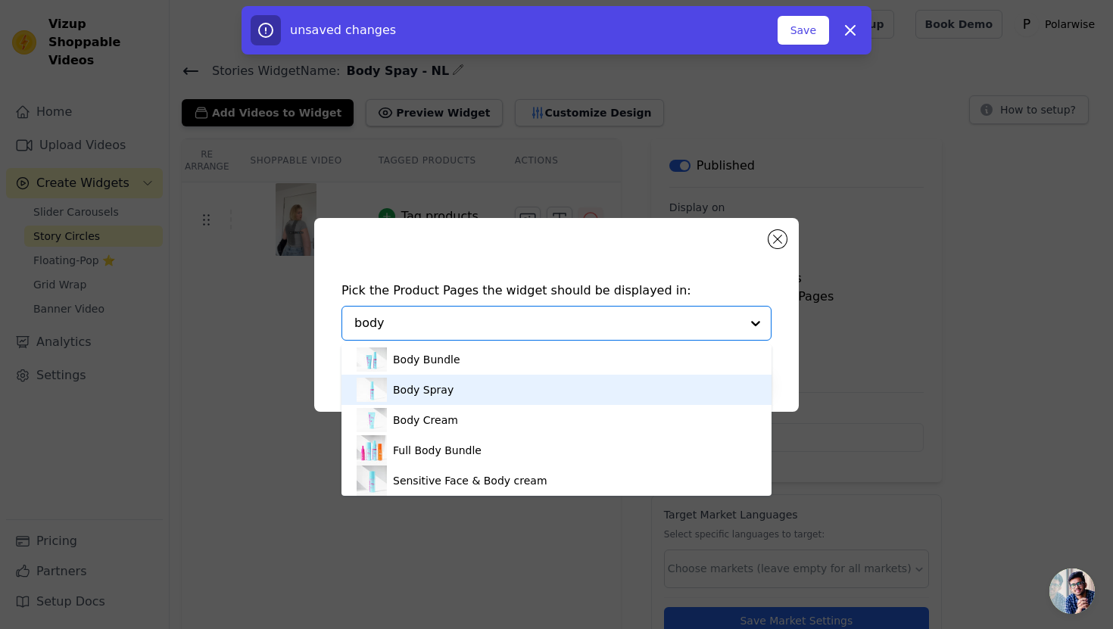
click at [532, 386] on div "Body Spray" at bounding box center [557, 390] width 400 height 30
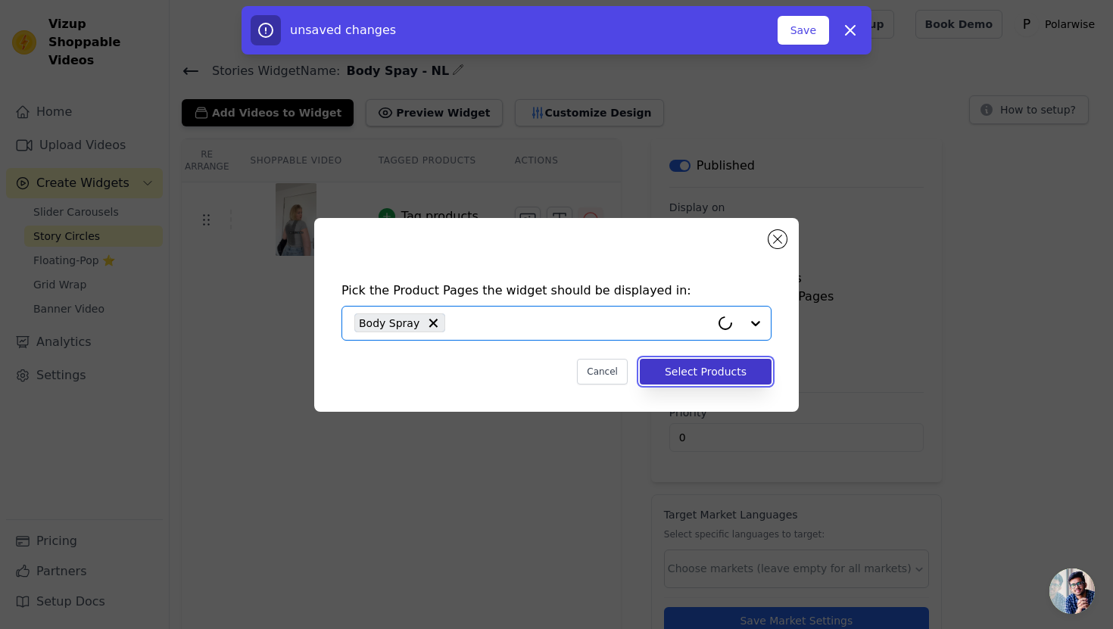
click at [703, 372] on button "Select Products" at bounding box center [706, 372] width 132 height 26
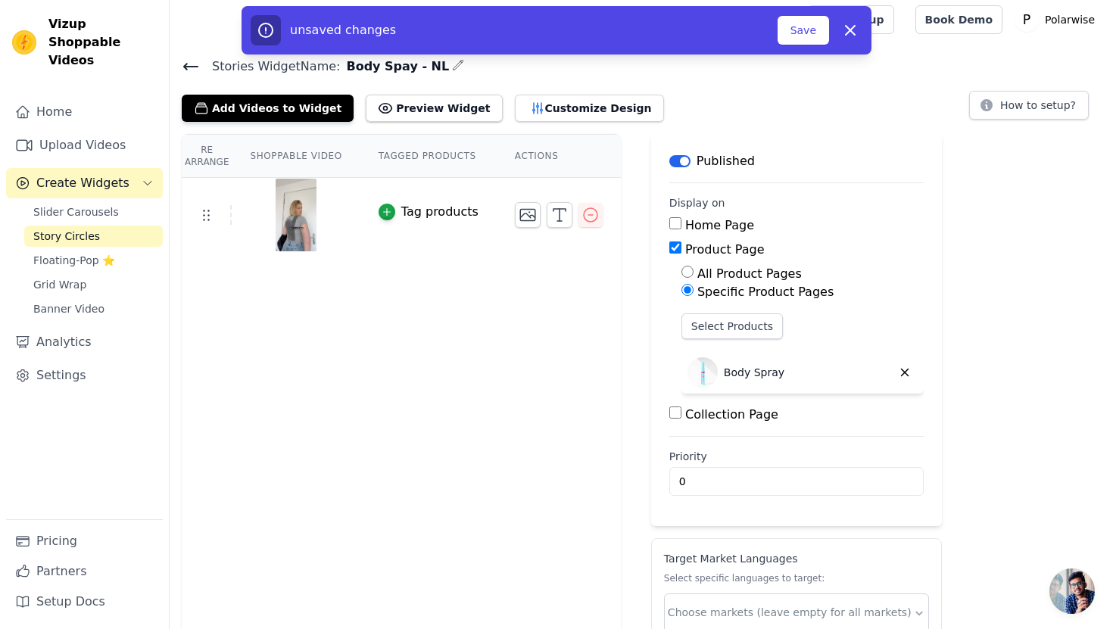
scroll to position [99, 0]
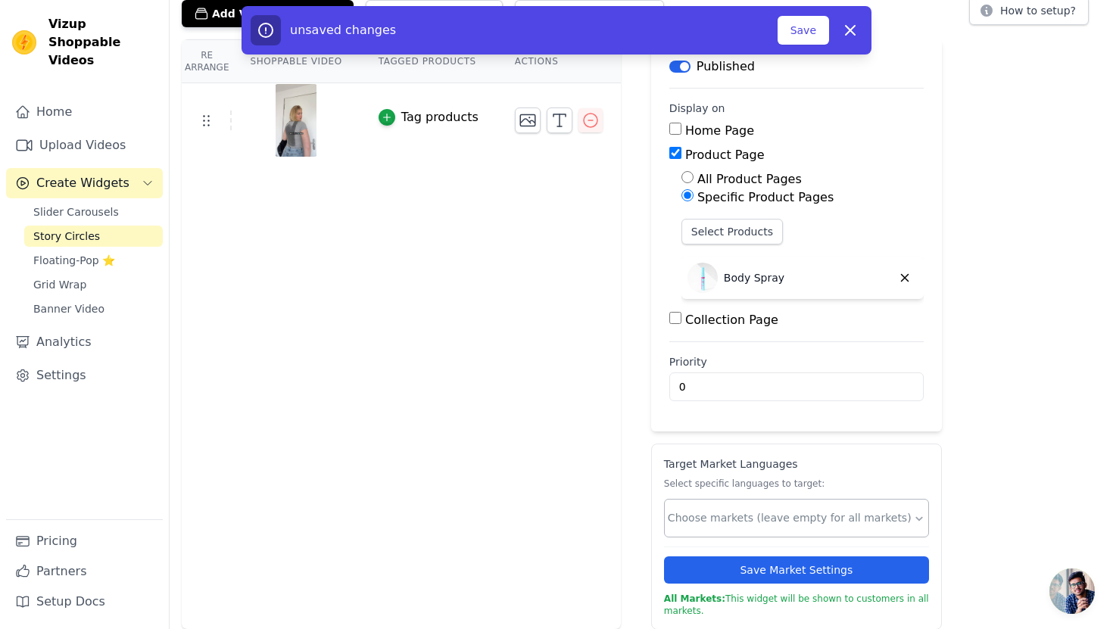
click at [728, 516] on input "text" at bounding box center [790, 518] width 245 height 16
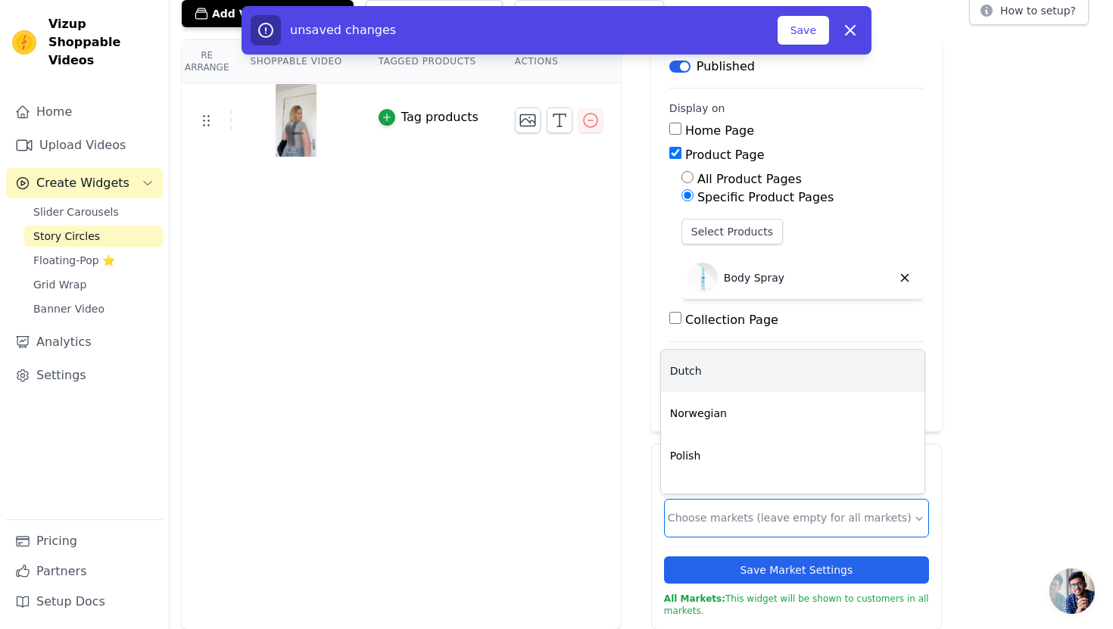
click at [789, 376] on div "Dutch" at bounding box center [792, 371] width 263 height 42
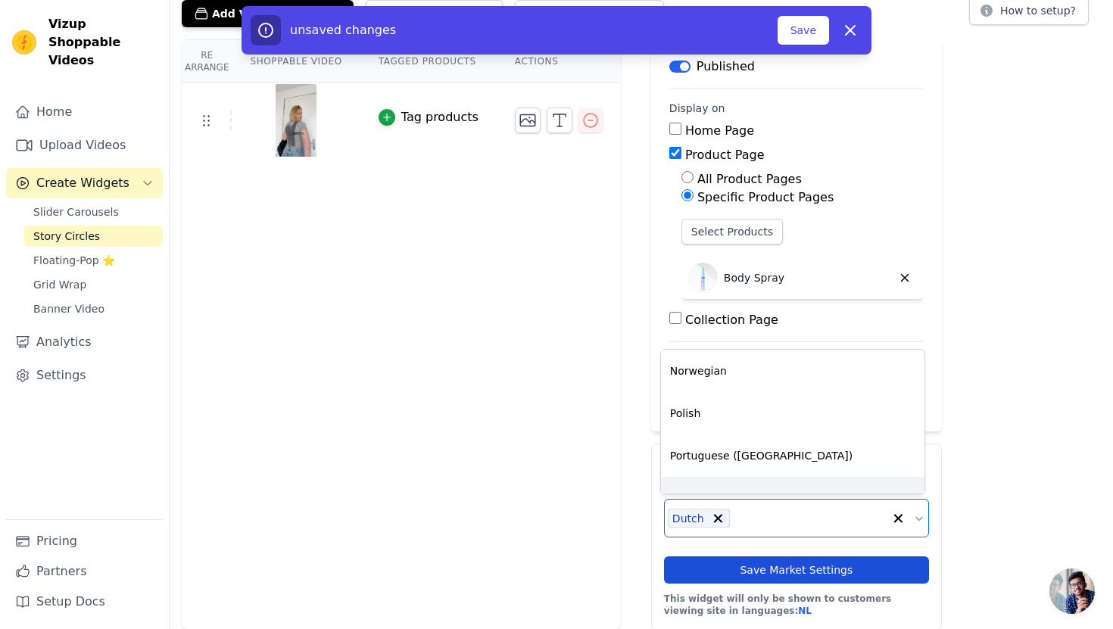
scroll to position [280, 0]
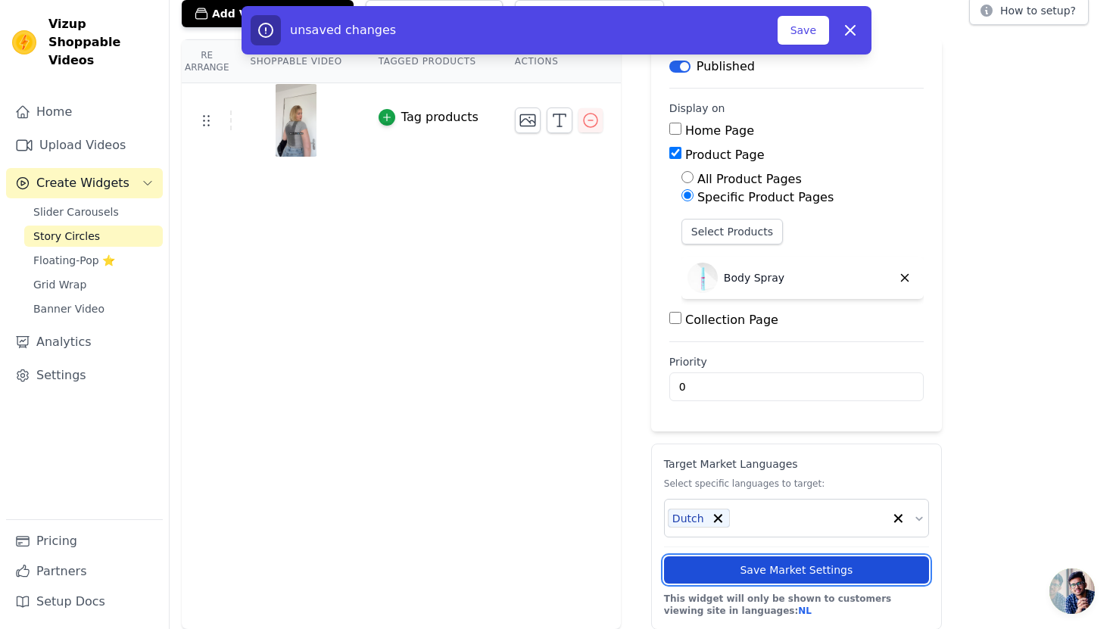
click at [739, 572] on button "Save Market Settings" at bounding box center [796, 569] width 265 height 27
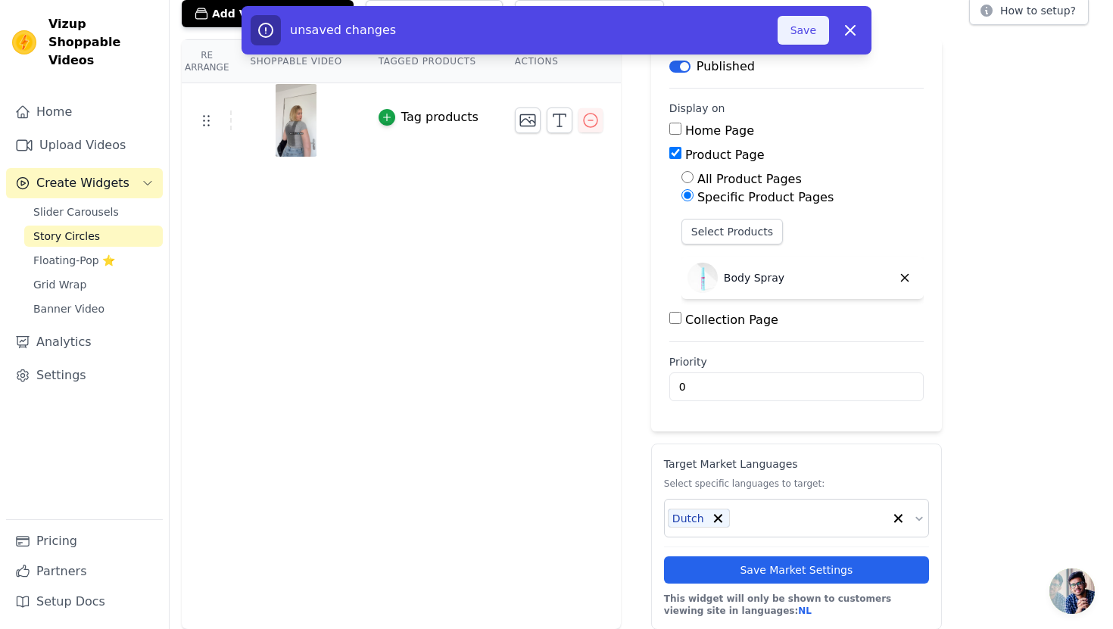
click at [809, 28] on button "Save" at bounding box center [803, 30] width 51 height 29
click at [801, 30] on button "Save" at bounding box center [803, 30] width 51 height 29
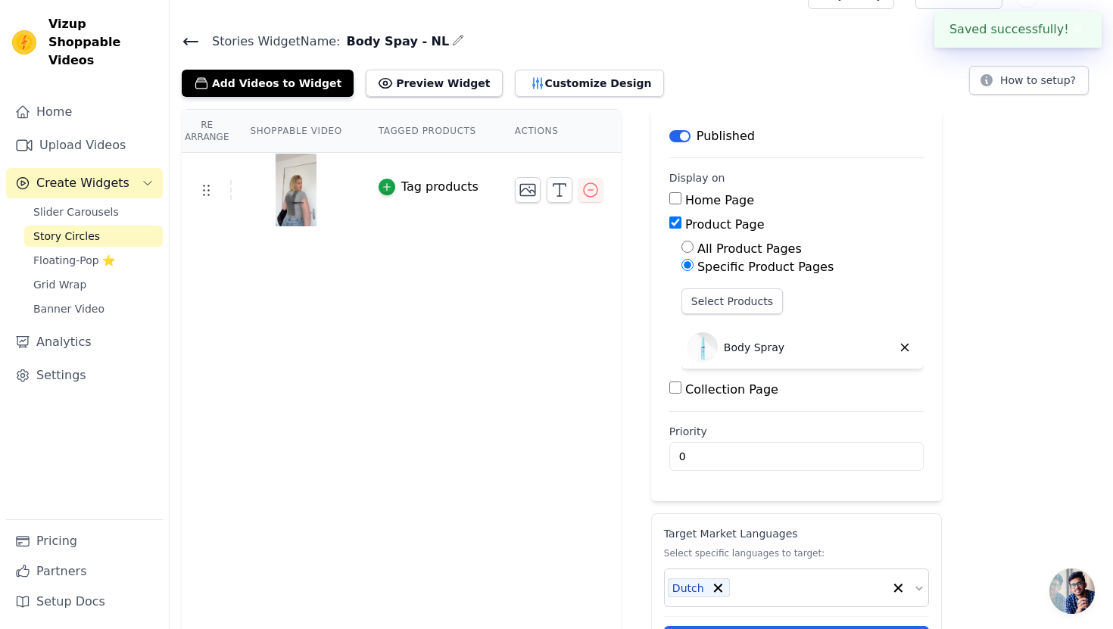
scroll to position [0, 0]
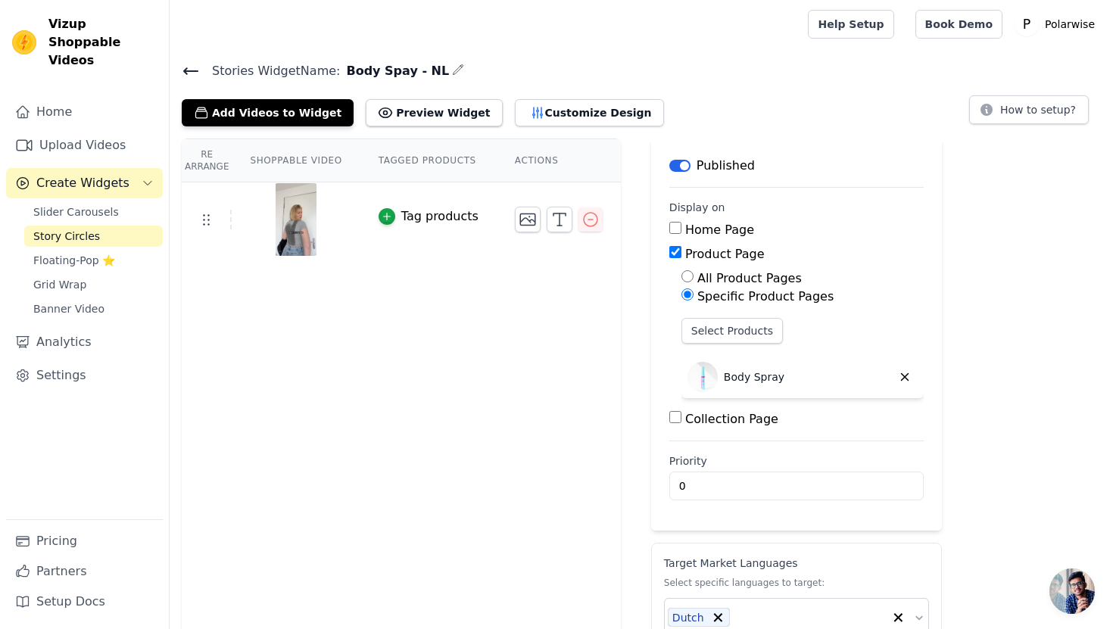
click at [185, 73] on icon at bounding box center [191, 71] width 14 height 6
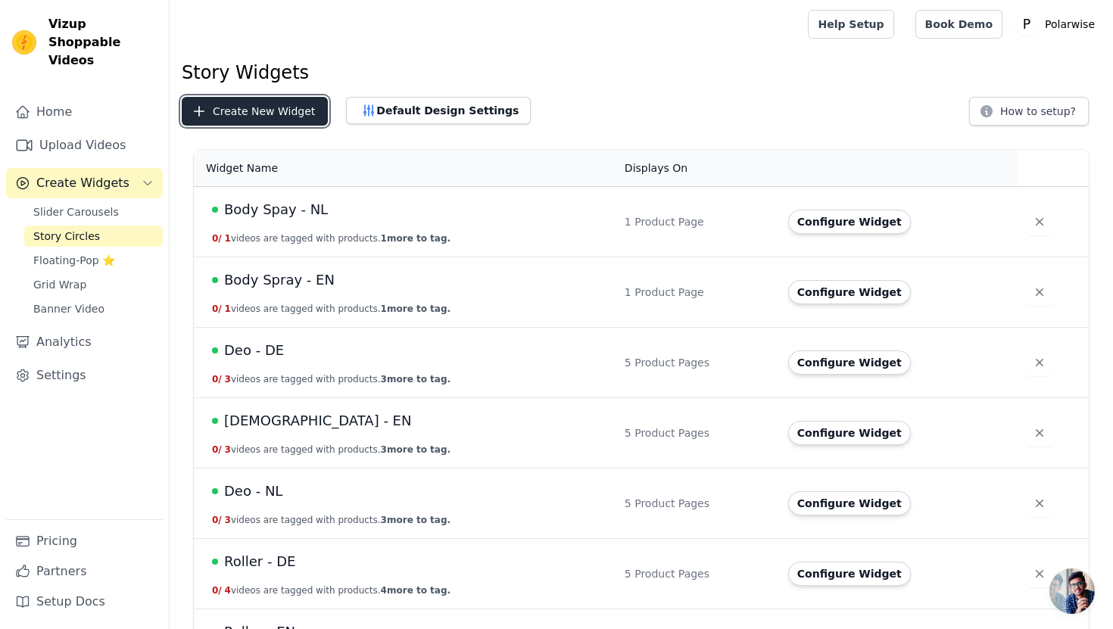
click at [252, 111] on button "Create New Widget" at bounding box center [255, 111] width 146 height 29
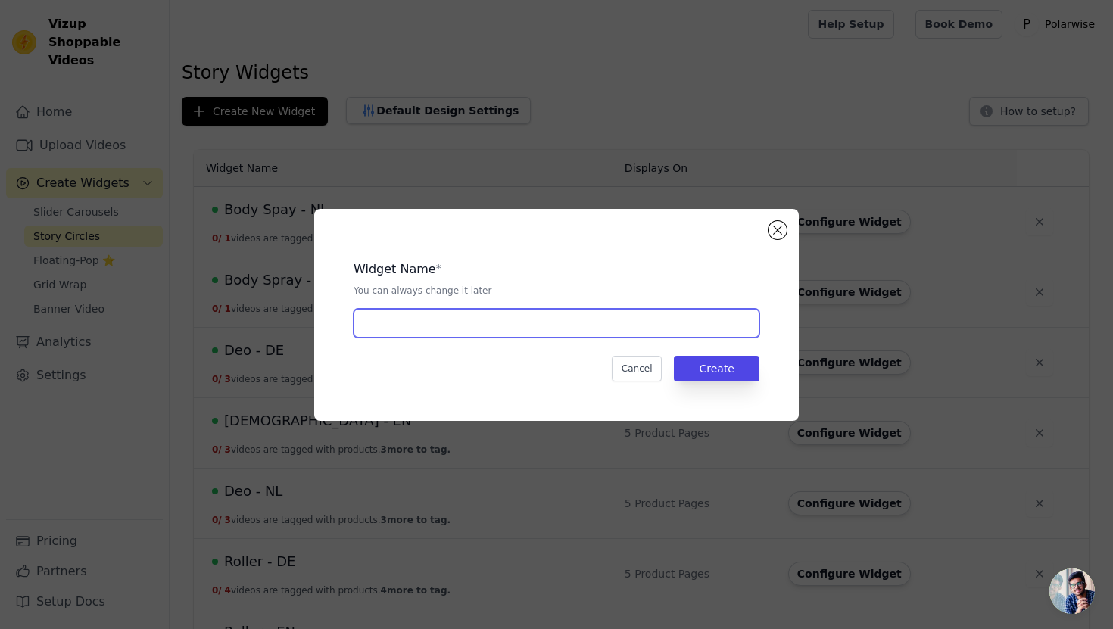
click at [397, 319] on input "text" at bounding box center [557, 323] width 406 height 29
type input "Body Spay - DE"
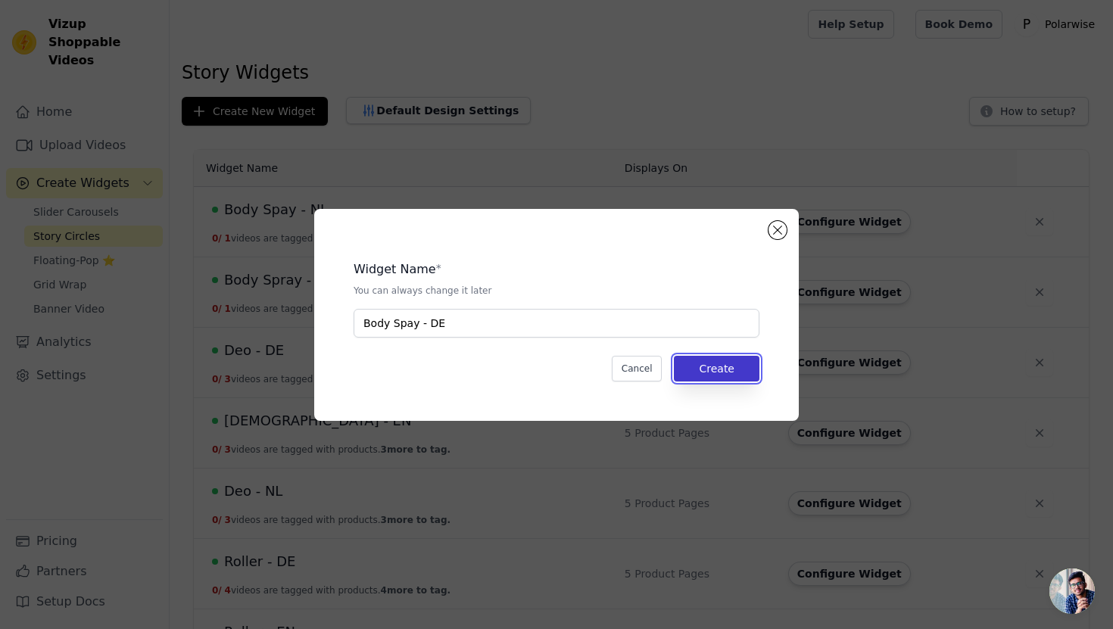
click at [728, 362] on button "Create" at bounding box center [717, 369] width 86 height 26
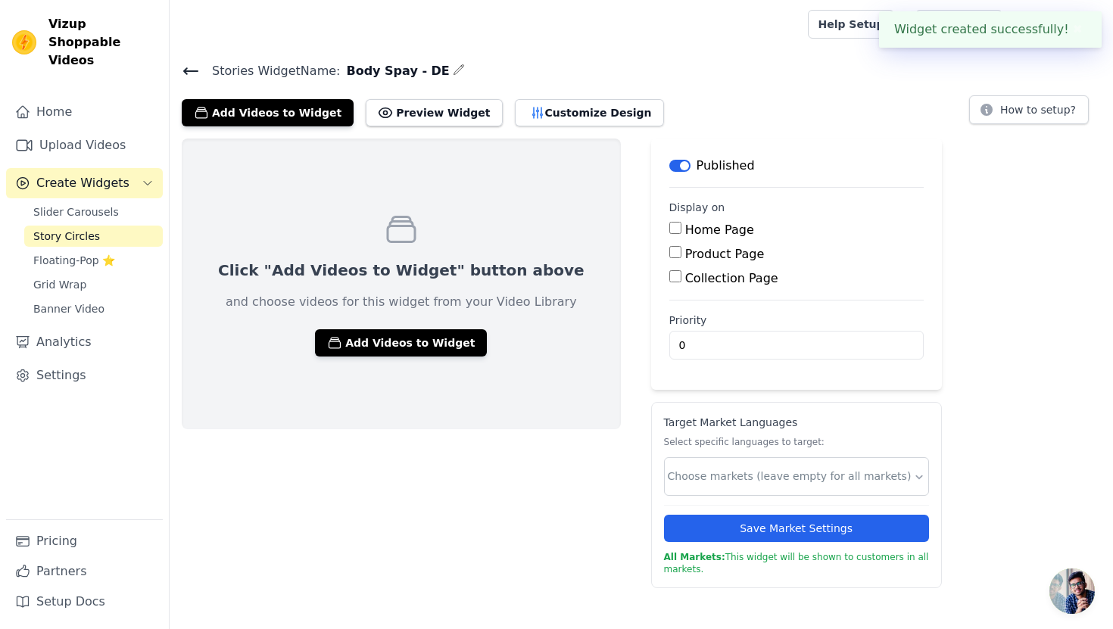
click at [669, 251] on input "Product Page" at bounding box center [675, 252] width 12 height 12
checkbox input "true"
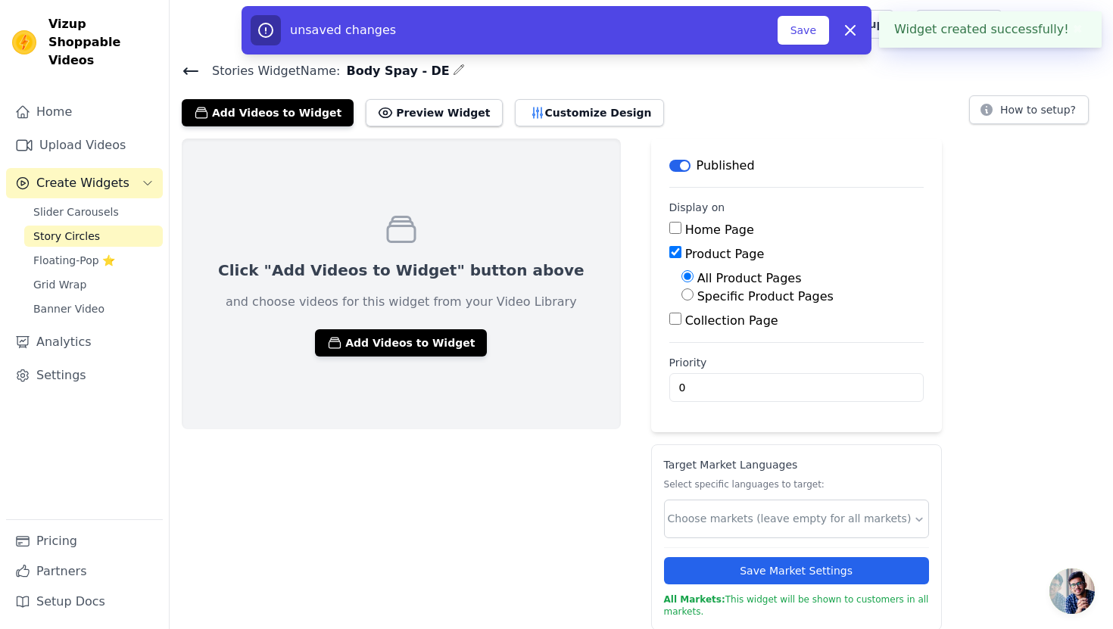
click at [681, 291] on div "Specific Product Pages" at bounding box center [802, 297] width 242 height 18
click at [681, 298] on input "Specific Product Pages" at bounding box center [687, 294] width 12 height 12
radio input "true"
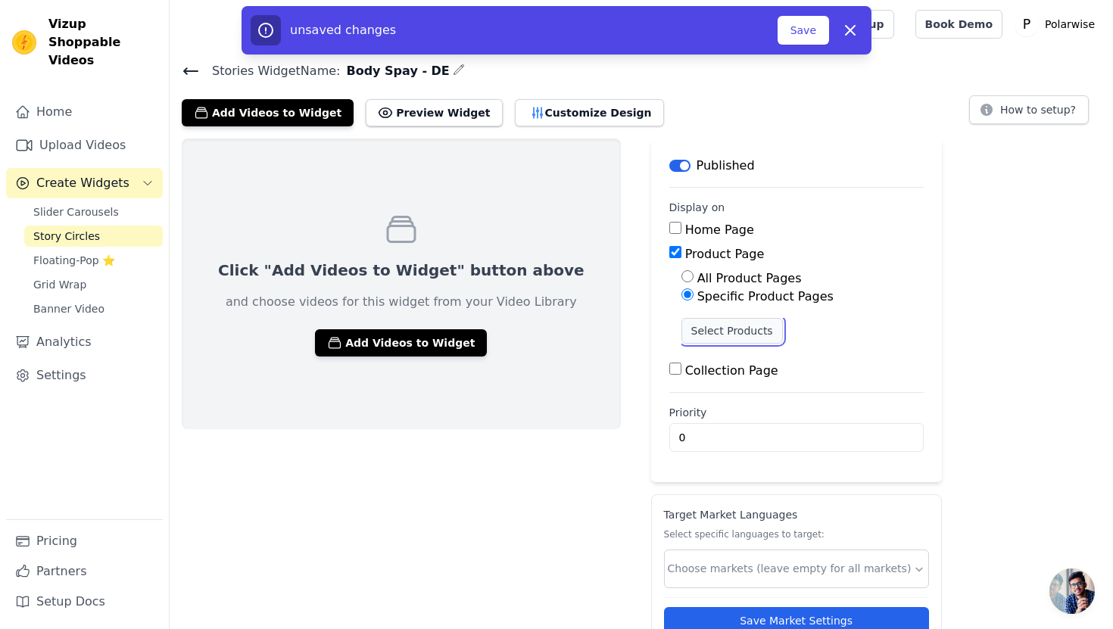
click at [681, 334] on button "Select Products" at bounding box center [731, 331] width 101 height 26
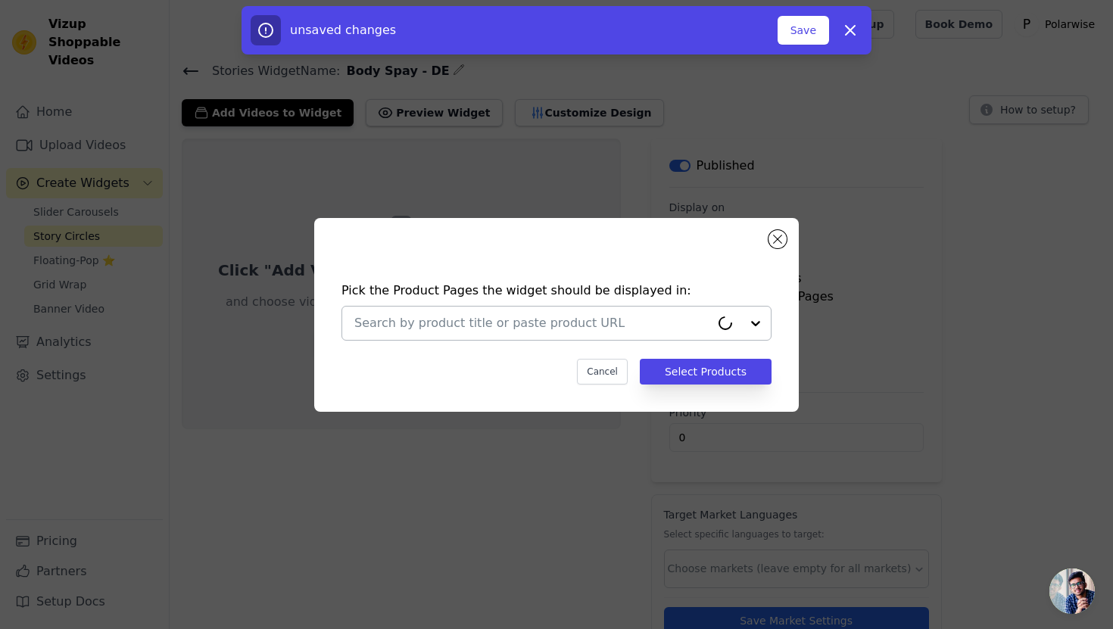
click at [644, 319] on input "text" at bounding box center [532, 323] width 356 height 18
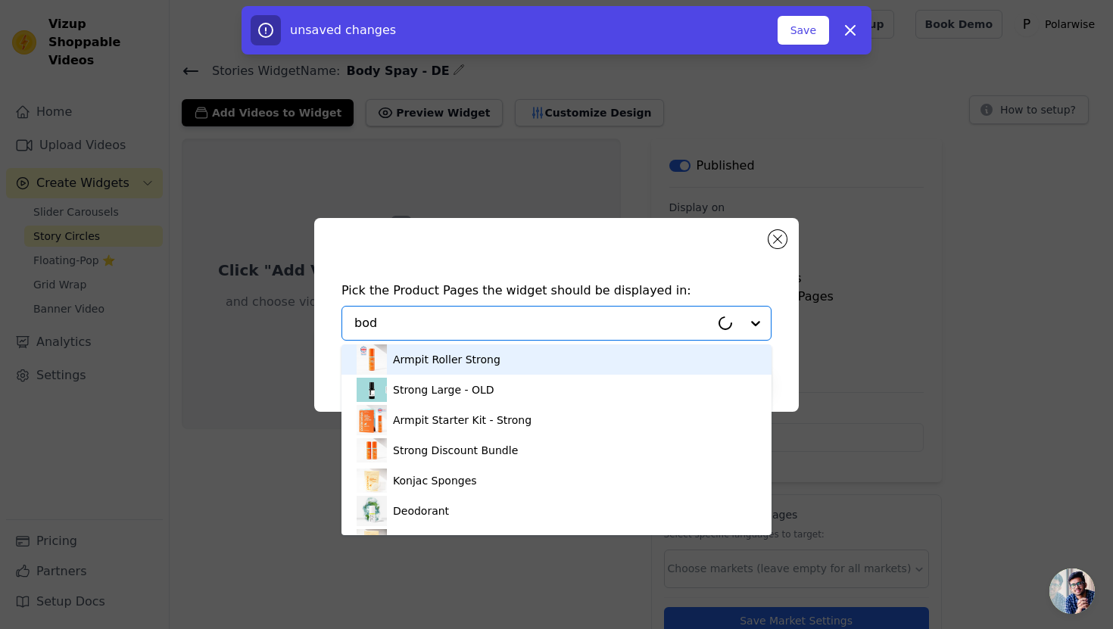
type input "body"
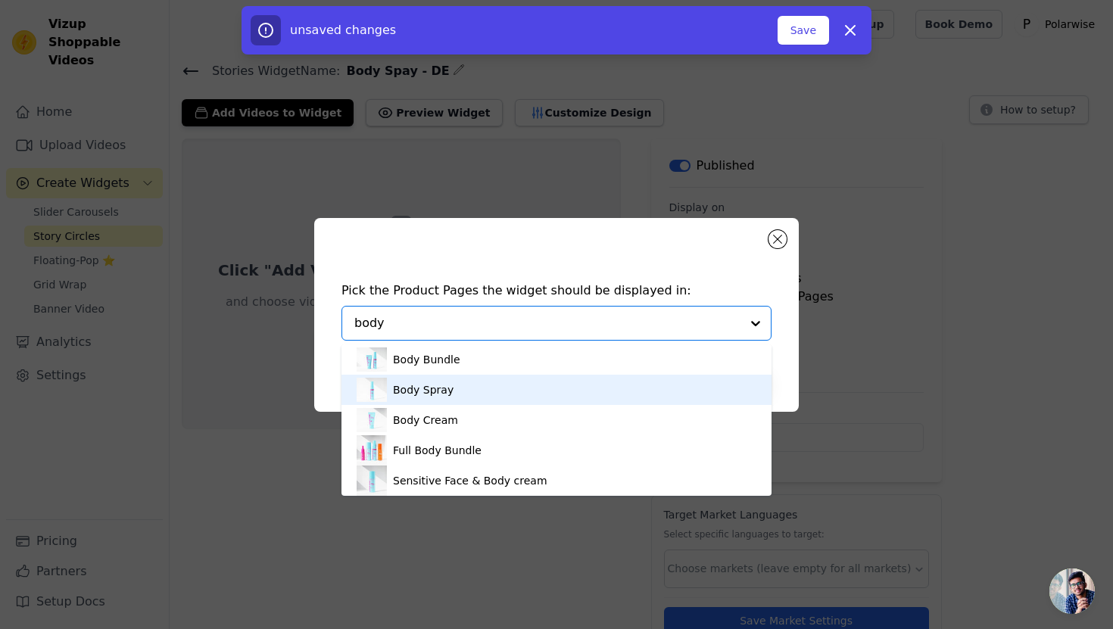
click at [468, 394] on div "Body Spray" at bounding box center [557, 390] width 400 height 30
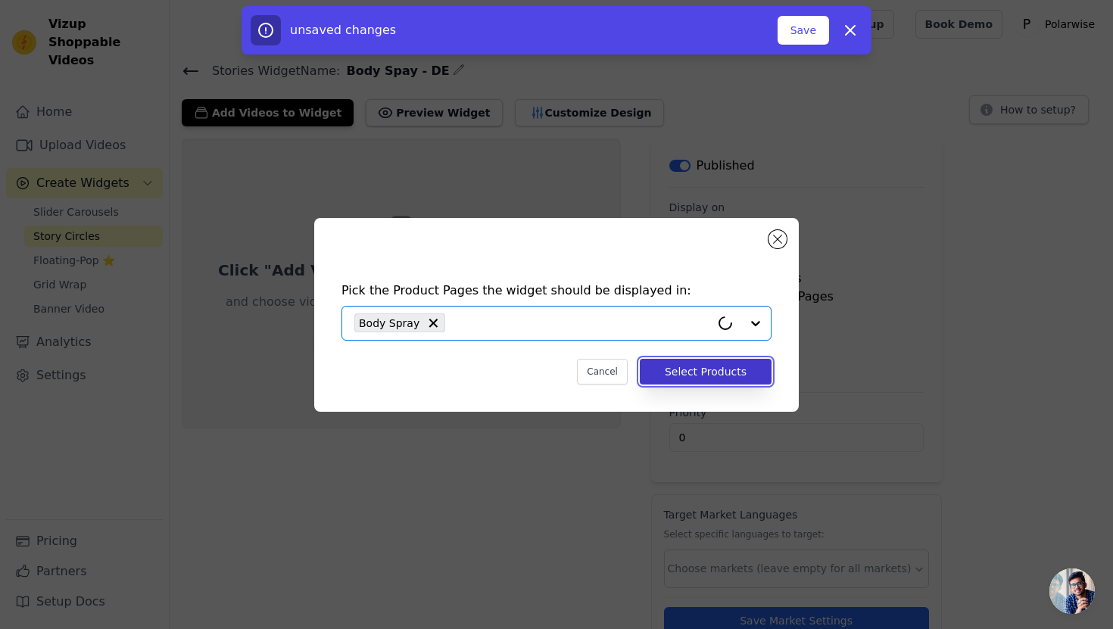
click at [700, 369] on button "Select Products" at bounding box center [706, 372] width 132 height 26
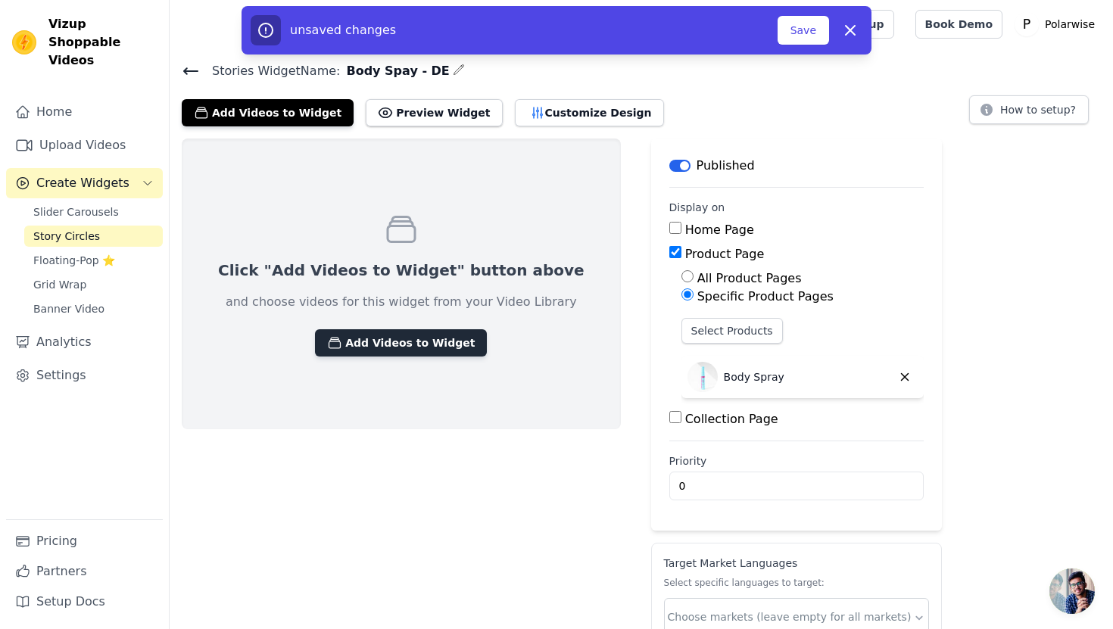
click at [394, 337] on button "Add Videos to Widget" at bounding box center [401, 342] width 172 height 27
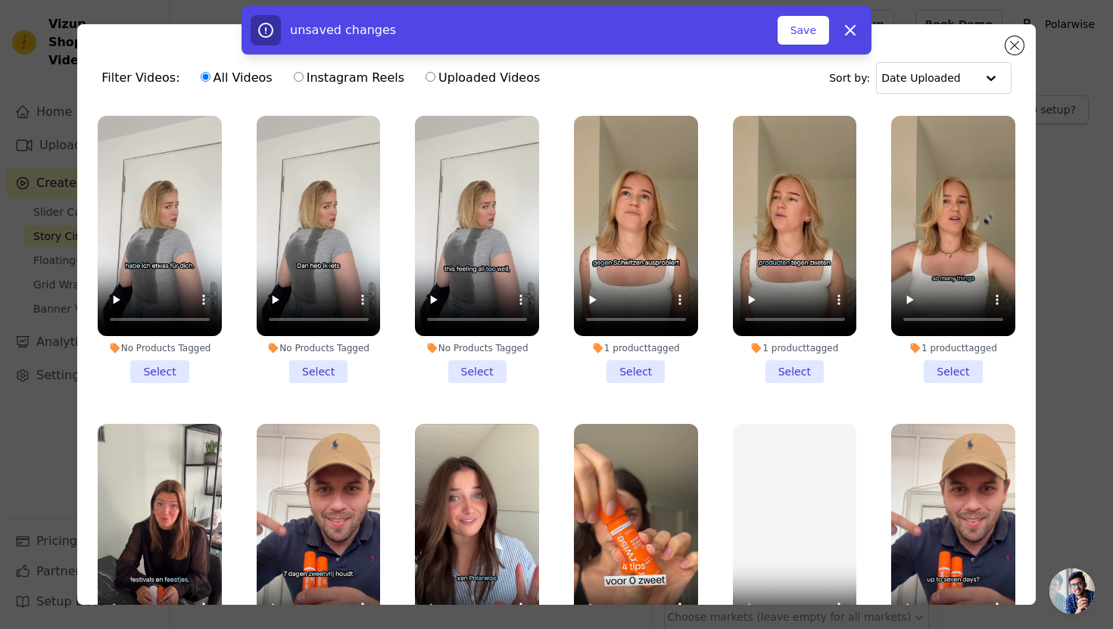
click at [167, 364] on li "No Products Tagged Select" at bounding box center [160, 249] width 124 height 267
click at [0, 0] on input "No Products Tagged Select" at bounding box center [0, 0] width 0 height 0
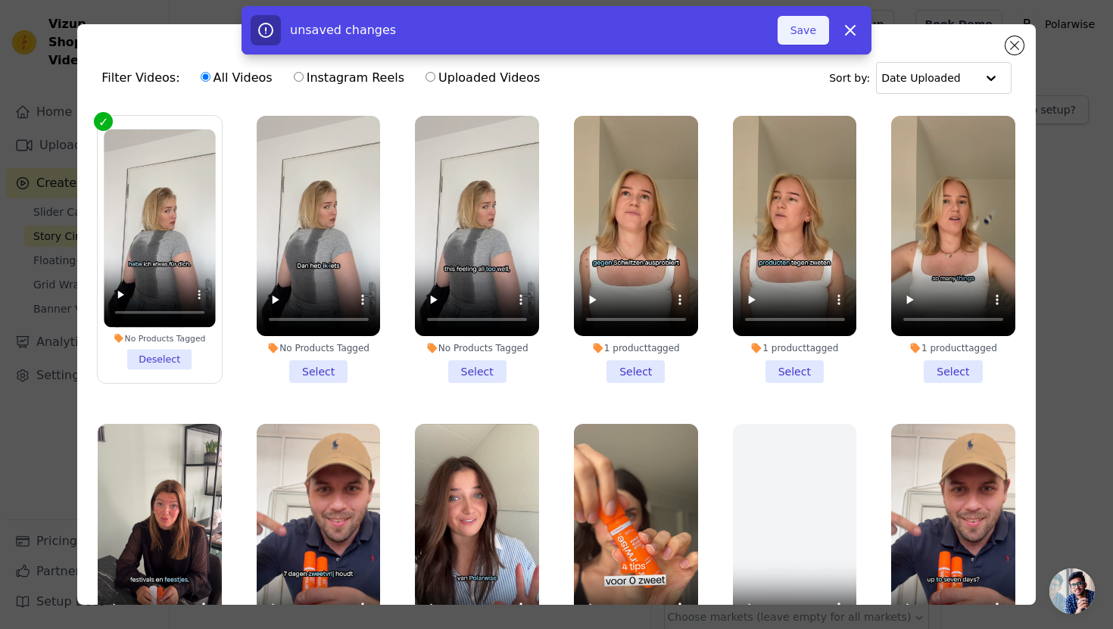
click at [796, 34] on button "Save" at bounding box center [803, 30] width 51 height 29
click at [849, 33] on icon "button" at bounding box center [850, 30] width 18 height 18
click at [792, 33] on button "Add To Widget" at bounding box center [778, 30] width 101 height 29
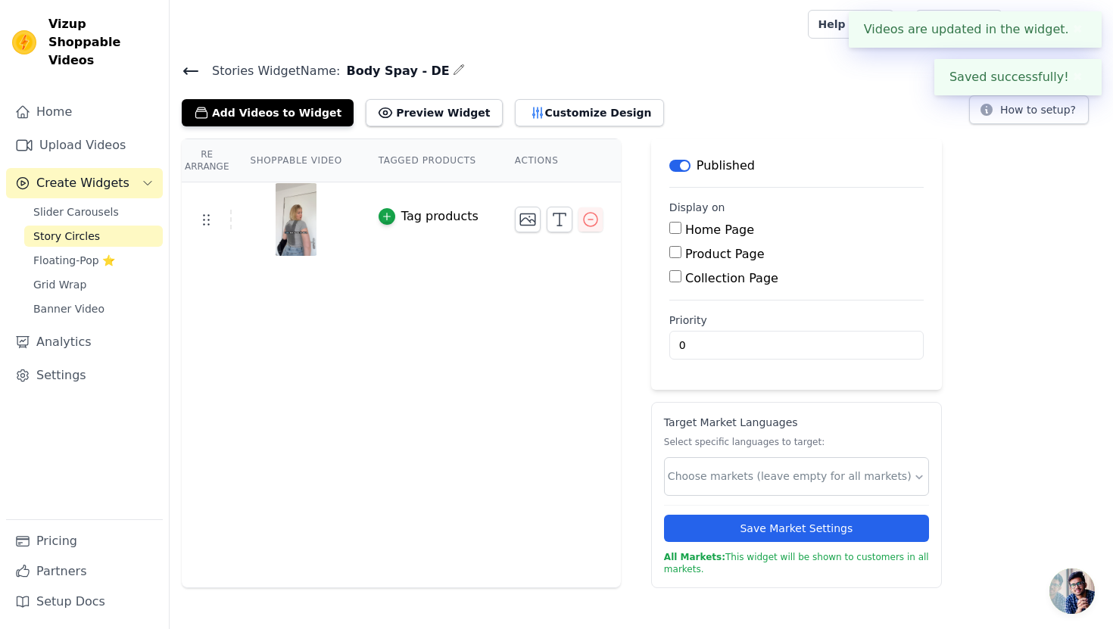
click at [685, 260] on label "Product Page" at bounding box center [724, 254] width 79 height 14
click at [681, 258] on input "Product Page" at bounding box center [675, 252] width 12 height 12
checkbox input "true"
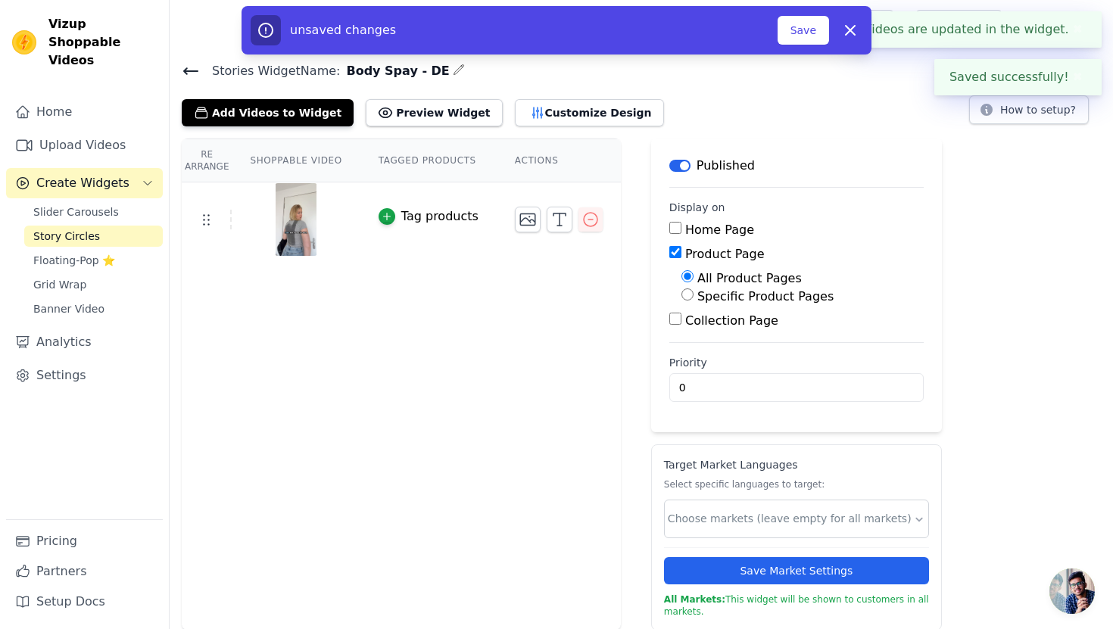
click at [690, 293] on div "Specific Product Pages" at bounding box center [802, 297] width 242 height 18
click at [688, 292] on input "Specific Product Pages" at bounding box center [687, 294] width 12 height 12
radio input "true"
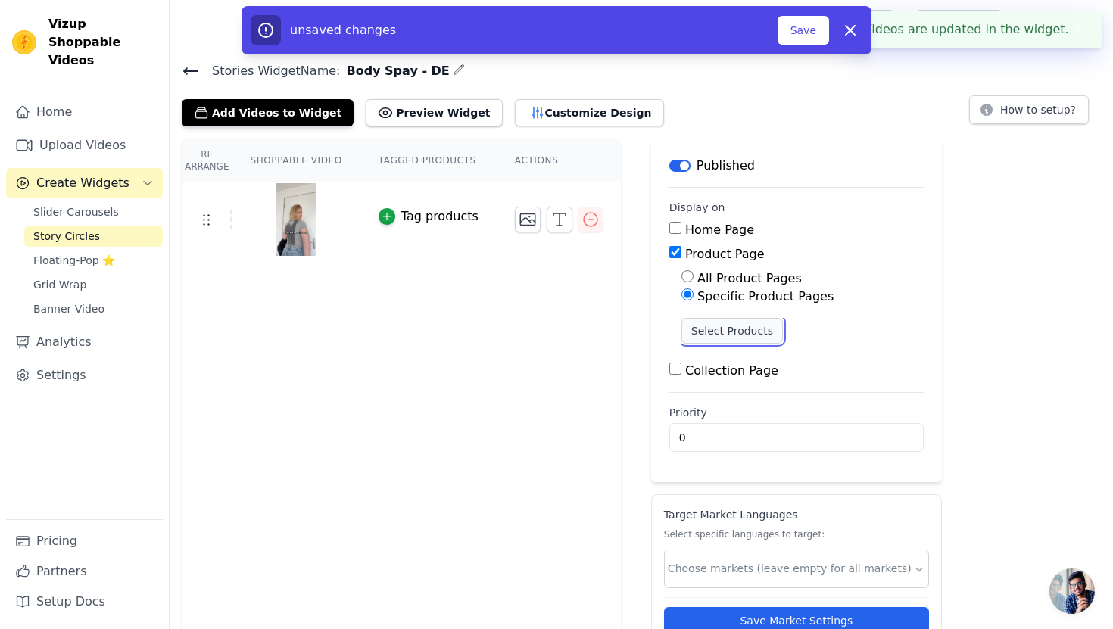
click at [697, 329] on button "Select Products" at bounding box center [731, 331] width 101 height 26
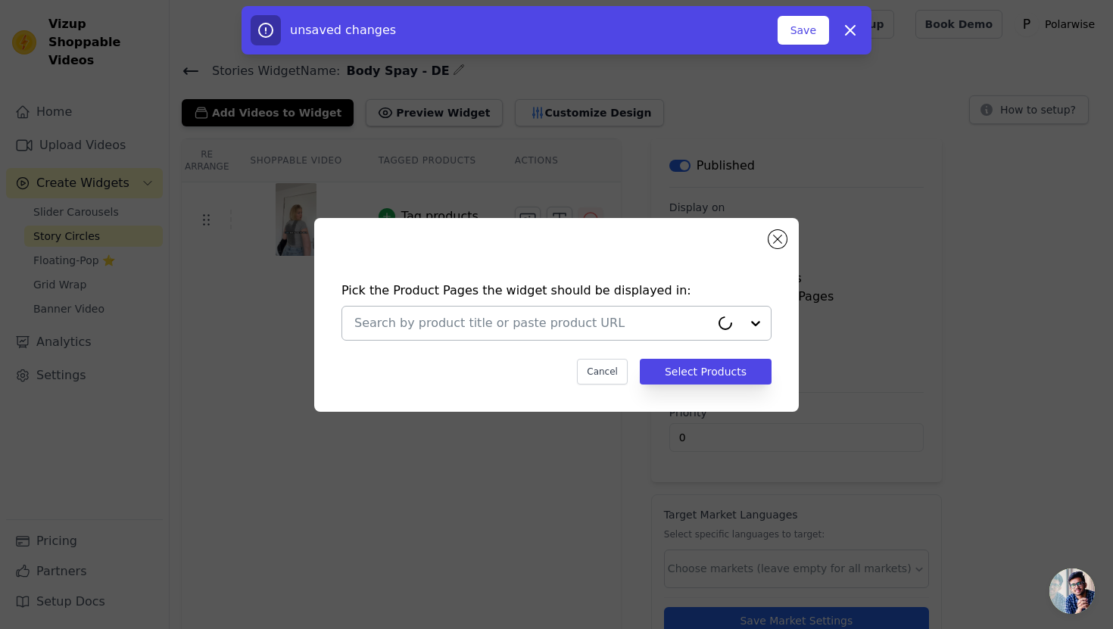
click at [645, 321] on input "text" at bounding box center [532, 323] width 356 height 18
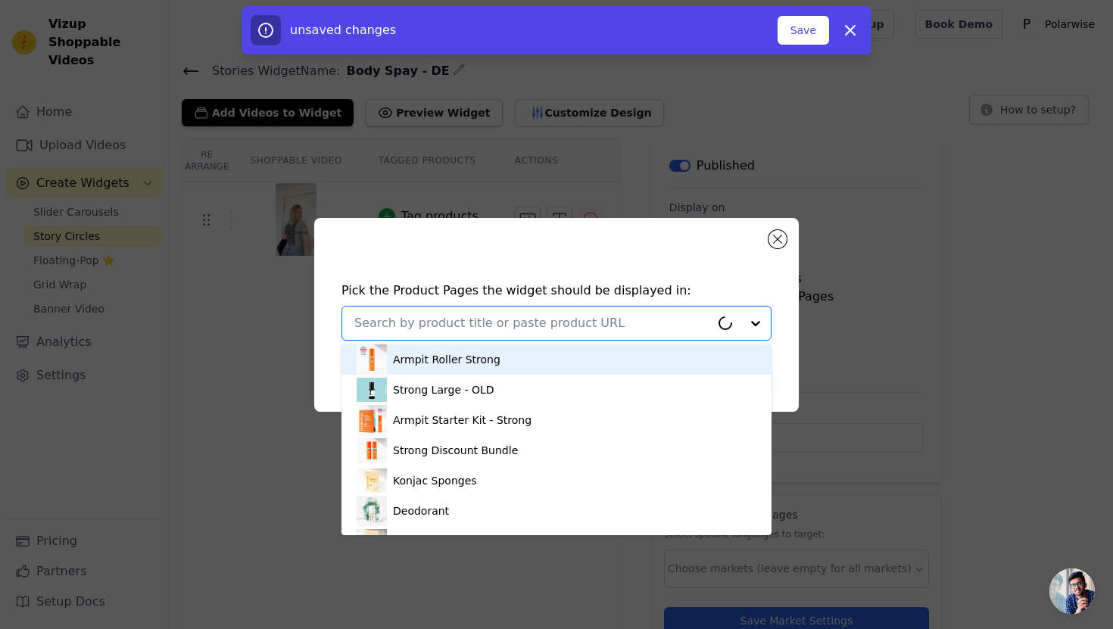
type input "n"
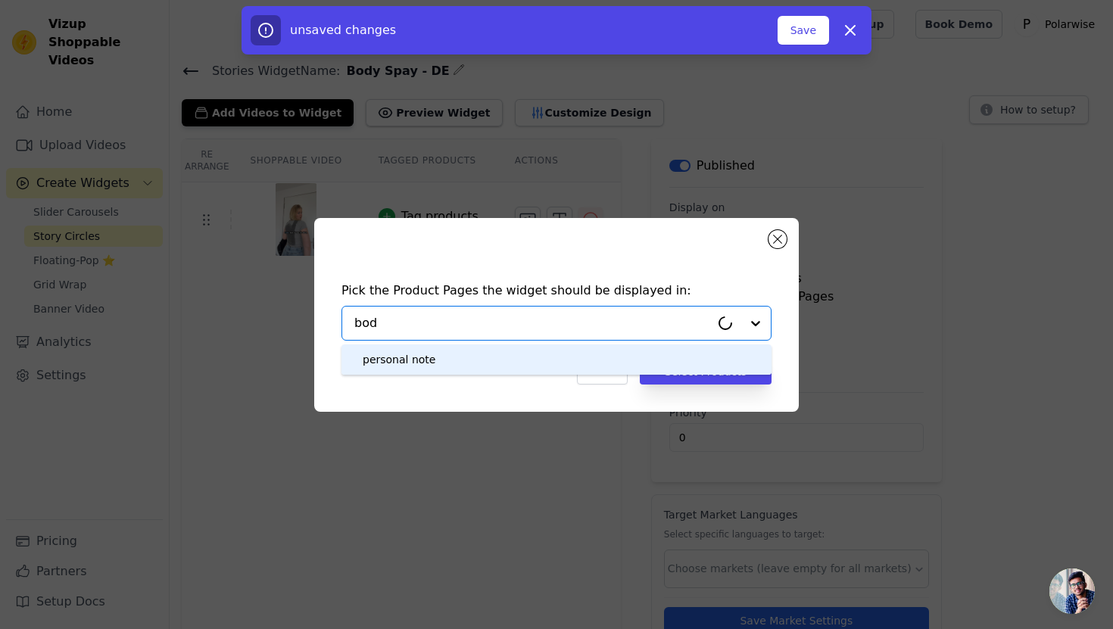
type input "body"
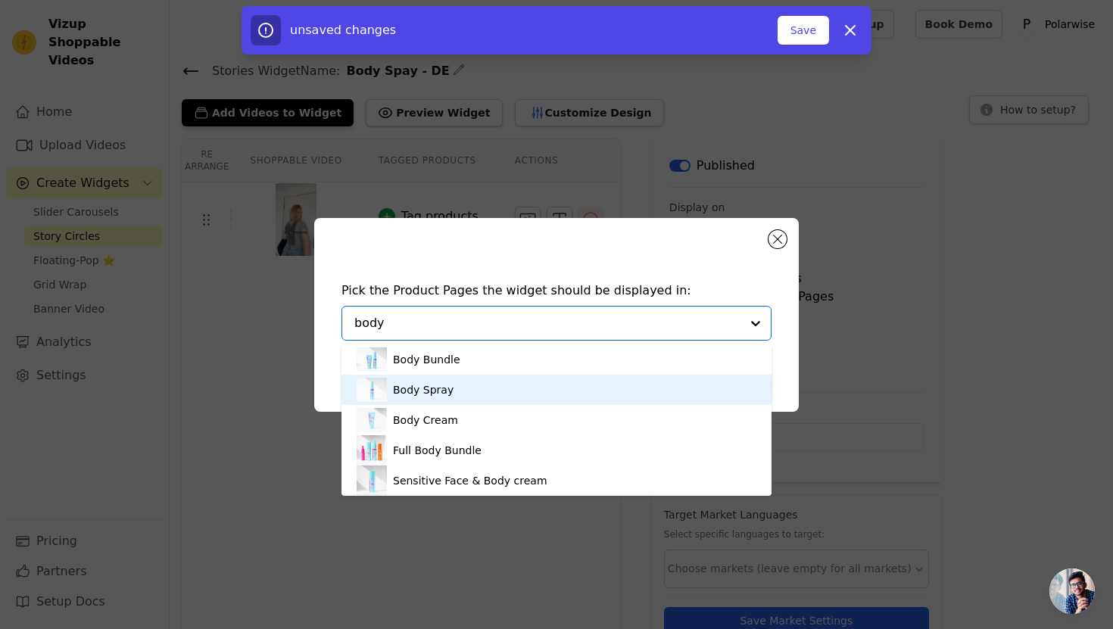
click at [501, 382] on div "Body Spray" at bounding box center [557, 390] width 400 height 30
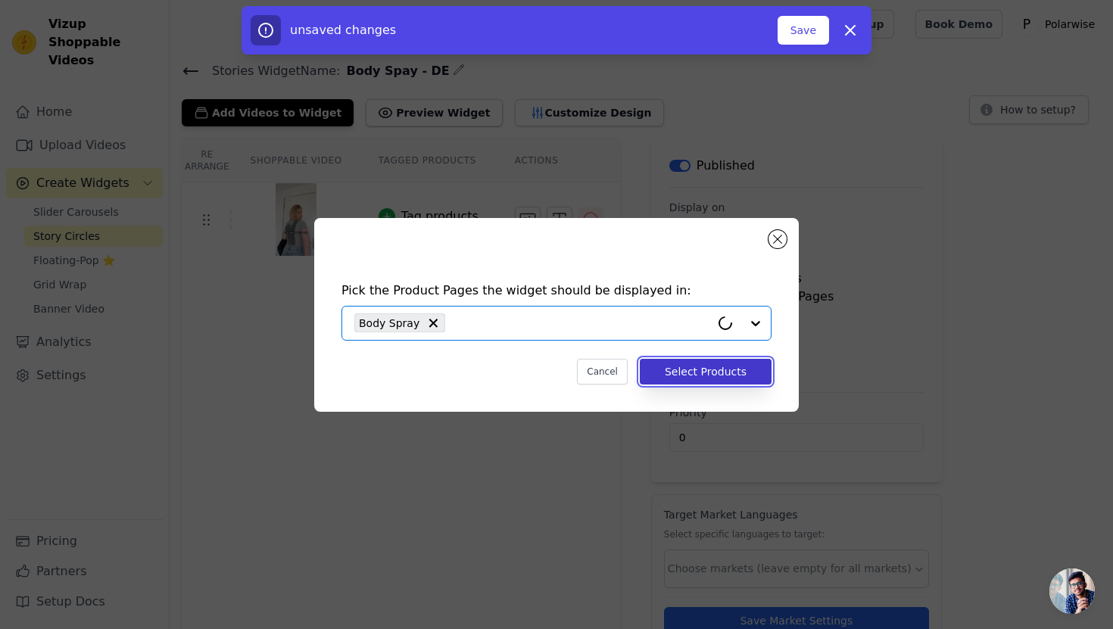
click at [708, 364] on button "Select Products" at bounding box center [706, 372] width 132 height 26
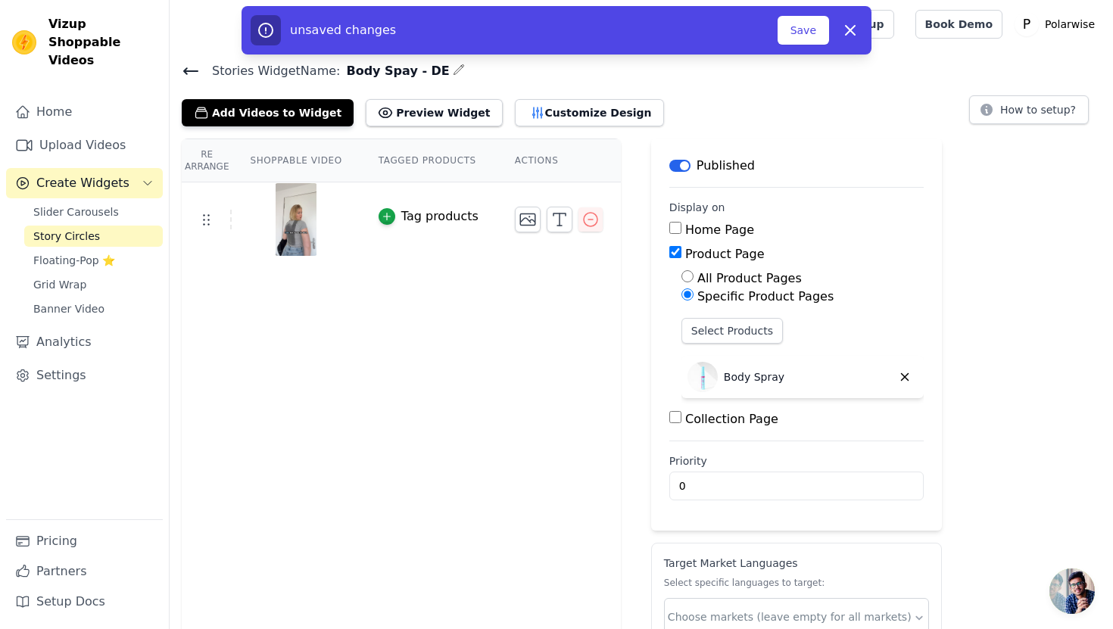
scroll to position [99, 0]
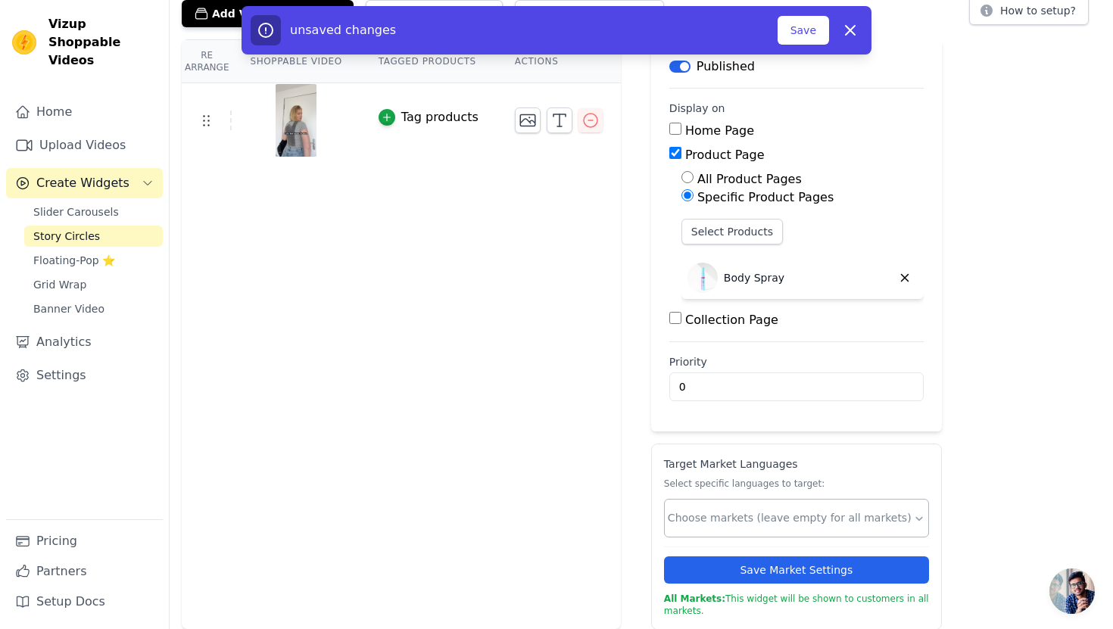
click at [717, 510] on input "text" at bounding box center [790, 518] width 245 height 16
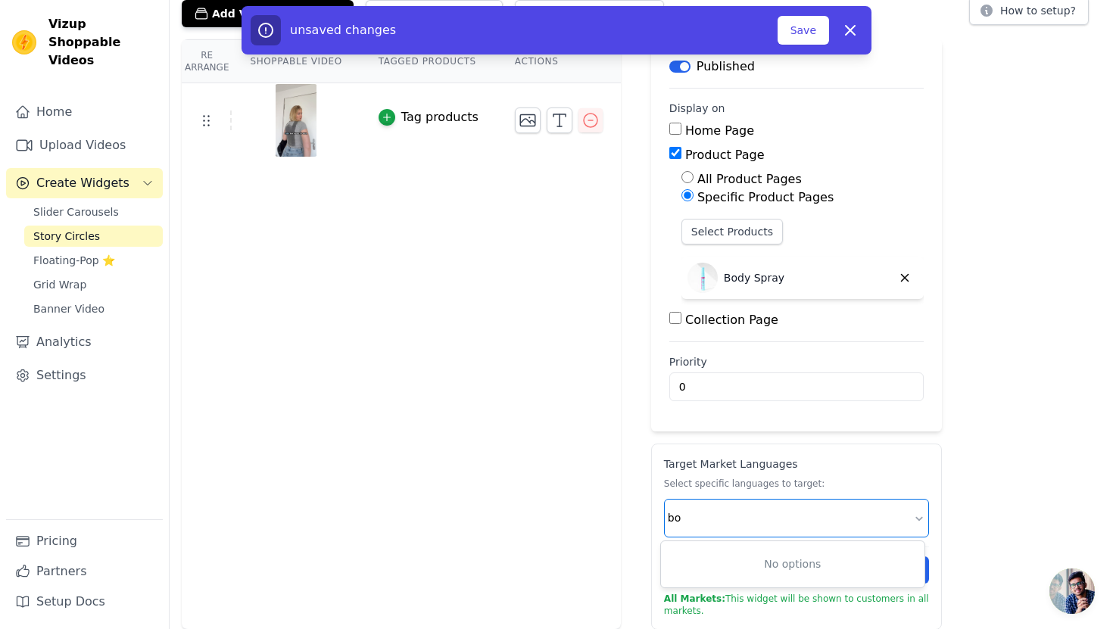
type input "b"
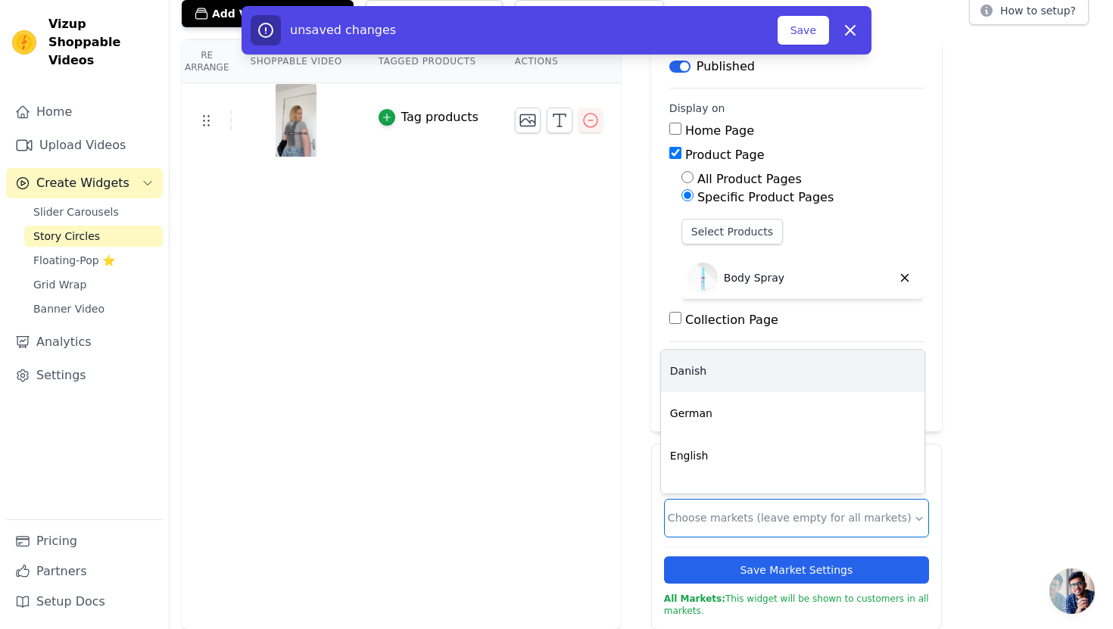
type input "g"
click at [703, 369] on div "German" at bounding box center [792, 371] width 263 height 42
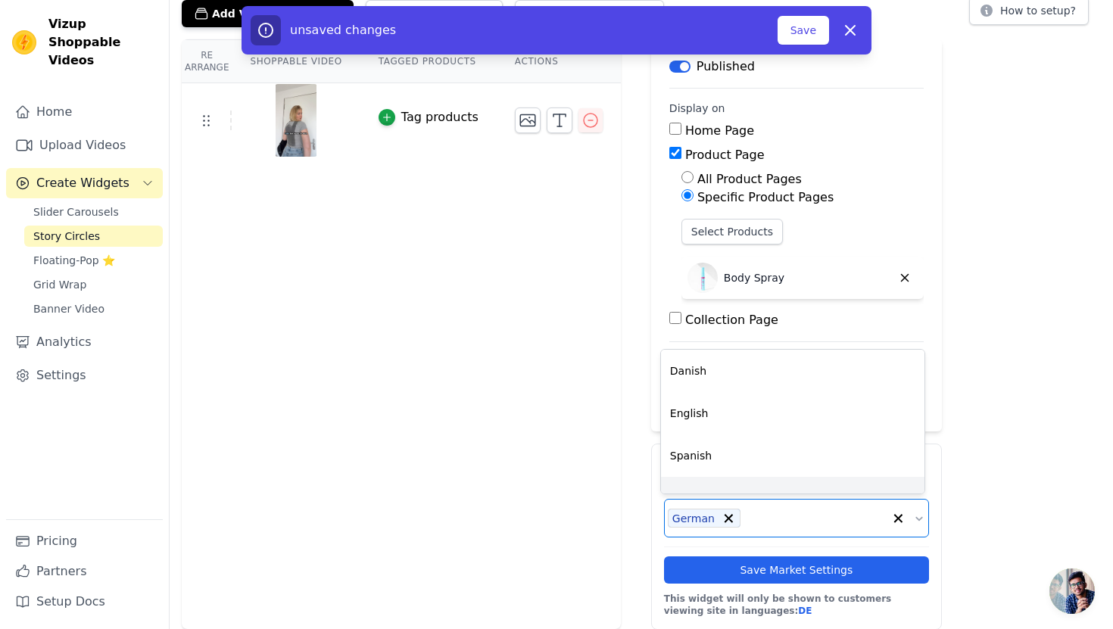
scroll to position [26, 0]
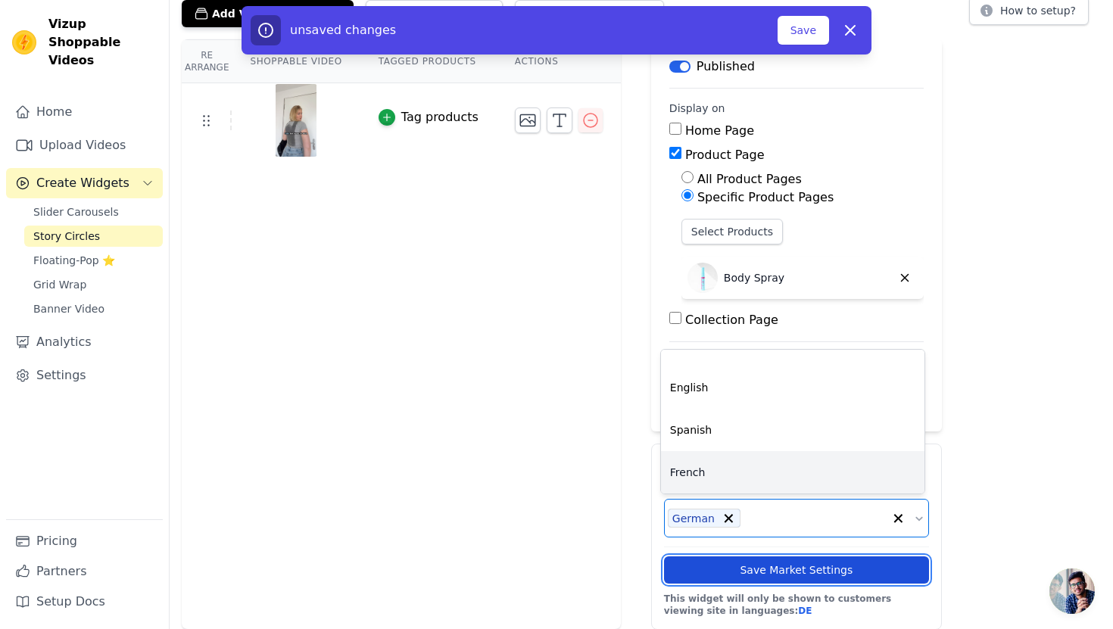
click at [712, 569] on button "Save Market Settings" at bounding box center [796, 569] width 265 height 27
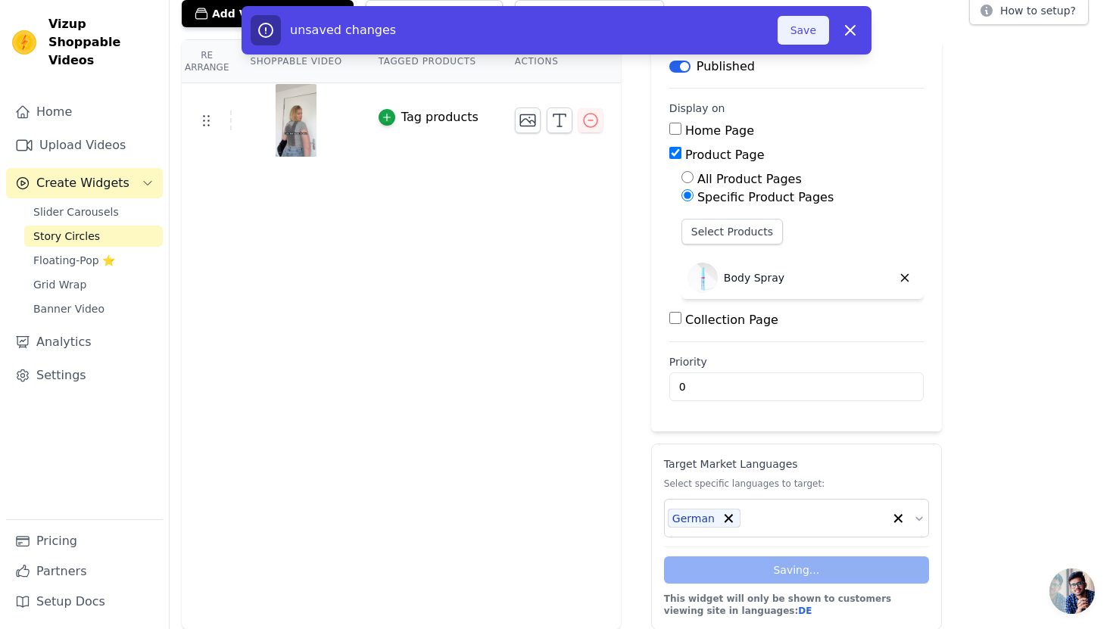
click at [799, 30] on button "Save" at bounding box center [803, 30] width 51 height 29
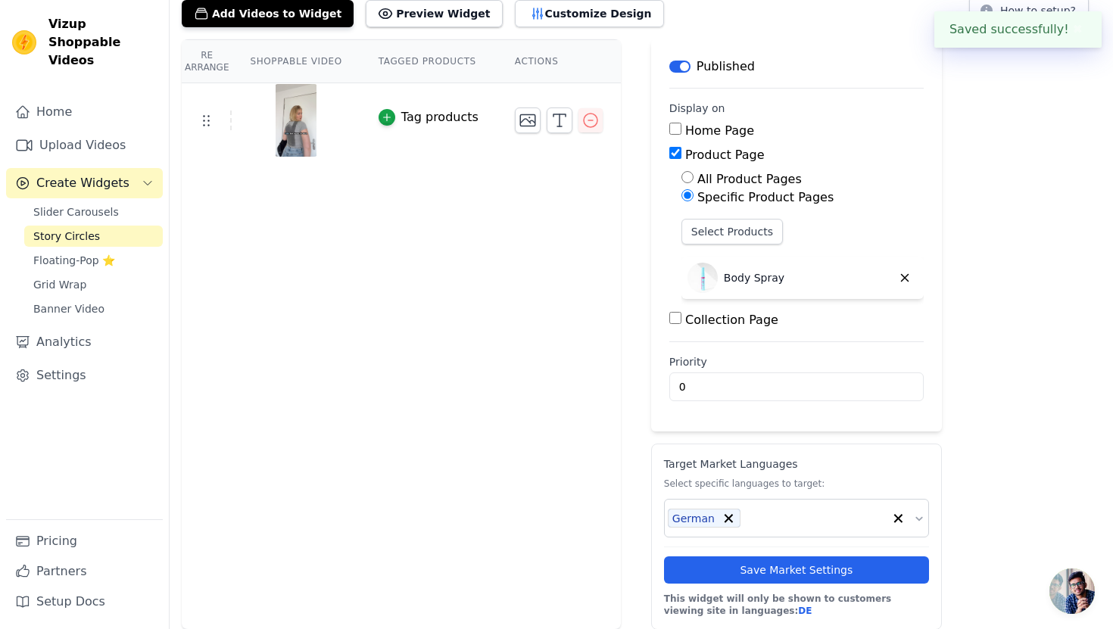
click at [87, 229] on span "Story Circles" at bounding box center [66, 236] width 67 height 15
